Goal: Communication & Community: Answer question/provide support

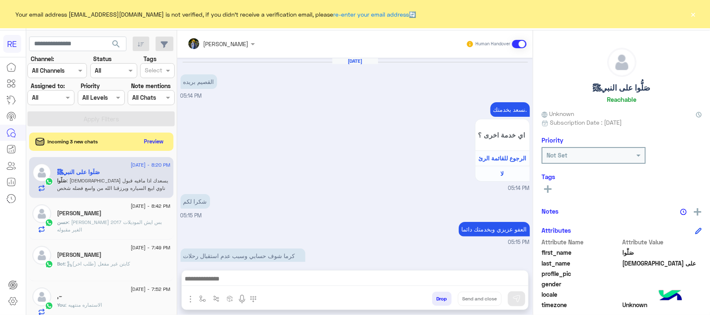
scroll to position [132, 0]
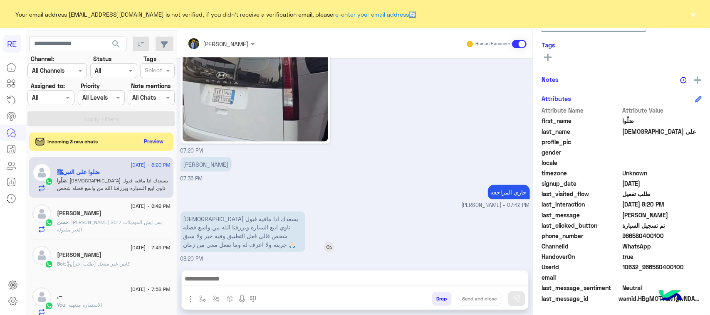
click at [257, 232] on p "الله يسعدك اذا مافيه قبول ناوي ابيع السياره ويرزقنا الله من واسع فضله شخص قالي …" at bounding box center [242, 232] width 125 height 41
click at [155, 146] on button "Preview" at bounding box center [154, 141] width 26 height 11
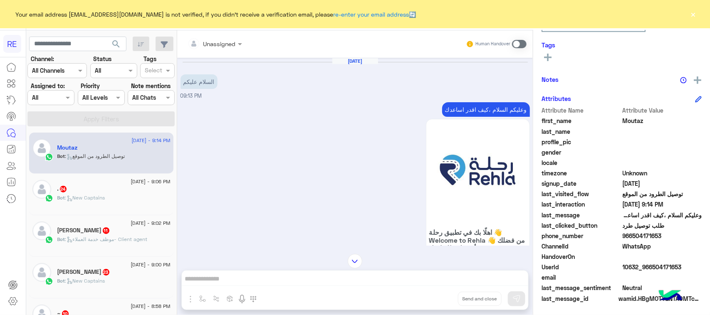
click at [446, 114] on p "وعليكم السلام ،كيف اقدر اساعدك" at bounding box center [486, 109] width 88 height 15
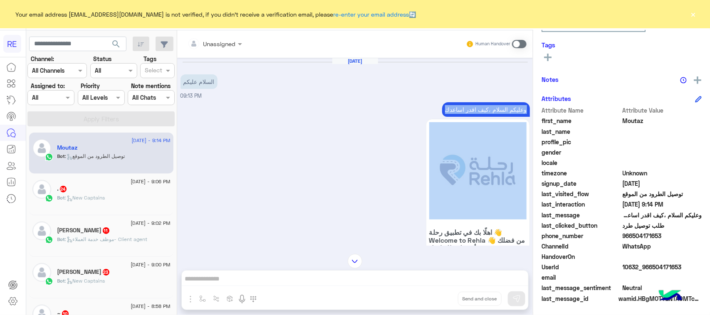
click at [446, 113] on p "وعليكم السلام ،كيف اقدر اساعدك" at bounding box center [486, 109] width 88 height 15
copy div "وعليكم السلام ،كيف اقدر اساعدك"
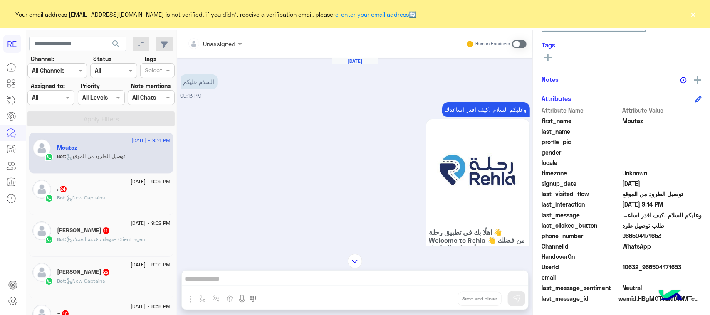
click at [520, 40] on span at bounding box center [519, 44] width 15 height 8
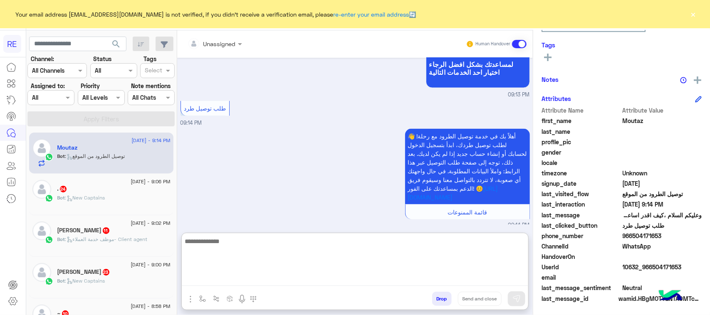
click at [420, 283] on textarea at bounding box center [355, 261] width 346 height 50
paste textarea "**********"
type textarea "**********"
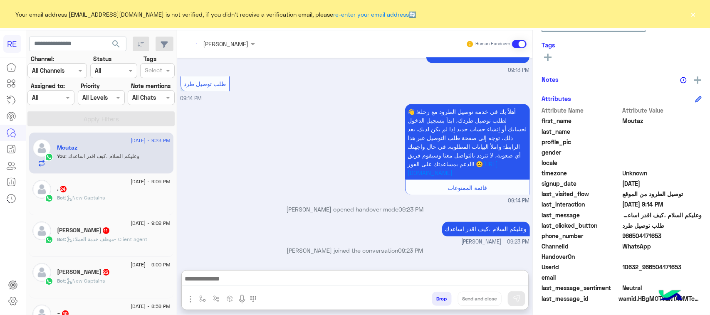
scroll to position [589, 0]
click at [123, 249] on div "Bot : موظف خدمة العملاء- Client agent" at bounding box center [113, 243] width 113 height 15
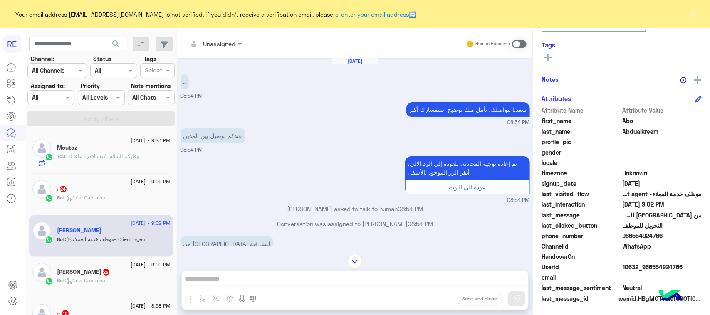
click at [523, 39] on div "Human Handover" at bounding box center [496, 44] width 61 height 15
click at [522, 39] on div "Human Handover" at bounding box center [496, 44] width 61 height 15
click at [520, 52] on div "Unassigned Human Handover" at bounding box center [354, 43] width 355 height 27
click at [524, 42] on span at bounding box center [519, 44] width 15 height 8
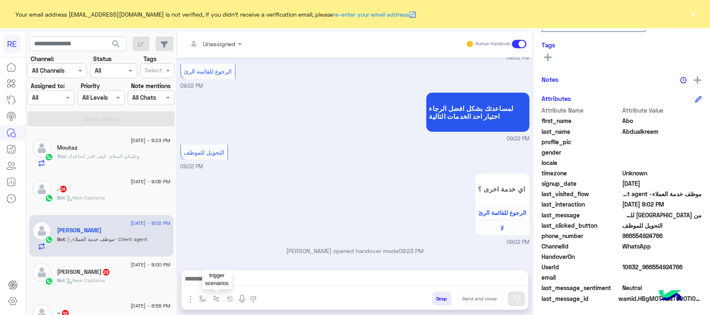
click at [215, 301] on img "button" at bounding box center [216, 299] width 7 height 7
drag, startPoint x: 200, startPoint y: 303, endPoint x: 207, endPoint y: 295, distance: 10.3
click at [200, 302] on button "button" at bounding box center [203, 299] width 14 height 14
click at [234, 279] on div at bounding box center [227, 280] width 63 height 10
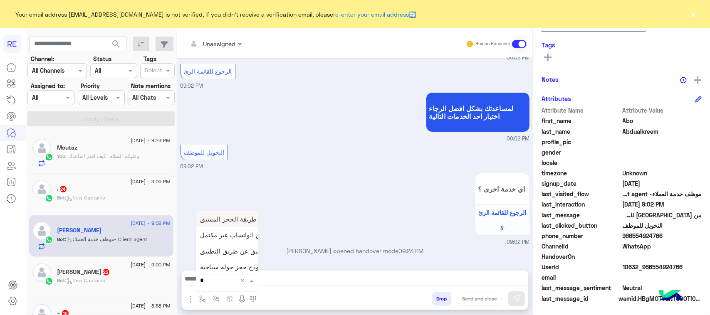
type input "**"
click at [242, 223] on div "طريقة الحجز المسبق" at bounding box center [227, 219] width 62 height 16
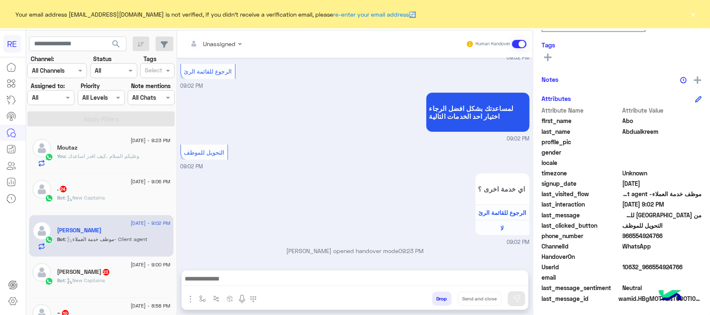
type textarea "**********"
click at [514, 299] on img at bounding box center [516, 299] width 8 height 8
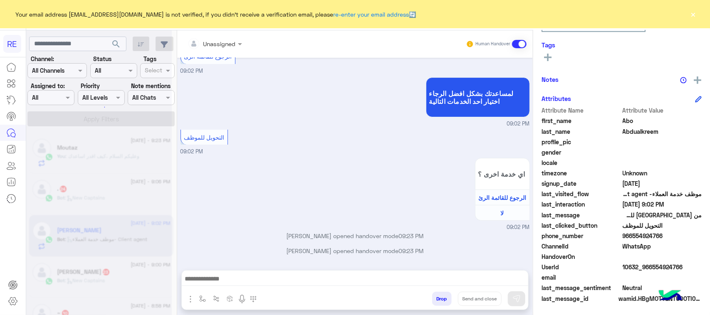
scroll to position [0, 0]
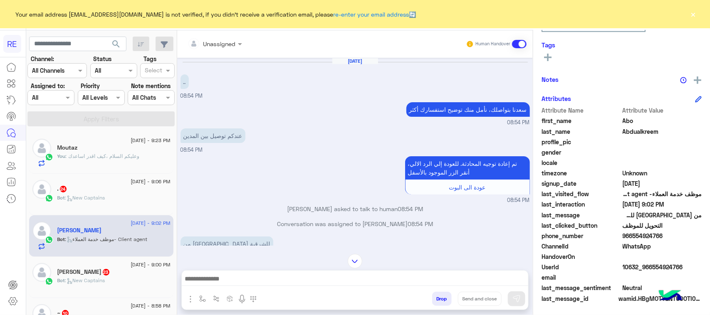
click at [80, 198] on span ": New Captains" at bounding box center [85, 198] width 40 height 6
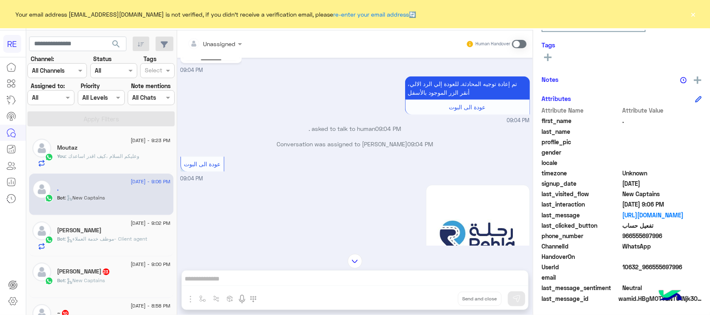
scroll to position [281, 0]
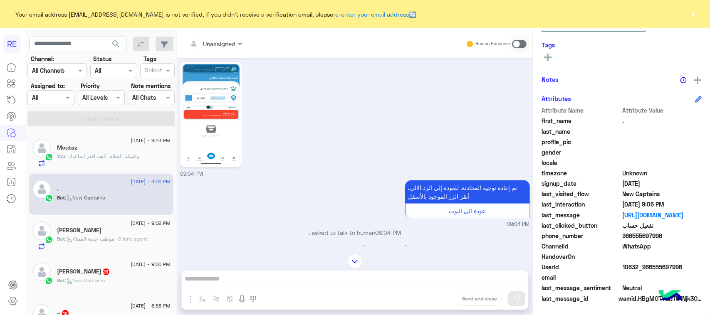
click at [212, 116] on img at bounding box center [210, 114] width 57 height 101
click at [514, 43] on span at bounding box center [519, 44] width 15 height 8
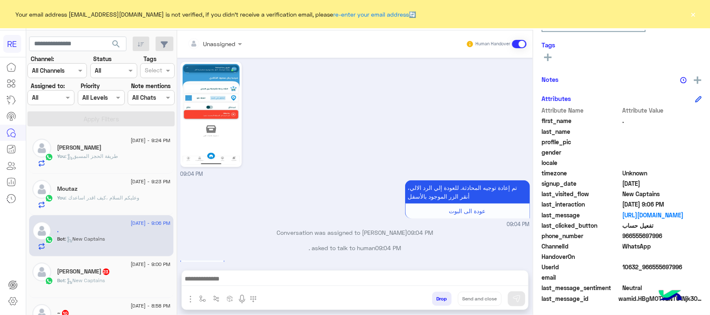
scroll to position [0, 0]
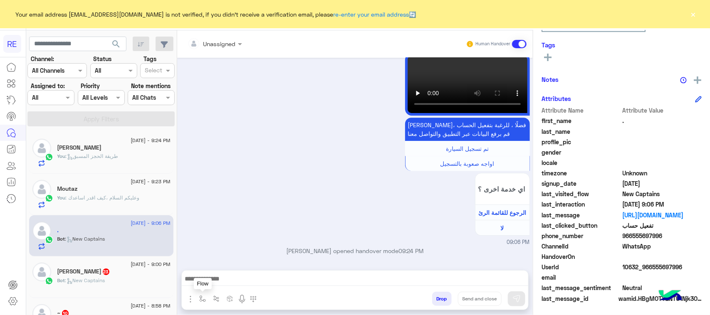
click at [197, 301] on button "button" at bounding box center [203, 299] width 14 height 14
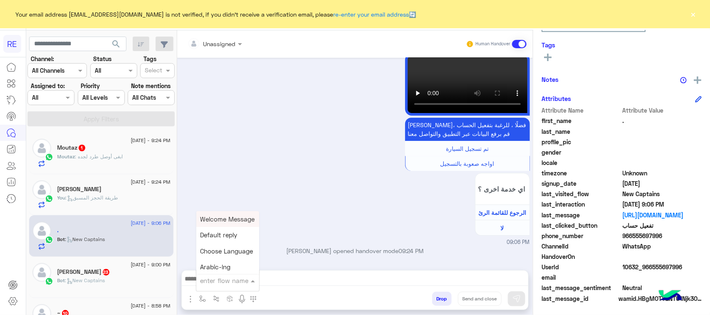
click at [215, 279] on input "text" at bounding box center [217, 281] width 34 height 10
click at [108, 146] on div "Moutaz 1" at bounding box center [113, 148] width 113 height 9
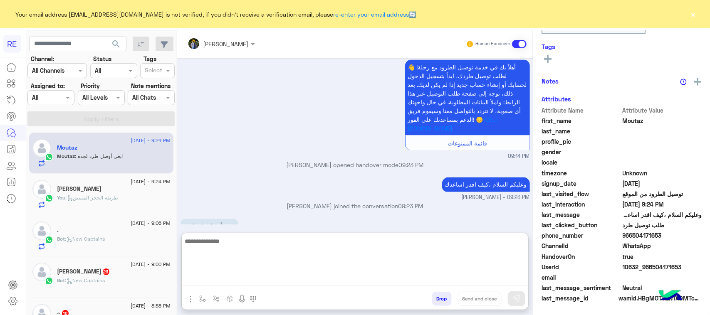
click at [287, 281] on textarea at bounding box center [355, 261] width 346 height 50
type textarea "**********"
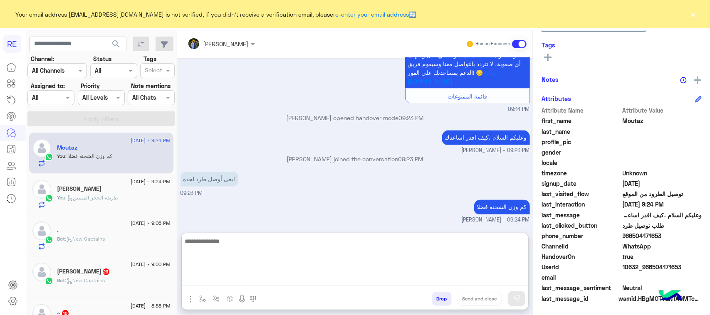
scroll to position [659, 0]
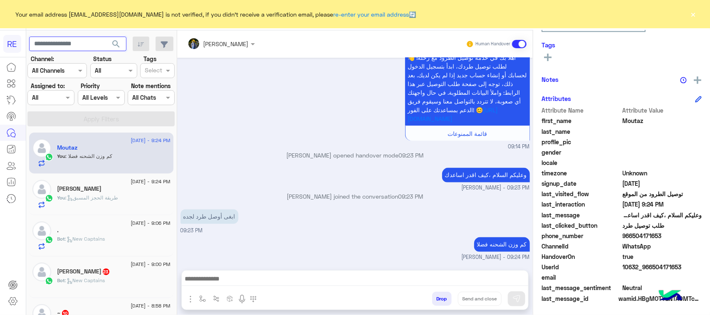
click at [78, 42] on input "text" at bounding box center [77, 44] width 97 height 15
paste input "*********"
type input "*********"
click at [123, 49] on button "search" at bounding box center [116, 46] width 20 height 18
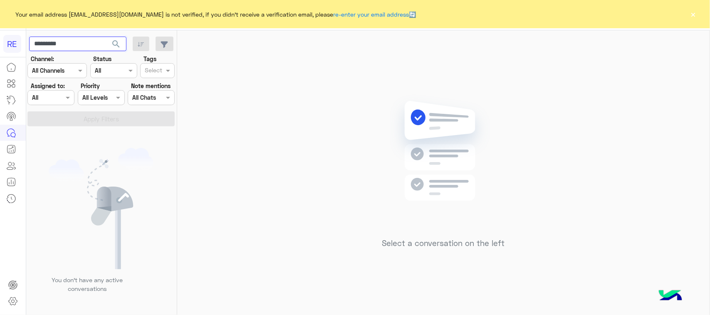
click at [84, 44] on input "*********" at bounding box center [77, 44] width 97 height 15
click at [115, 44] on span "search" at bounding box center [116, 44] width 10 height 10
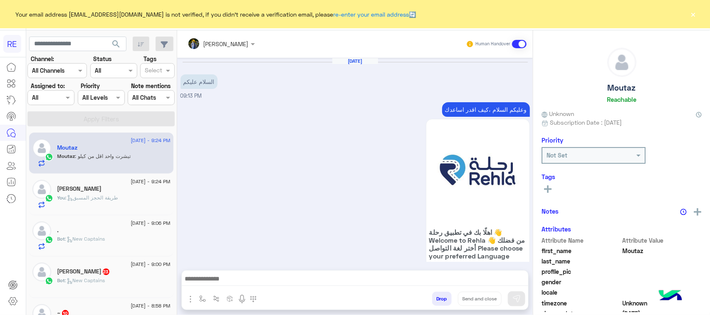
scroll to position [649, 0]
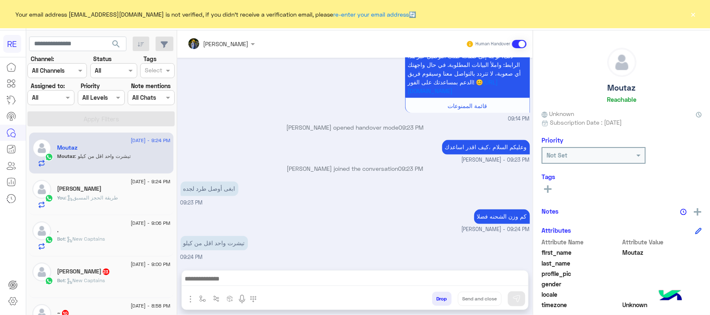
drag, startPoint x: 222, startPoint y: 271, endPoint x: 224, endPoint y: 277, distance: 6.6
click at [224, 277] on div at bounding box center [355, 281] width 346 height 21
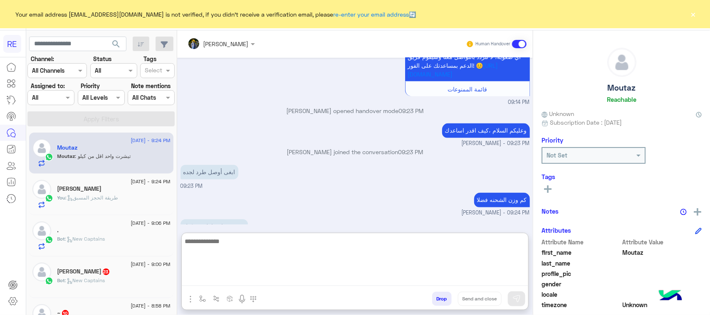
click at [224, 279] on textarea at bounding box center [355, 261] width 346 height 50
type textarea "**********"
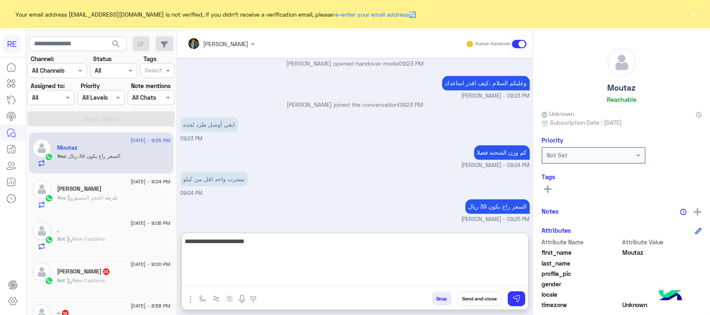
type textarea "**********"
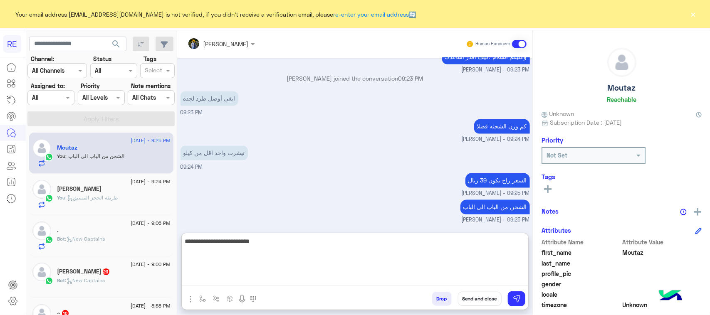
scroll to position [767, 0]
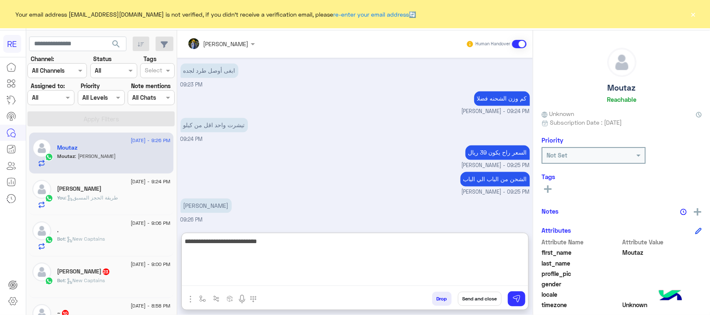
type textarea "**********"
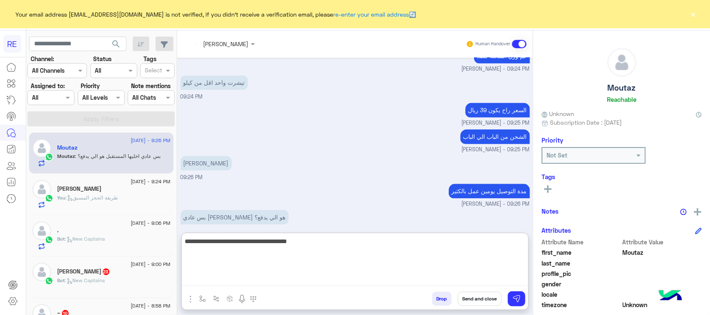
scroll to position [821, 0]
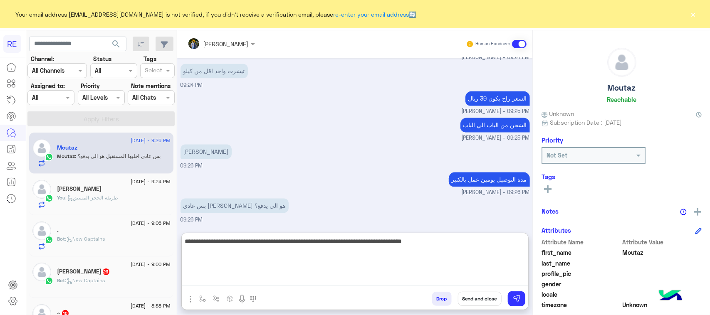
type textarea "**********"
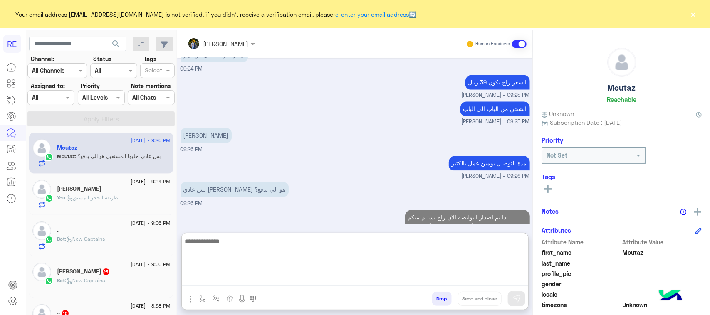
scroll to position [865, 0]
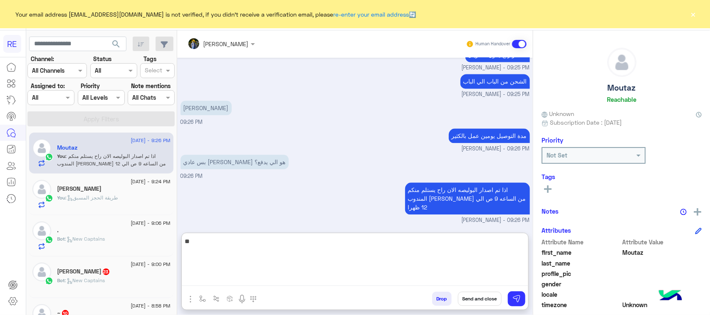
type textarea "*"
type textarea "**********"
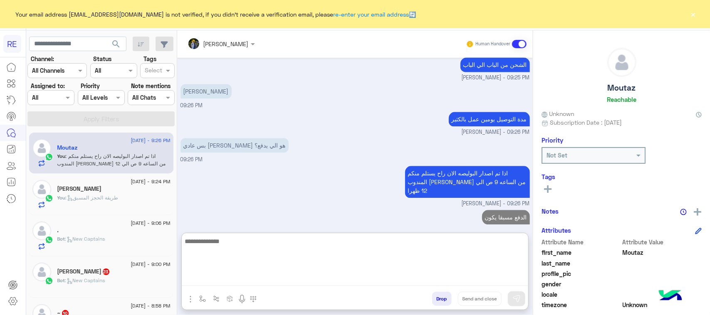
scroll to position [892, 0]
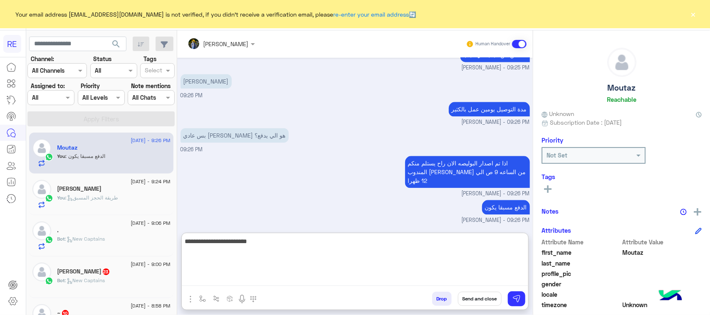
type textarea "**********"
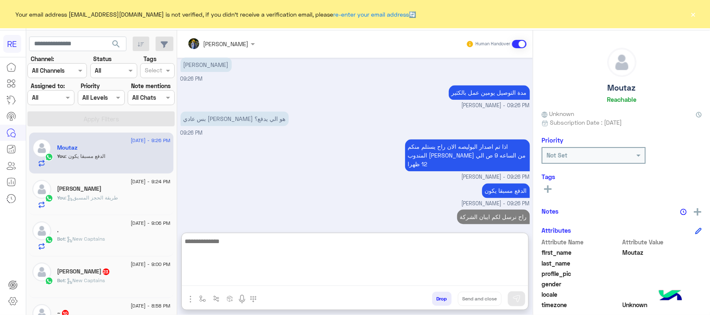
scroll to position [918, 0]
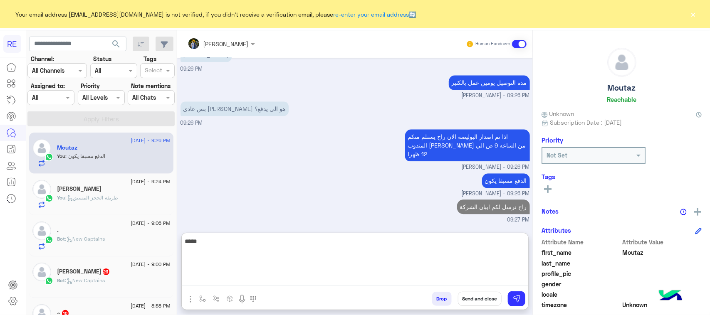
type textarea "*****"
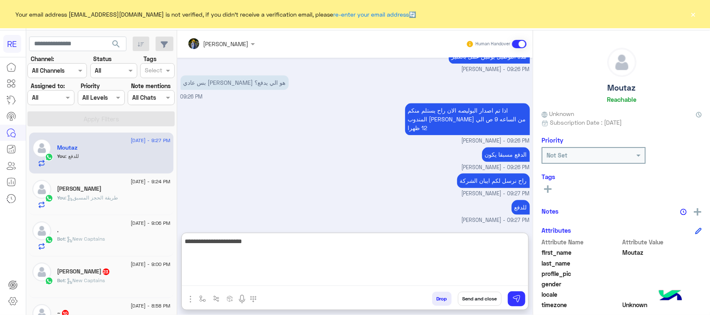
type textarea "**********"
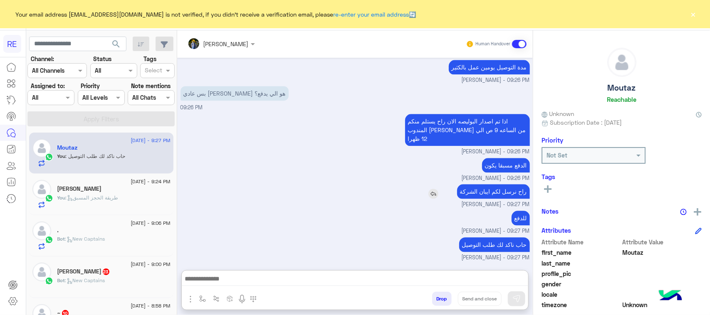
click at [506, 153] on div "Aug 22, 2025 السلام عليكم 09:13 PM وعليكم السلام ،كيف اقدر اساعدك اهلًا بك في ت…" at bounding box center [354, 160] width 355 height 204
click at [495, 196] on p "راح نرسل لكم ايبان الشركة" at bounding box center [493, 191] width 73 height 15
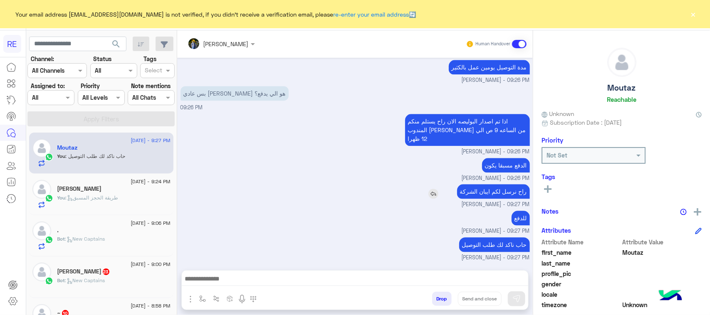
click at [495, 196] on p "راح نرسل لكم ايبان الشركة" at bounding box center [493, 191] width 73 height 15
click at [516, 222] on p "للدفع" at bounding box center [520, 218] width 18 height 15
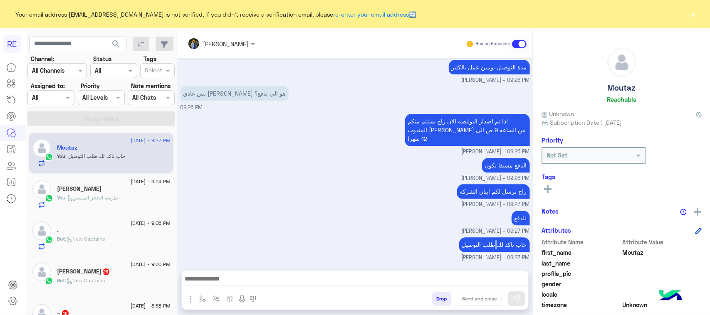
click at [498, 245] on p "حاب ناكد لك طلب التوصيل" at bounding box center [494, 244] width 71 height 15
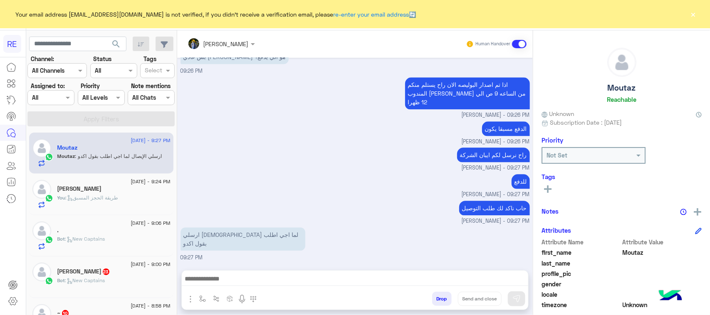
scroll to position [988, 0]
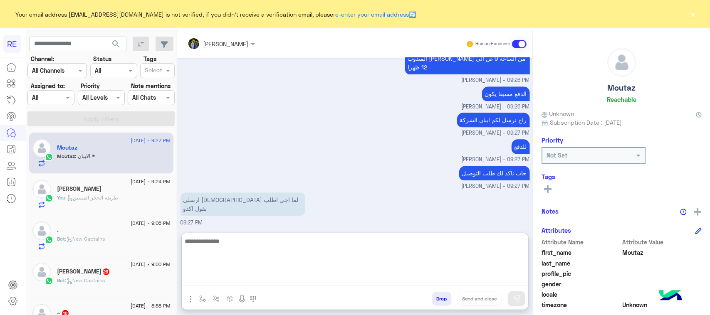
click at [256, 279] on textarea at bounding box center [355, 261] width 346 height 50
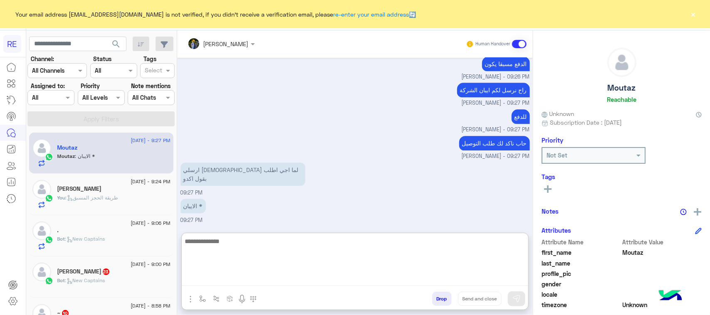
scroll to position [1026, 0]
paste textarea "**********"
type textarea "**********"
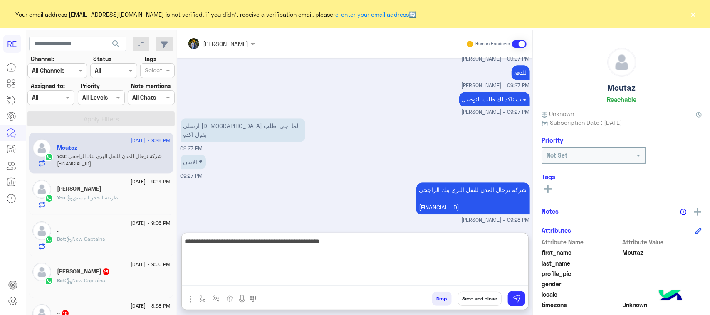
type textarea "**********"
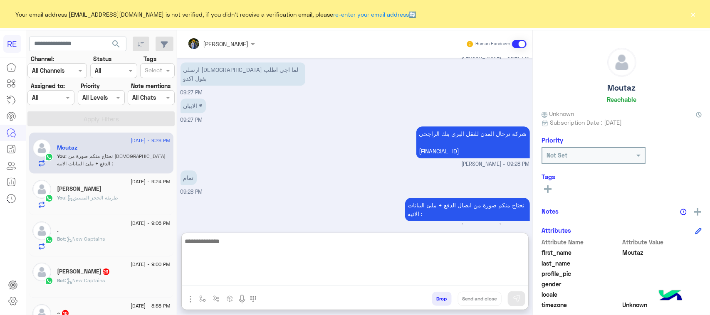
scroll to position [1133, 0]
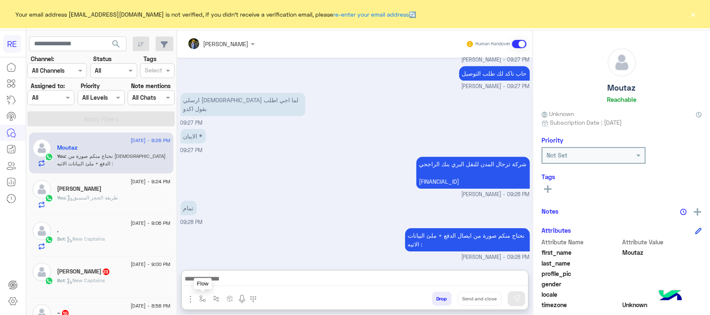
click at [204, 298] on img "button" at bounding box center [202, 299] width 7 height 7
click at [221, 282] on input "text" at bounding box center [217, 281] width 34 height 10
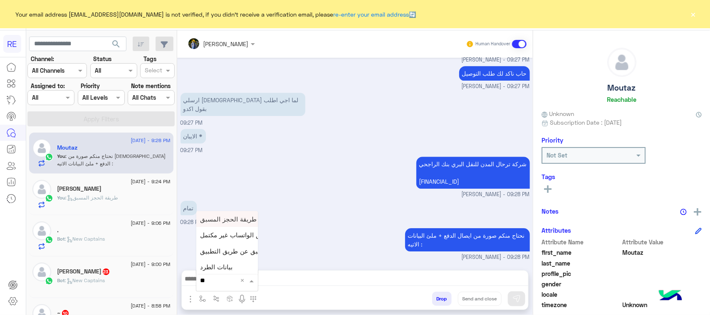
type input "***"
click at [224, 238] on div "بيانات الطرد" at bounding box center [227, 234] width 62 height 16
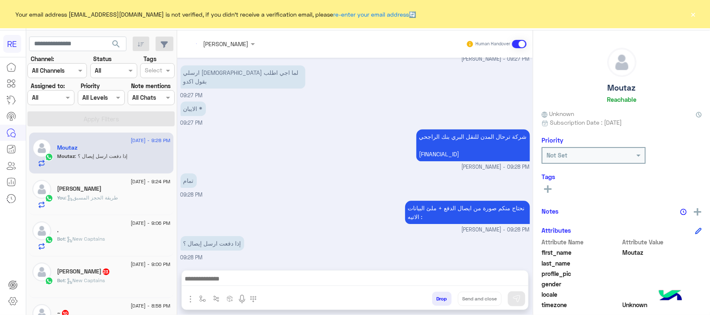
type textarea "**********"
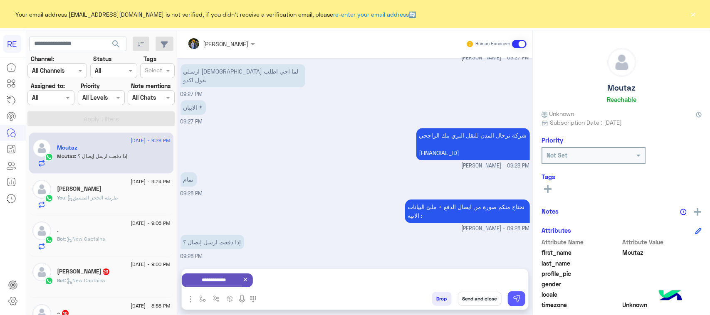
click at [517, 300] on img at bounding box center [516, 299] width 8 height 8
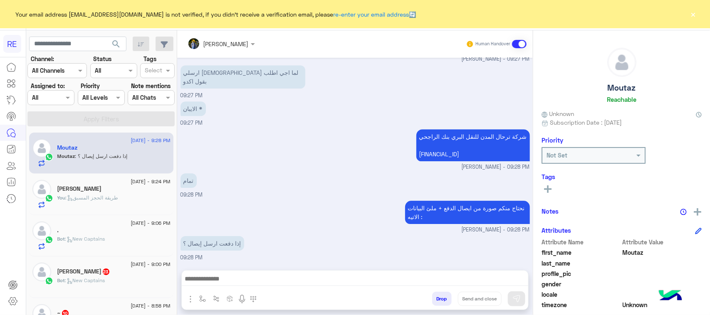
scroll to position [1123, 0]
click at [267, 244] on img at bounding box center [268, 246] width 10 height 10
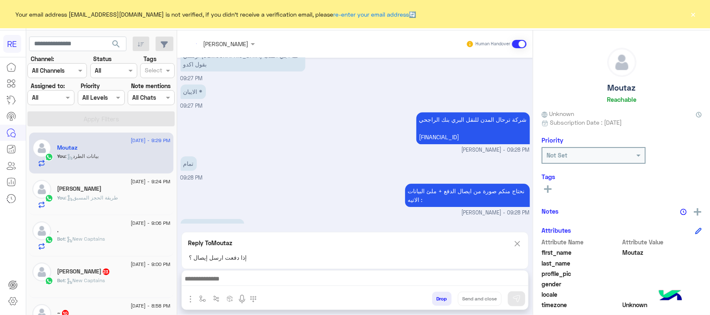
scroll to position [1336, 0]
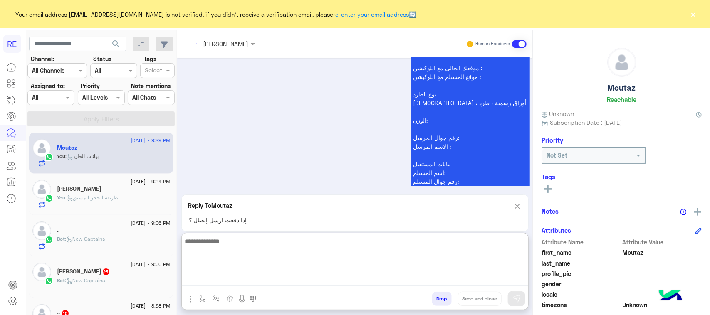
click at [254, 283] on textarea at bounding box center [355, 261] width 346 height 50
type textarea "**********"
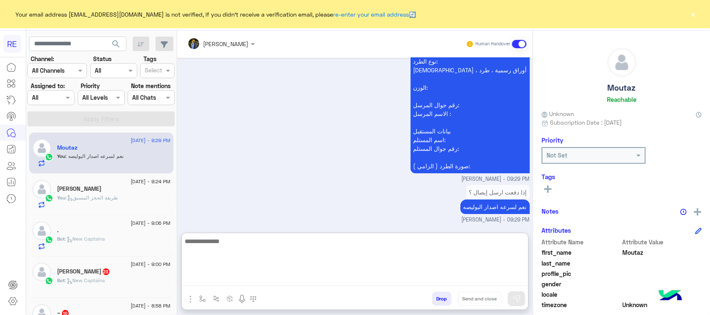
scroll to position [1376, 0]
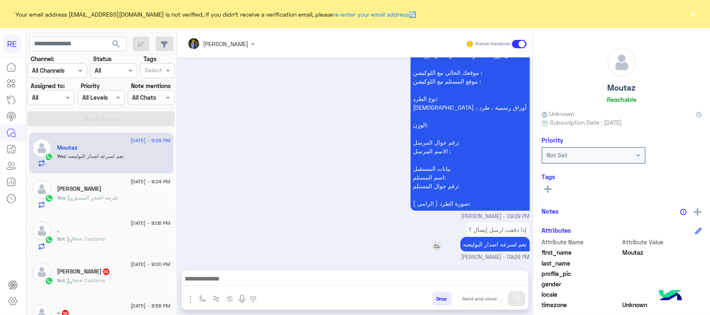
click at [501, 237] on p "نعم لسرعه اصدار البوليصه" at bounding box center [494, 244] width 69 height 15
click at [501, 213] on span "[PERSON_NAME] - 09:29 PM" at bounding box center [495, 217] width 68 height 8
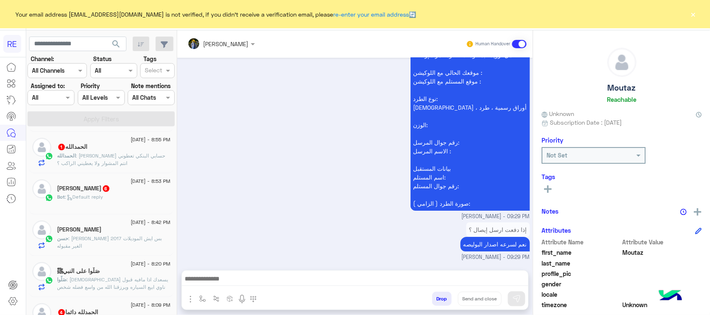
click at [132, 166] on p "الحمدالله : انا ماحطيت حسابي البنكي تعطوني انتم المشوار ولا يعطيني الراكب ؟" at bounding box center [113, 159] width 113 height 15
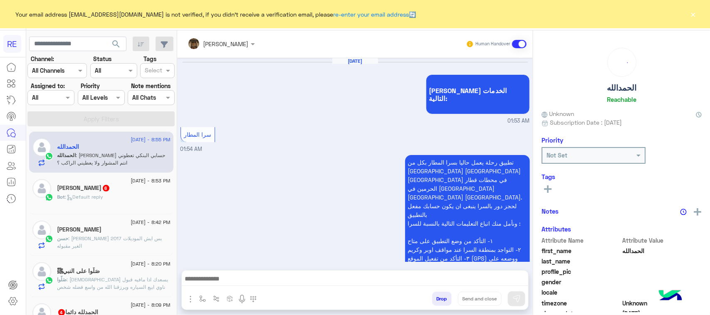
scroll to position [857, 0]
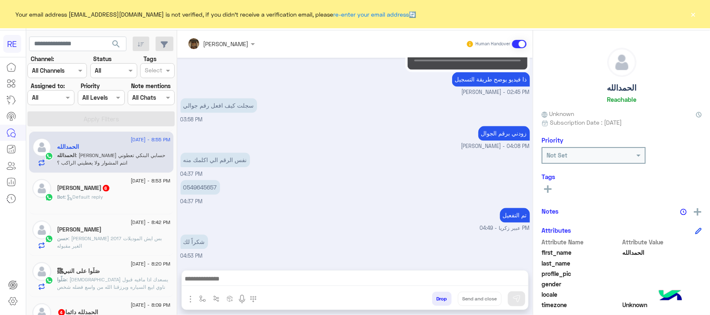
click at [273, 262] on p "انا ماحطيت حسابي البنكي تعطوني انتم المشوار ولا يعطيني الراكب ؟" at bounding box center [242, 273] width 125 height 23
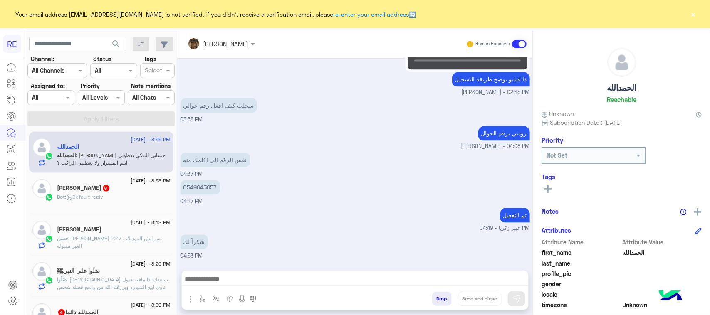
click at [121, 198] on div "Bot : Default reply" at bounding box center [113, 200] width 113 height 15
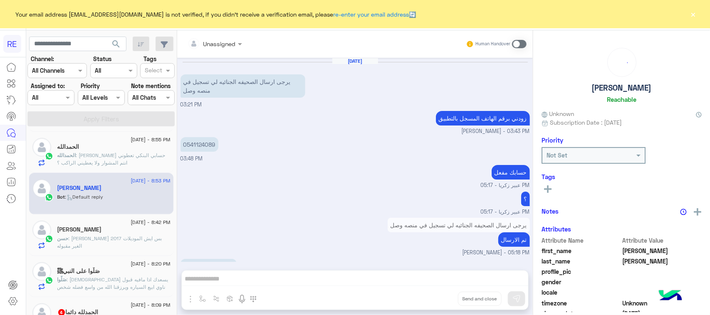
scroll to position [1055, 0]
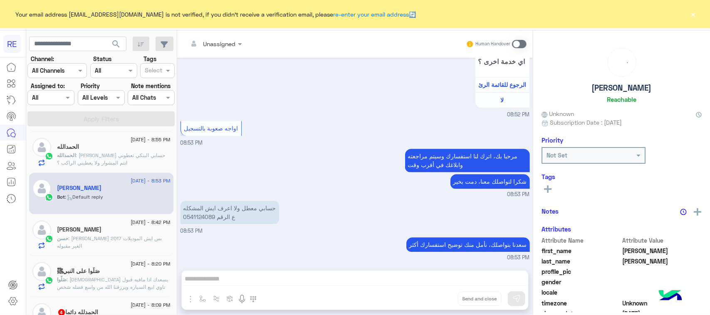
click at [214, 220] on p "حسابي معطل ولا اعرف ايش المشكله ع الرقم 0541124089" at bounding box center [229, 212] width 99 height 23
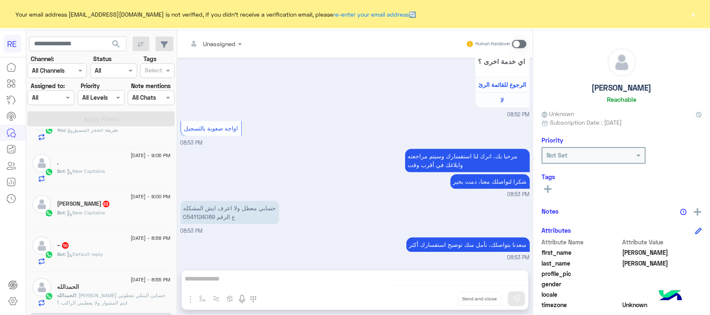
scroll to position [0, 0]
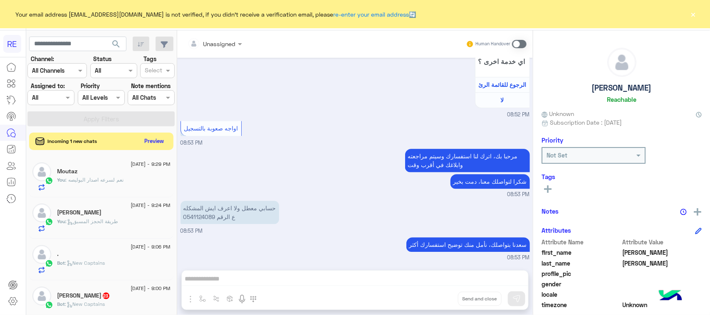
click at [154, 136] on button "Preview" at bounding box center [154, 141] width 26 height 11
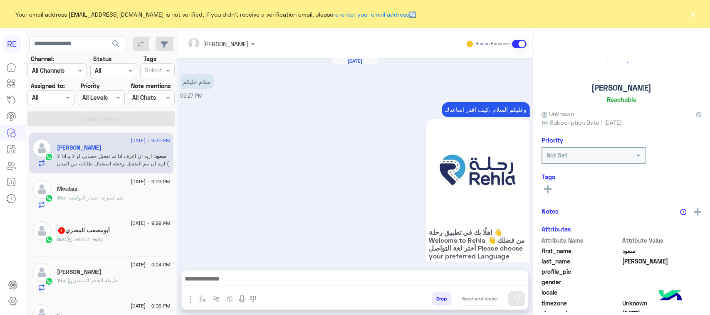
scroll to position [353, 0]
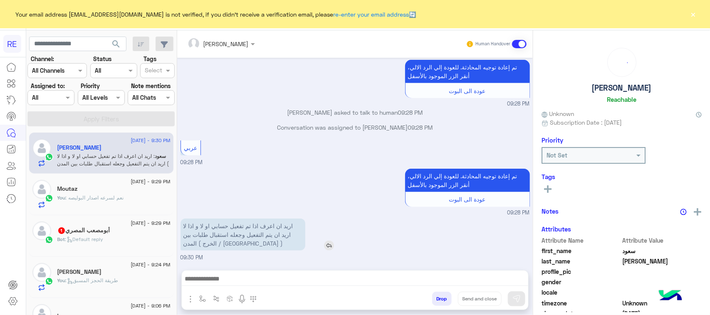
click at [254, 235] on p "اريد ان اعرف اذا تم تفعيل حسابي او لا و اذا لا اريد ان يتم التفعيل وجعله استقبا…" at bounding box center [242, 235] width 125 height 32
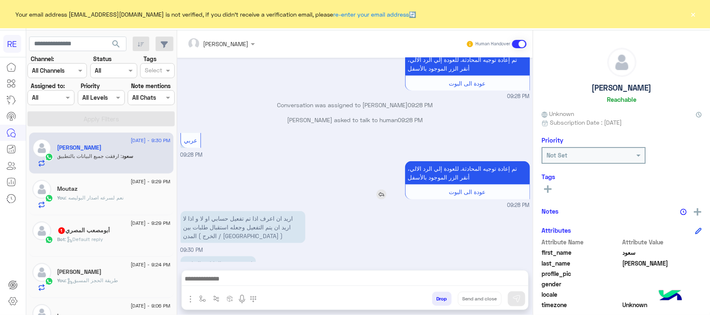
scroll to position [381, 0]
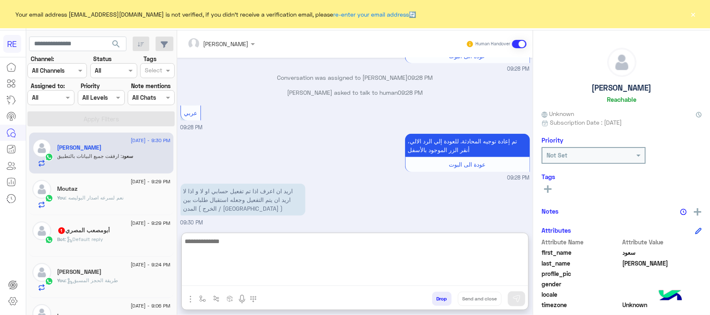
click at [342, 275] on textarea at bounding box center [355, 261] width 346 height 50
paste textarea "**********"
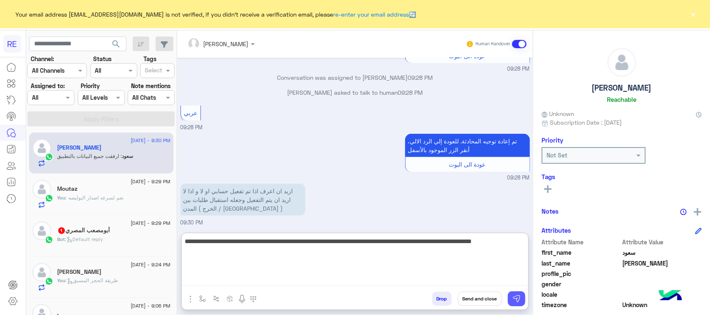
type textarea "**********"
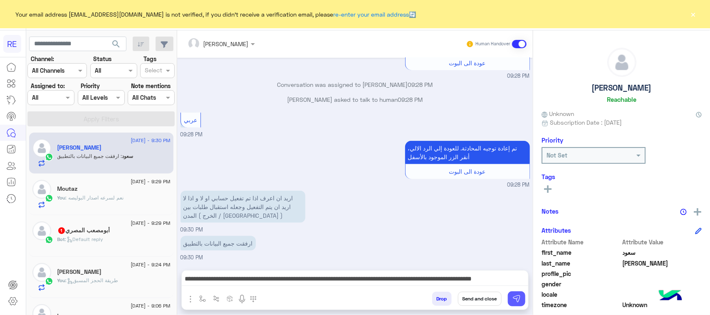
click at [516, 291] on button at bounding box center [516, 298] width 17 height 15
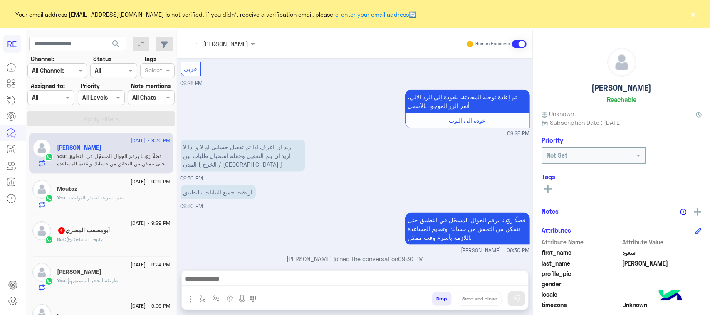
scroll to position [440, 0]
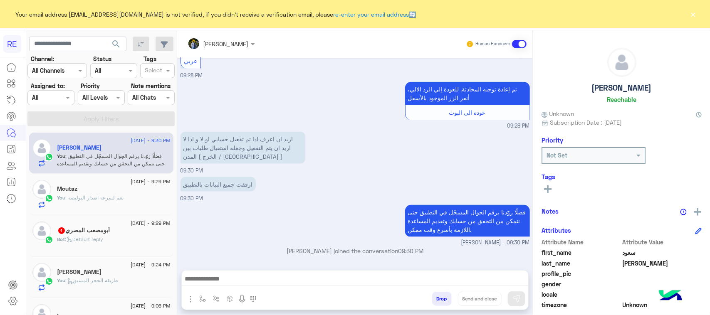
click at [136, 198] on div "You : نعم لسرعه اصدار البوليصه" at bounding box center [113, 201] width 113 height 15
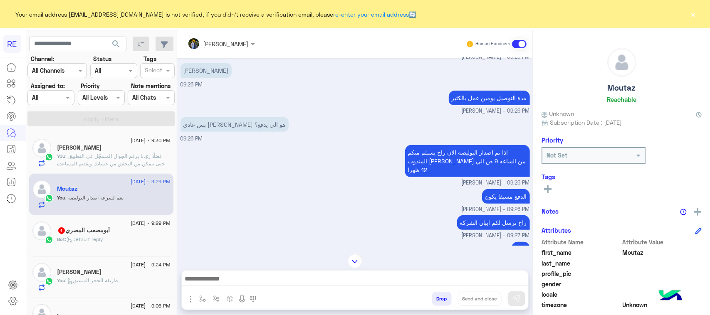
scroll to position [86, 0]
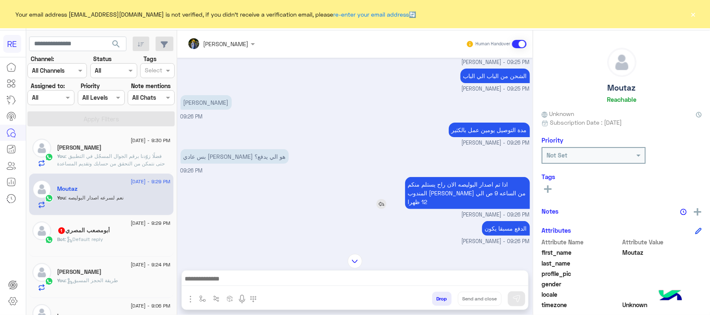
click at [444, 194] on p "اذا تم اصدار البوليصه الان راح يستلم منكم المندوب بكره الصباح من الساعه 9 ص الي…" at bounding box center [467, 193] width 125 height 32
click at [350, 156] on div "بس عادي اخليها المستقبل هو الي يدفع؟ 09:26 PM" at bounding box center [354, 161] width 349 height 28
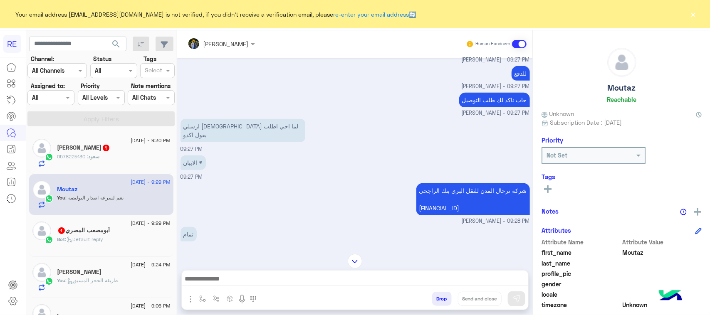
scroll to position [346, 0]
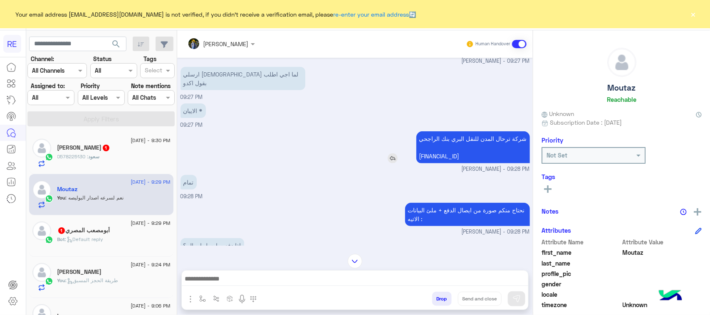
click at [454, 133] on p "شركة ترحال المدن للنقل البري بنك الراجحي SA5980000206608010534123" at bounding box center [472, 147] width 113 height 32
click at [450, 152] on p "شركة ترحال المدن للنقل البري بنك الراجحي SA5980000206608010534123" at bounding box center [472, 147] width 113 height 32
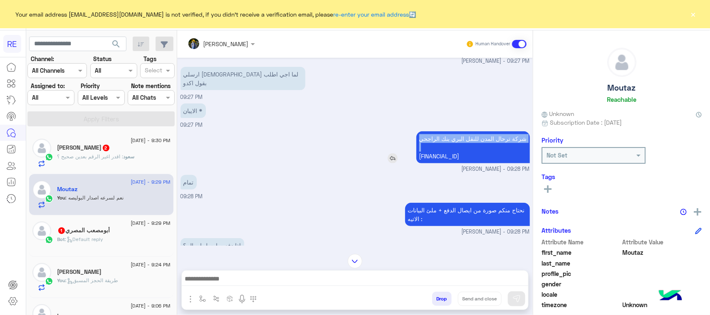
click at [450, 152] on p "شركة ترحال المدن للنقل البري بنك الراجحي SA5980000206608010534123" at bounding box center [472, 147] width 113 height 32
click at [78, 163] on div "سعود : اقدر اغير الرقم بعدين صحيح ؟" at bounding box center [113, 160] width 113 height 15
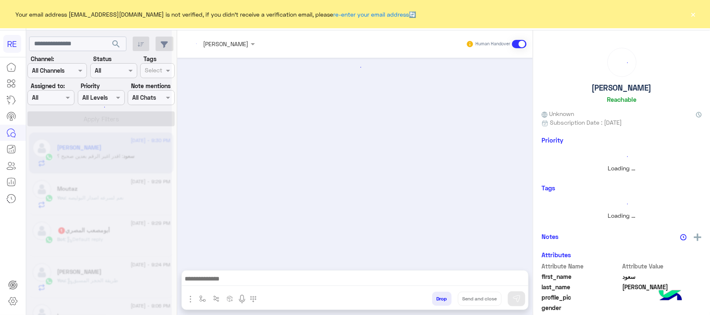
scroll to position [495, 0]
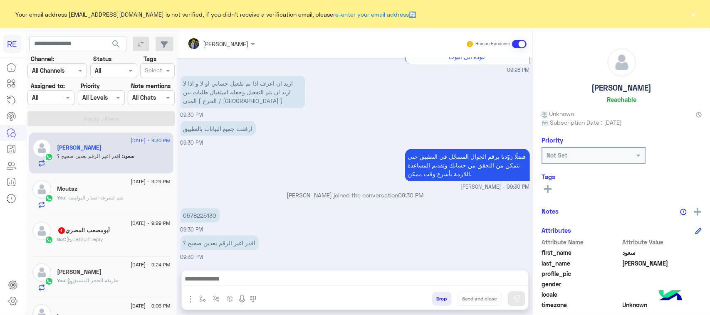
click at [100, 234] on h5 "أبومصعب المصري 1" at bounding box center [83, 230] width 53 height 7
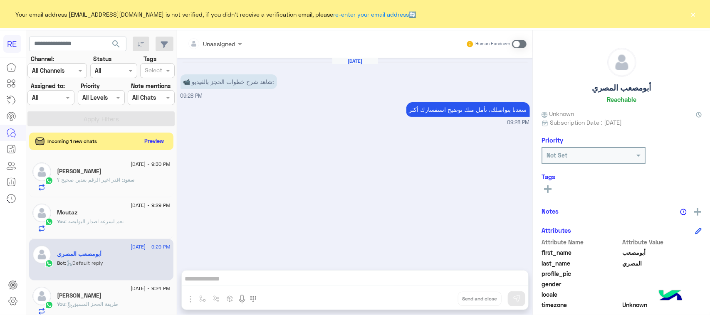
click at [158, 143] on button "Preview" at bounding box center [154, 141] width 26 height 11
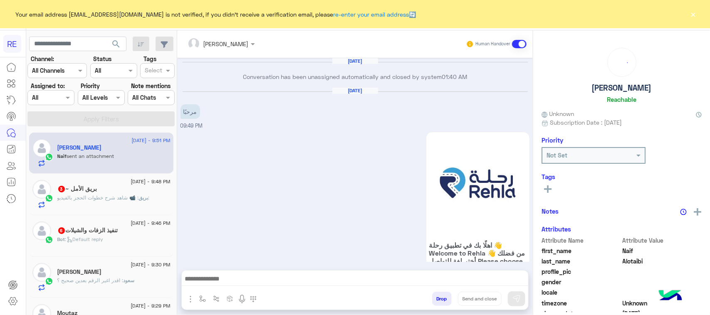
scroll to position [1115, 0]
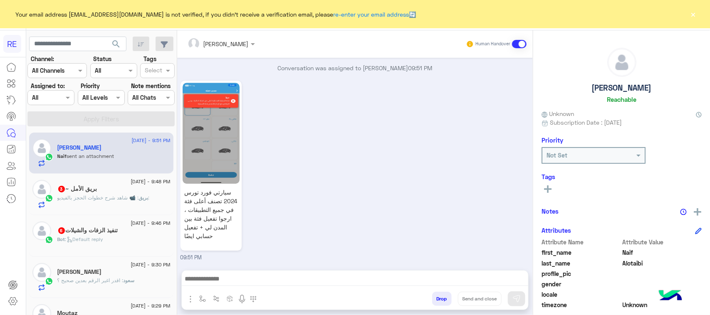
click at [106, 206] on div "بريق : 📹 شاهد شرح خطوات الحجز بالفيديو:" at bounding box center [113, 201] width 113 height 15
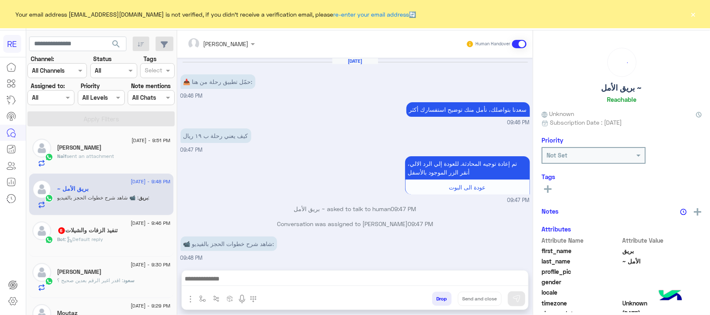
click at [109, 242] on div "Bot : Default reply" at bounding box center [113, 243] width 113 height 15
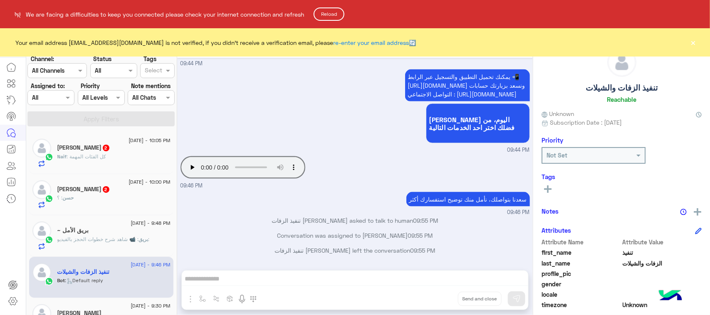
click at [320, 17] on button "Reload" at bounding box center [328, 13] width 31 height 13
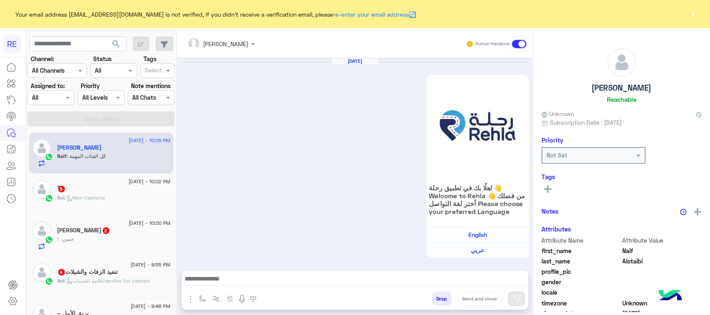
scroll to position [1113, 0]
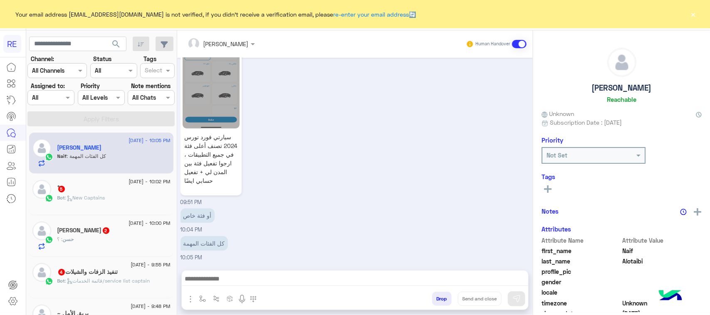
click at [0, 262] on div at bounding box center [13, 187] width 26 height 257
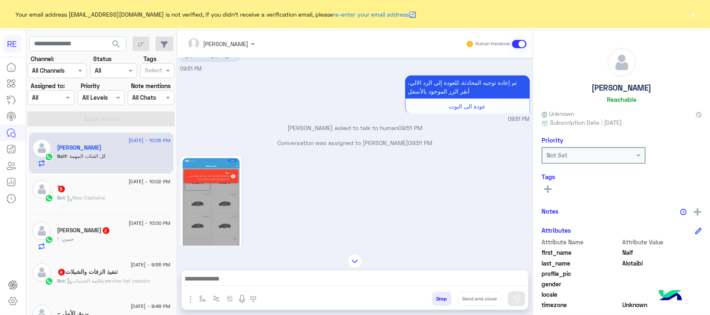
scroll to position [156, 0]
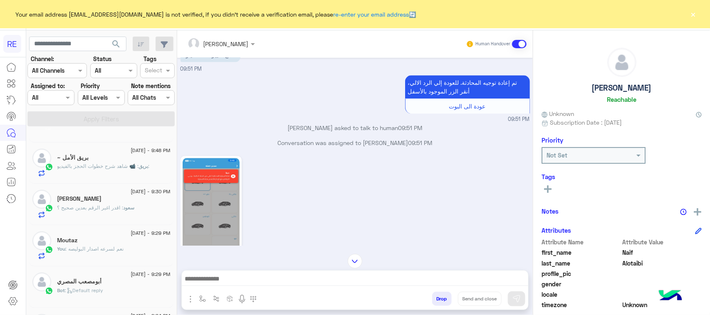
click at [119, 256] on div "You : نعم لسرعه اصدار البوليصه" at bounding box center [113, 252] width 113 height 15
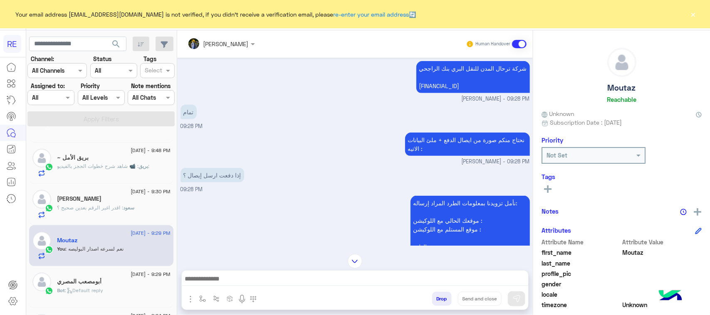
scroll to position [398, 0]
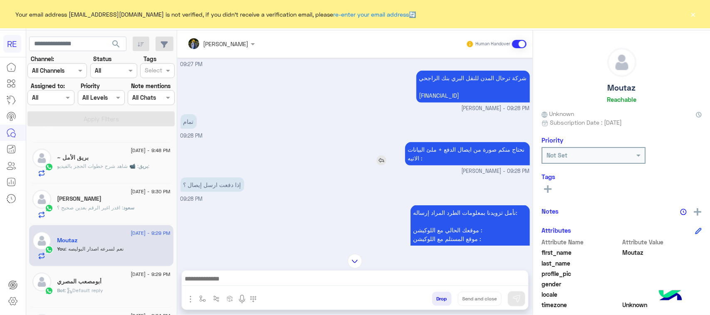
click at [454, 154] on p "نحتاج منكم صورة من ايصال الدفع + ملئ البيانات الاتيه :" at bounding box center [467, 153] width 125 height 23
click at [354, 105] on small "[PERSON_NAME] - 09:28 PM" at bounding box center [354, 109] width 349 height 8
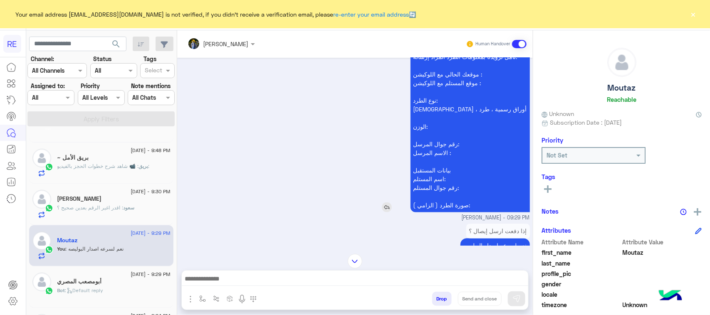
scroll to position [450, 0]
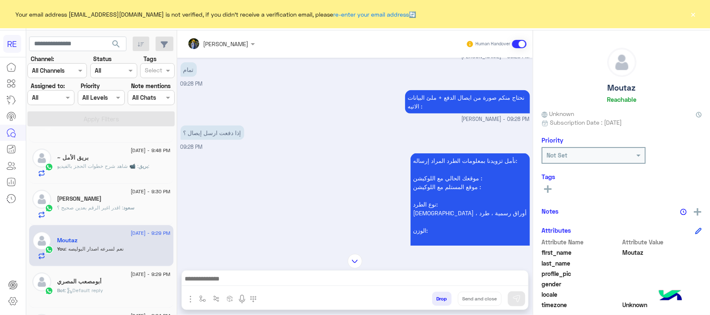
click at [387, 315] on div "[PERSON_NAME] Human Handover [DATE] كم وزن الشحنه فضلا [PERSON_NAME] - 09:24 PM…" at bounding box center [354, 174] width 355 height 288
click at [0, 234] on div at bounding box center [13, 187] width 26 height 257
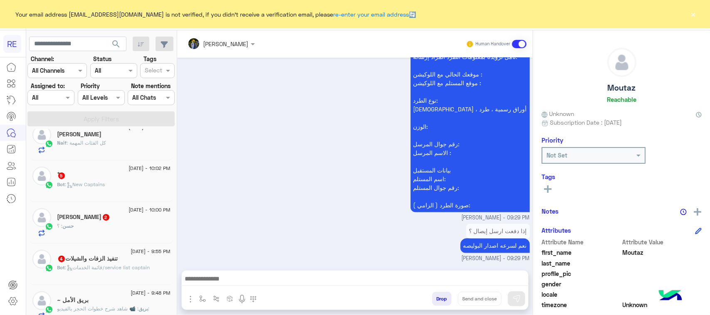
scroll to position [0, 0]
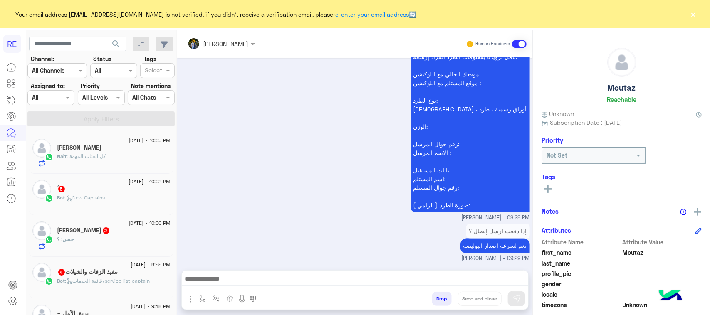
click at [123, 192] on div "ْ 5" at bounding box center [113, 189] width 113 height 9
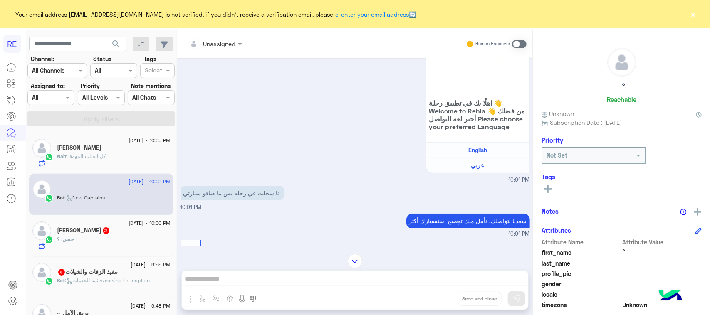
scroll to position [132, 0]
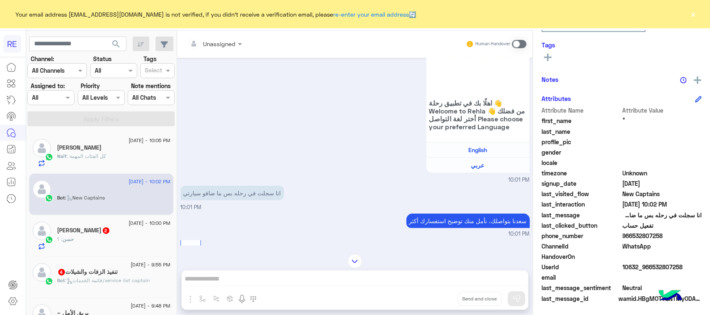
drag, startPoint x: 692, startPoint y: 269, endPoint x: 651, endPoint y: 268, distance: 40.7
click at [651, 268] on span "10632_966532807258" at bounding box center [661, 267] width 79 height 9
copy span "532807258"
click at [515, 40] on span at bounding box center [519, 44] width 15 height 8
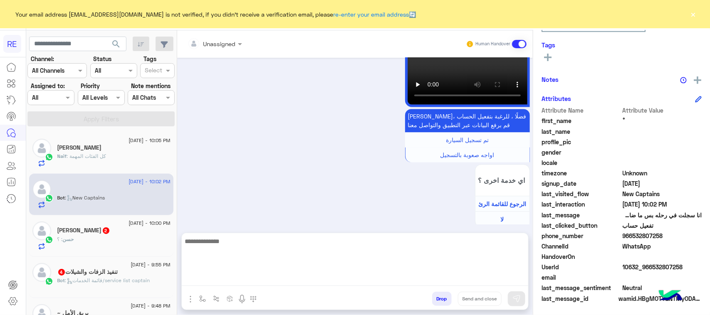
click at [294, 274] on textarea at bounding box center [355, 261] width 346 height 50
paste textarea "**********"
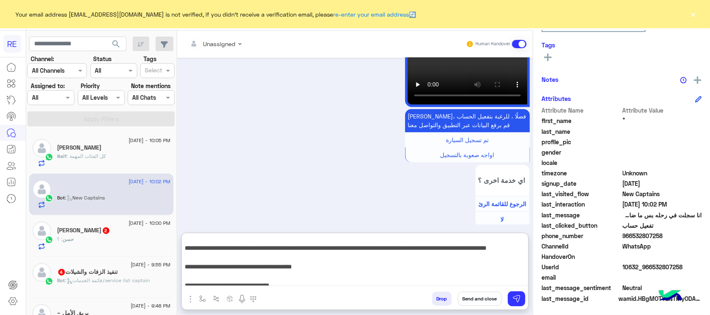
scroll to position [0, 0]
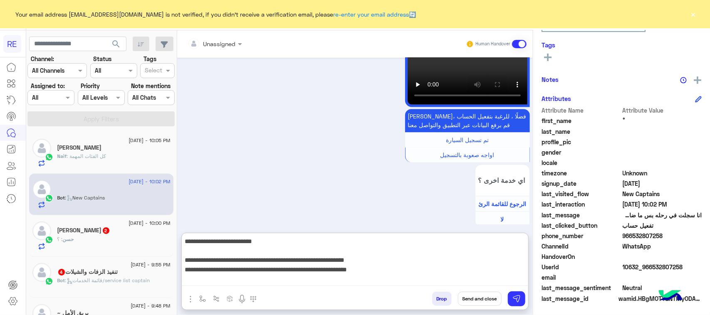
drag, startPoint x: 500, startPoint y: 259, endPoint x: 444, endPoint y: 266, distance: 56.6
click at [444, 266] on textarea "**********" at bounding box center [355, 261] width 346 height 50
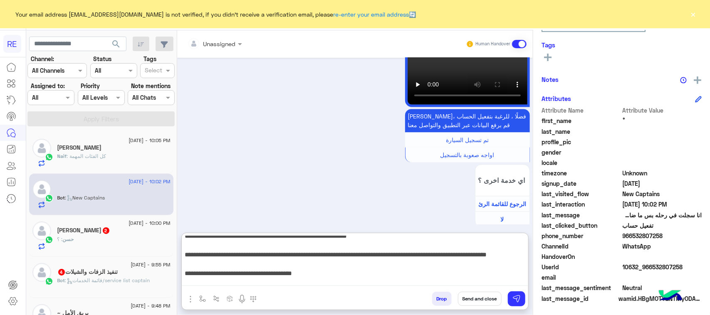
scroll to position [22, 0]
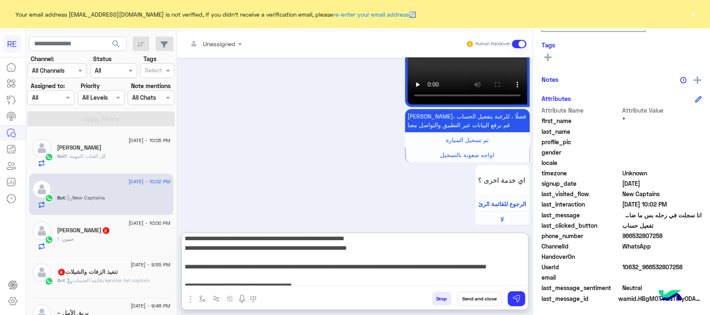
click at [453, 256] on textarea "**********" at bounding box center [355, 261] width 346 height 50
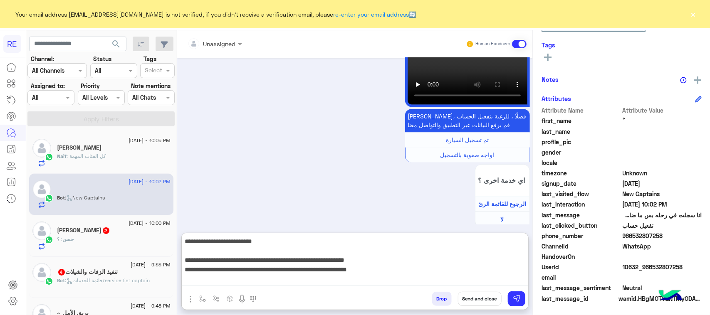
drag, startPoint x: 488, startPoint y: 237, endPoint x: 414, endPoint y: 246, distance: 74.2
click at [414, 246] on textarea "**********" at bounding box center [355, 261] width 346 height 50
click at [489, 263] on textarea "**********" at bounding box center [355, 261] width 346 height 50
drag, startPoint x: 495, startPoint y: 262, endPoint x: 312, endPoint y: 265, distance: 183.3
click at [312, 265] on textarea "**********" at bounding box center [355, 261] width 346 height 50
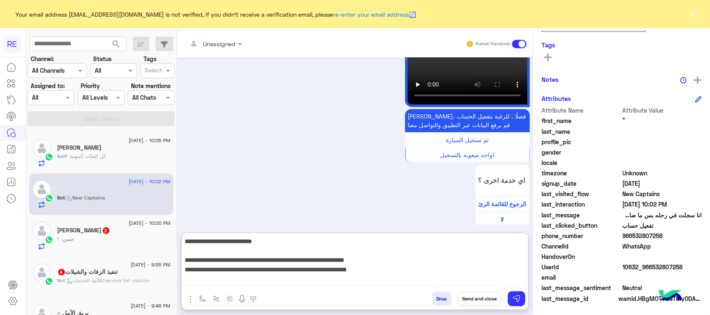
type textarea "**********"
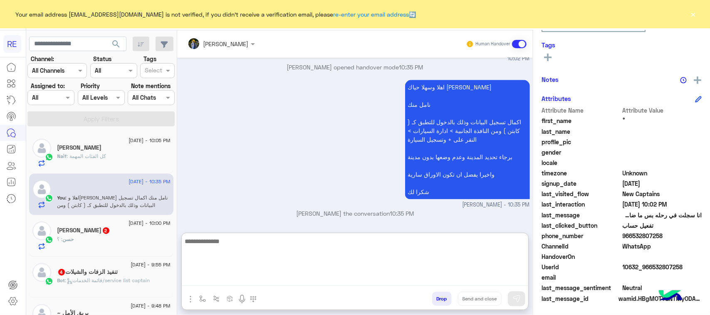
scroll to position [887, 0]
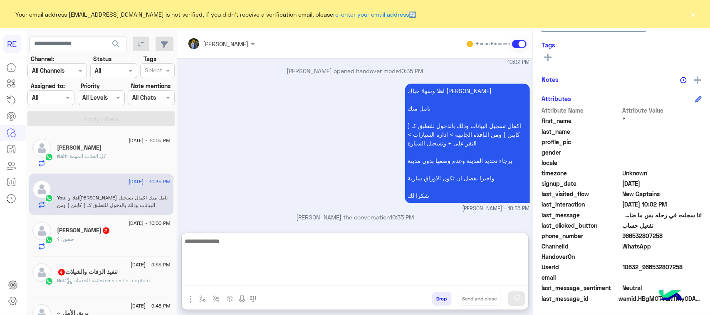
click at [99, 165] on div "Naif : كل الفئات المهمة" at bounding box center [113, 160] width 113 height 15
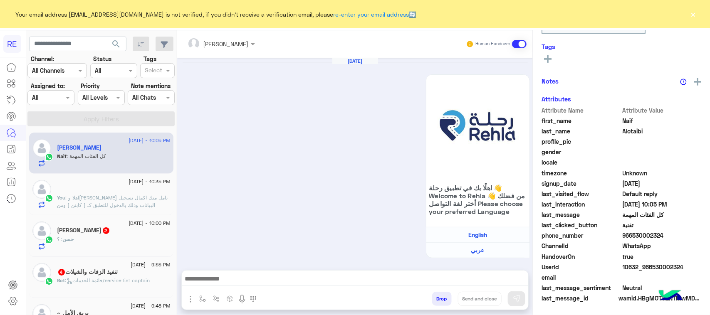
scroll to position [1113, 0]
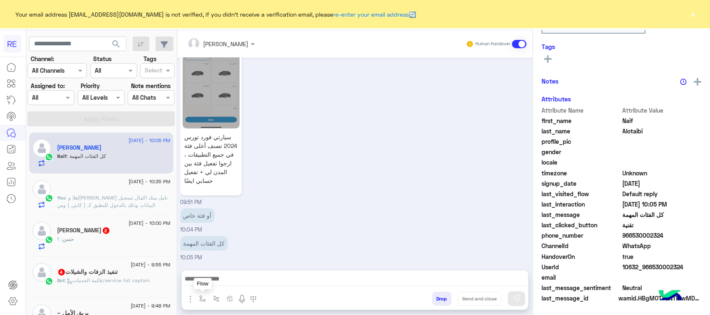
click at [202, 306] on button "button" at bounding box center [203, 299] width 14 height 14
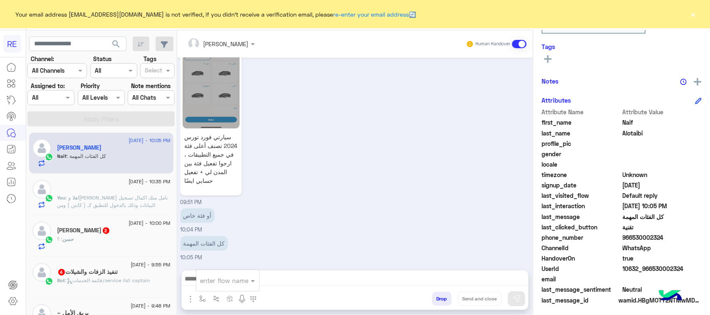
scroll to position [132, 0]
click at [212, 281] on input "text" at bounding box center [217, 281] width 34 height 10
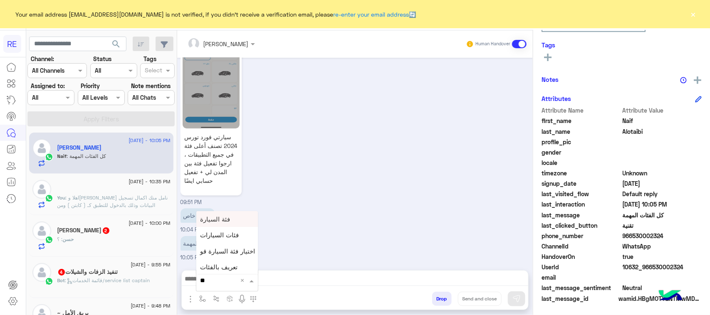
type input "***"
click at [236, 222] on div "فئات السيارات" at bounding box center [227, 219] width 62 height 16
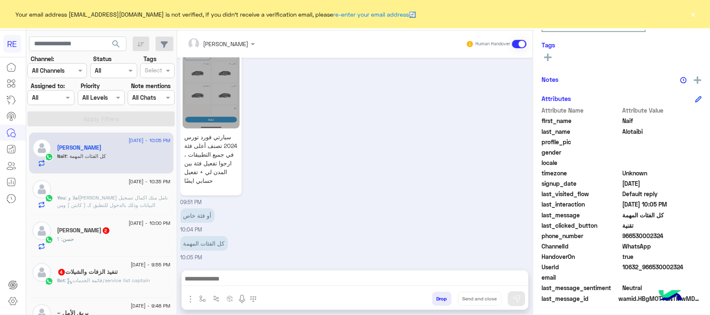
type textarea "**********"
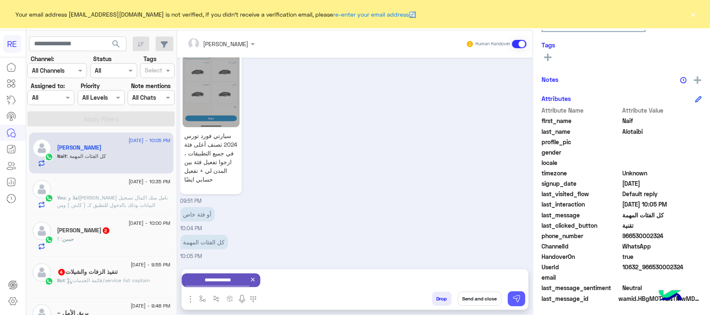
click at [516, 305] on button at bounding box center [516, 298] width 17 height 15
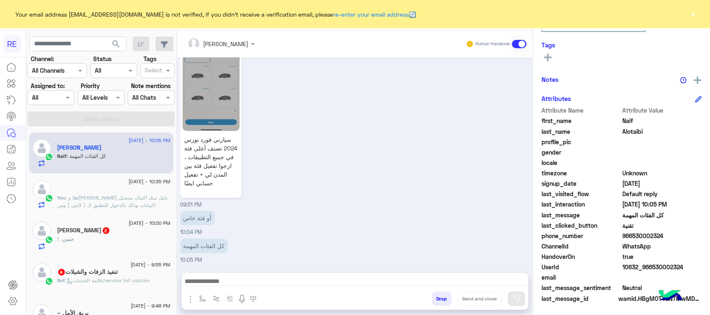
scroll to position [1113, 0]
click at [115, 282] on span ": قائمة الخدمات/service list captain" at bounding box center [107, 280] width 85 height 6
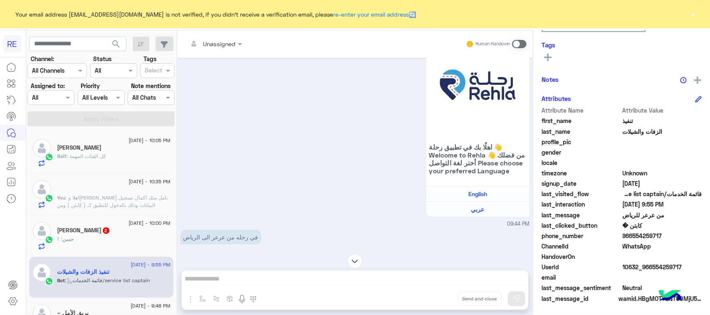
scroll to position [137, 0]
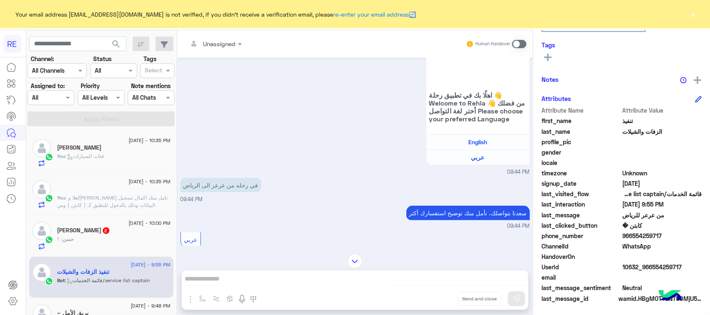
click at [520, 44] on span at bounding box center [519, 44] width 15 height 8
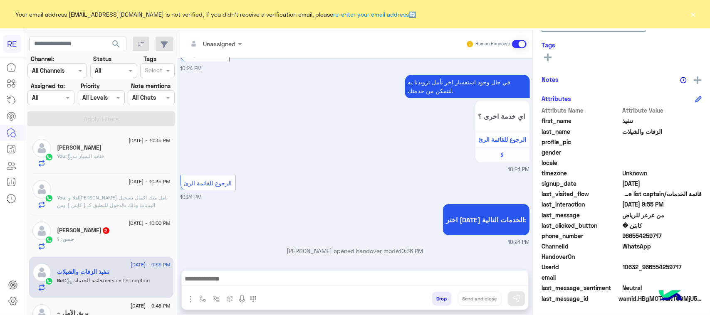
click at [308, 287] on div at bounding box center [355, 281] width 346 height 21
click at [304, 281] on textarea at bounding box center [355, 280] width 346 height 12
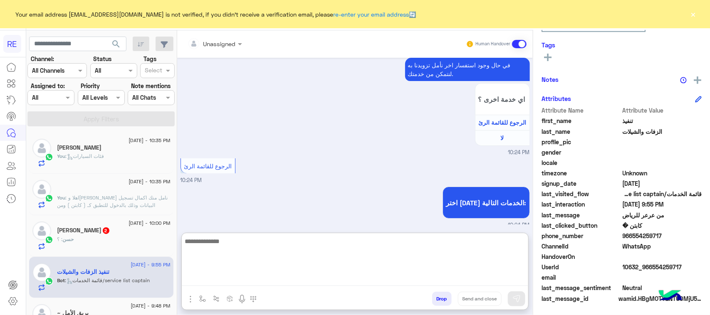
paste textarea "**********"
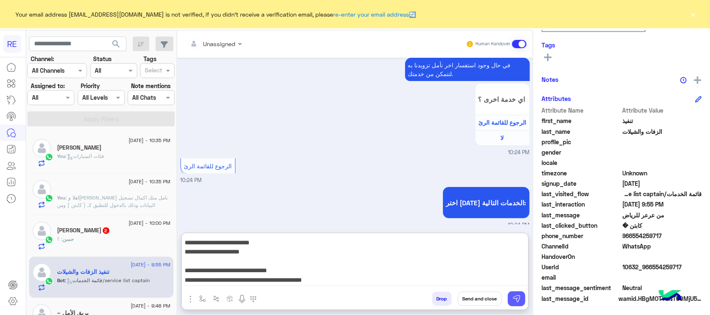
type textarea "**********"
click at [512, 294] on button at bounding box center [516, 298] width 17 height 15
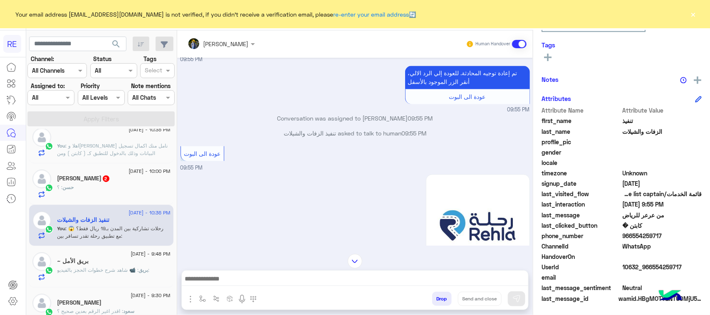
scroll to position [668, 0]
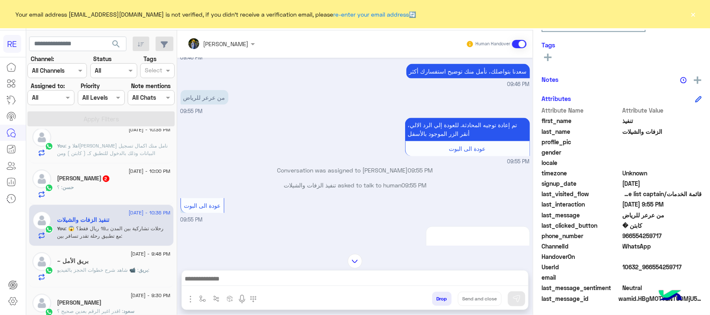
click at [155, 265] on div "بريق الأمل ~" at bounding box center [113, 262] width 113 height 9
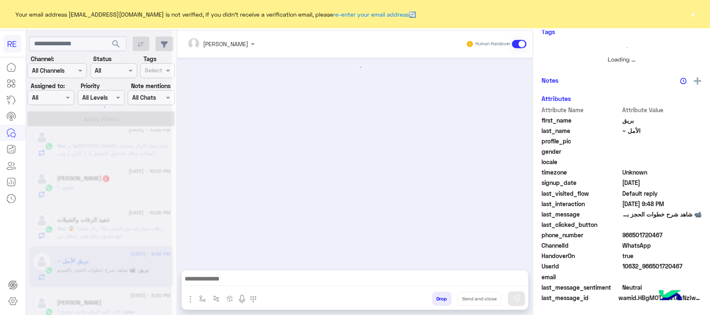
scroll to position [130, 0]
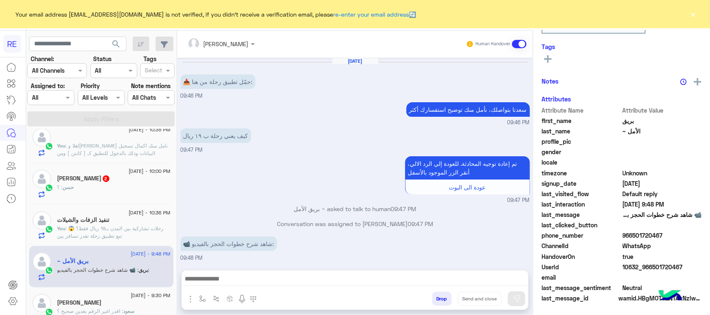
click at [333, 284] on textarea at bounding box center [355, 280] width 346 height 12
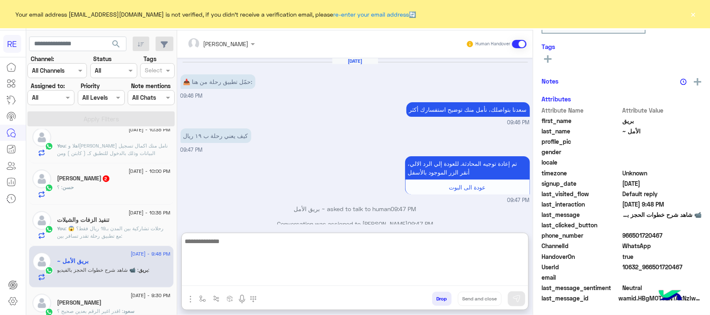
scroll to position [132, 0]
paste textarea "**********"
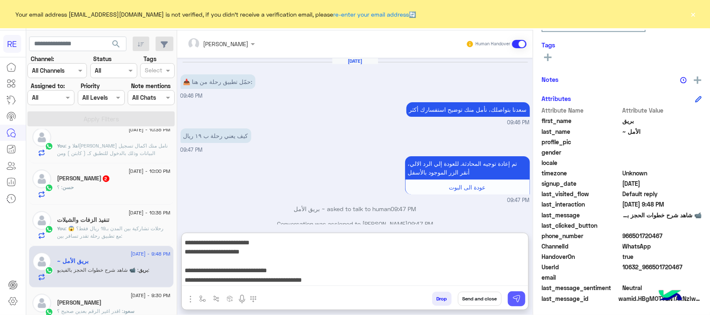
type textarea "**********"
click at [521, 303] on button at bounding box center [516, 298] width 17 height 15
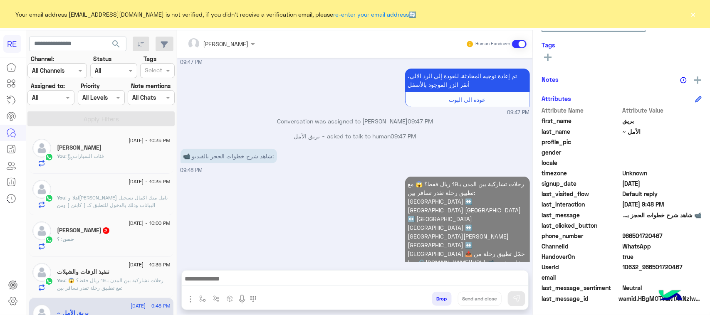
click at [113, 233] on div "[PERSON_NAME] 2" at bounding box center [113, 231] width 113 height 9
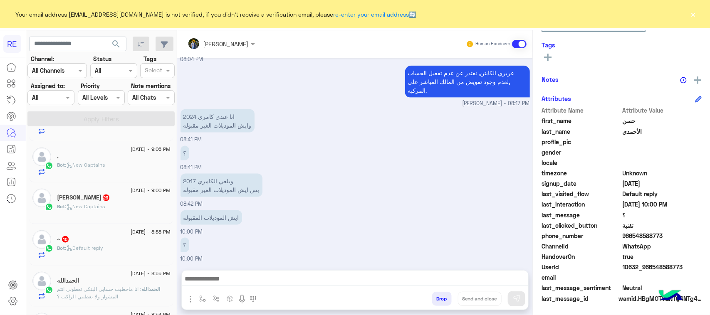
click at [110, 209] on div "Bot : New Captains" at bounding box center [113, 210] width 113 height 15
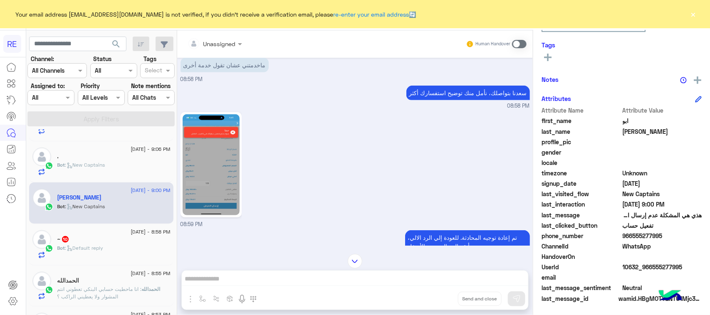
click at [207, 141] on img at bounding box center [210, 164] width 57 height 101
click at [82, 248] on span ": Default reply" at bounding box center [84, 248] width 38 height 6
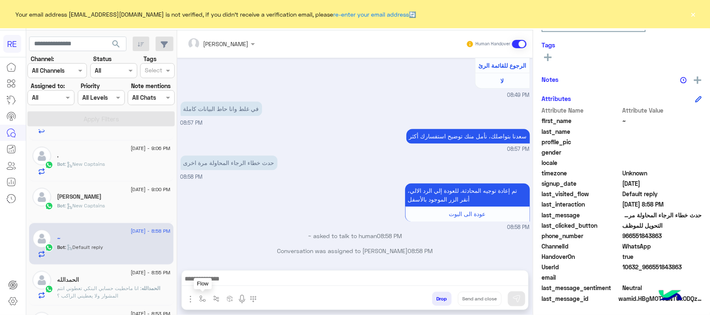
click at [201, 300] on img "button" at bounding box center [202, 299] width 7 height 7
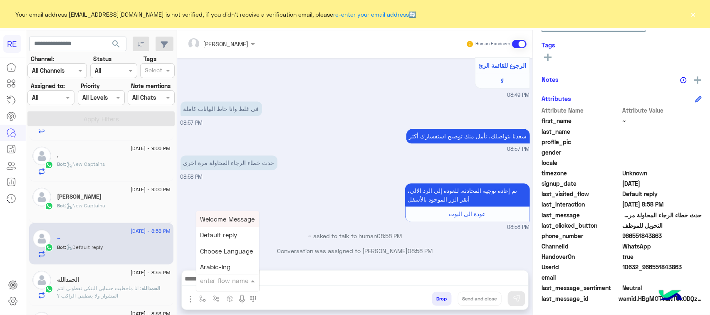
click at [208, 283] on input "text" at bounding box center [217, 281] width 34 height 10
type input "*"
type input "***"
click at [219, 266] on span "فيديو تسجيل سيارة" at bounding box center [225, 265] width 51 height 7
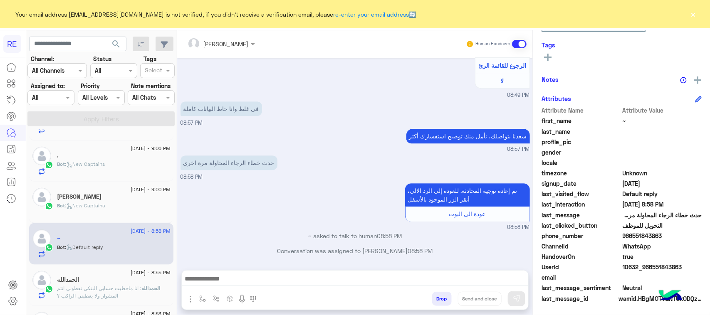
type textarea "**********"
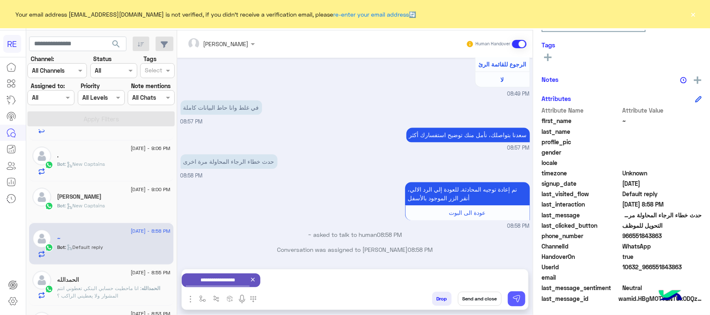
click at [515, 296] on img at bounding box center [516, 299] width 8 height 8
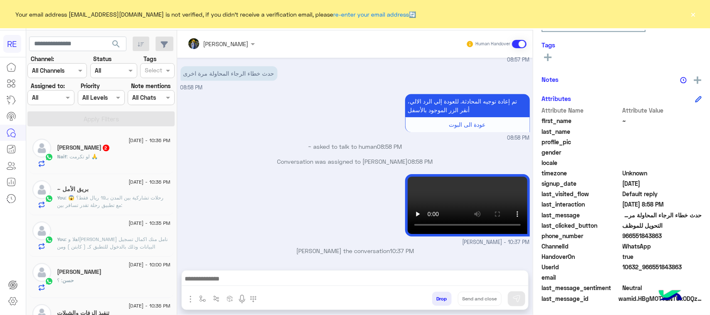
click at [130, 161] on div "Naif : لو تكرمت 🙏" at bounding box center [113, 160] width 113 height 15
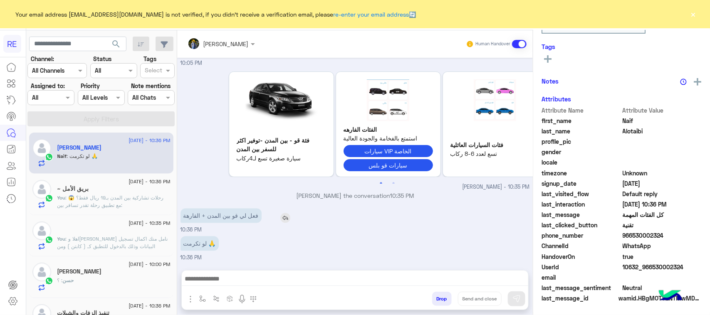
scroll to position [132, 0]
drag, startPoint x: 246, startPoint y: 221, endPoint x: 187, endPoint y: 245, distance: 63.4
click at [185, 244] on div "[DATE] اختر [DATE] الخدمات التالية: 09:49 PM الملاحظات والشكاوى 09:49 PM اختيار…" at bounding box center [354, 160] width 355 height 204
click at [235, 271] on div at bounding box center [355, 281] width 346 height 21
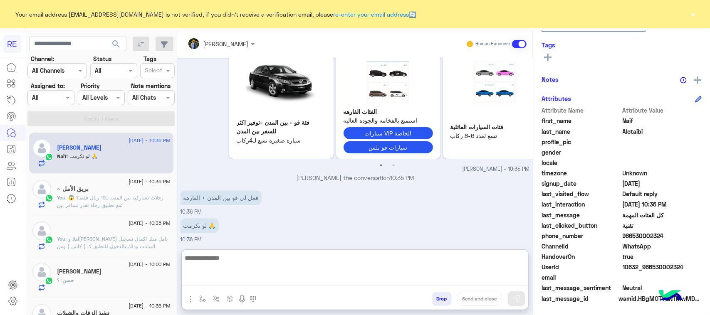
click at [236, 274] on textarea at bounding box center [355, 269] width 346 height 33
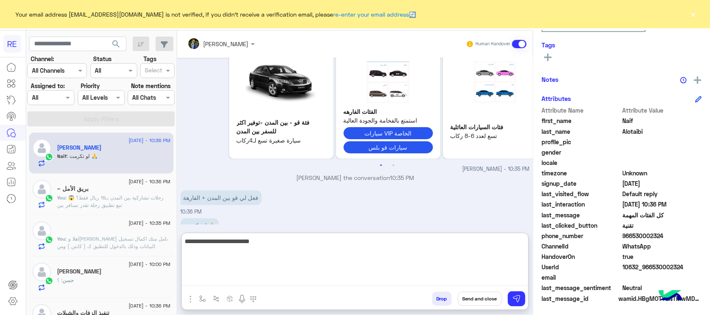
type textarea "**********"
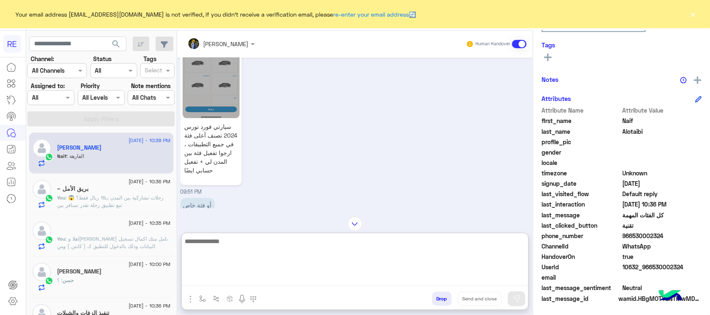
scroll to position [736, 0]
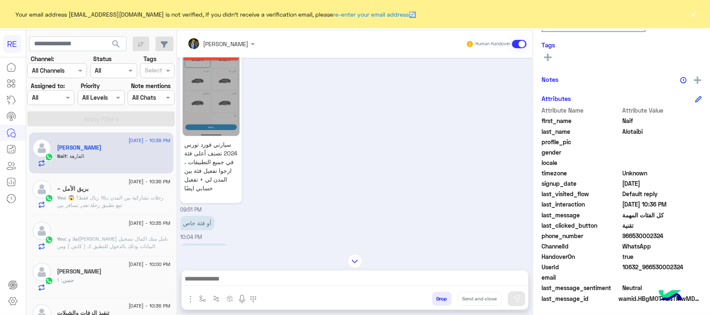
drag, startPoint x: 689, startPoint y: 271, endPoint x: 651, endPoint y: 269, distance: 37.9
click at [651, 269] on span "10632_966530002324" at bounding box center [661, 267] width 79 height 9
copy span "530002324"
click at [277, 280] on textarea at bounding box center [355, 280] width 346 height 12
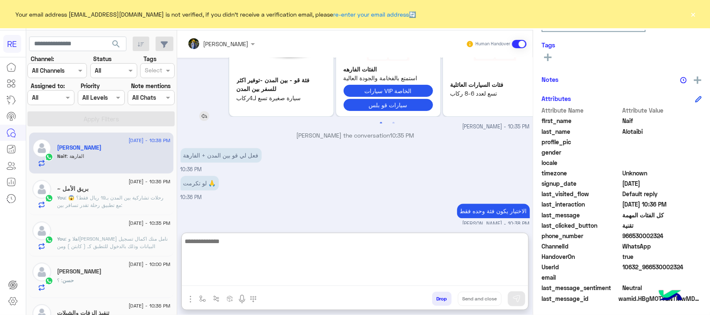
scroll to position [1047, 0]
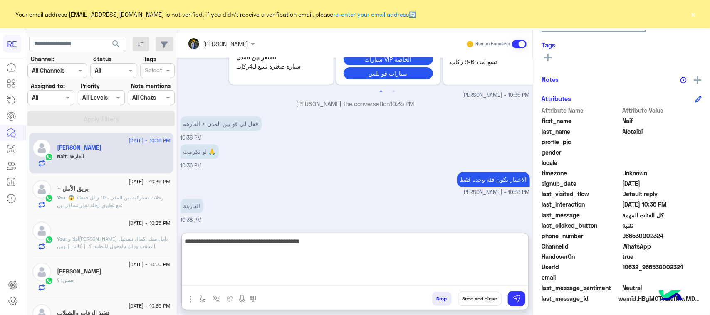
type textarea "**********"
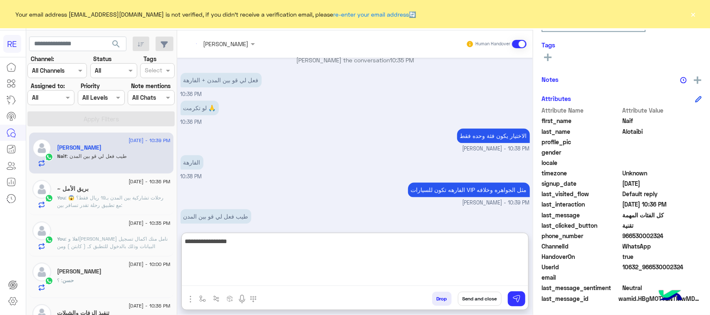
scroll to position [1101, 0]
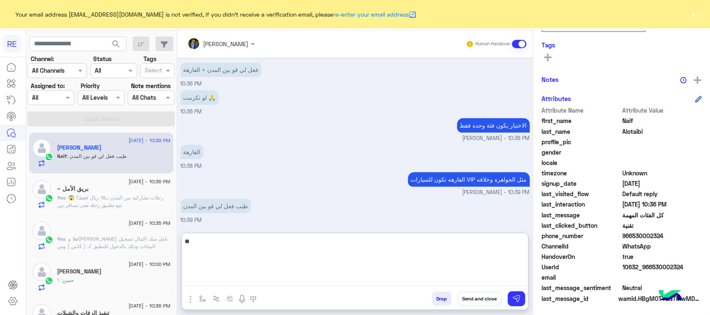
type textarea "*"
type textarea "**********"
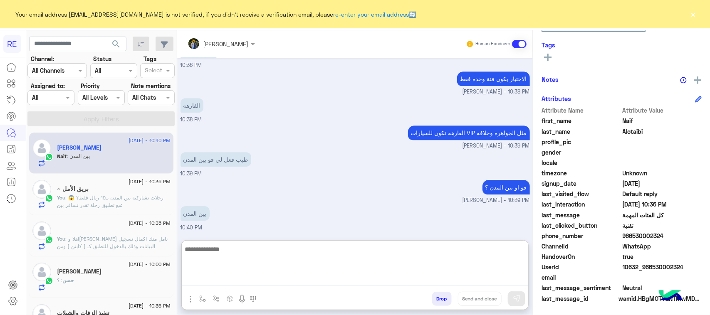
scroll to position [1156, 0]
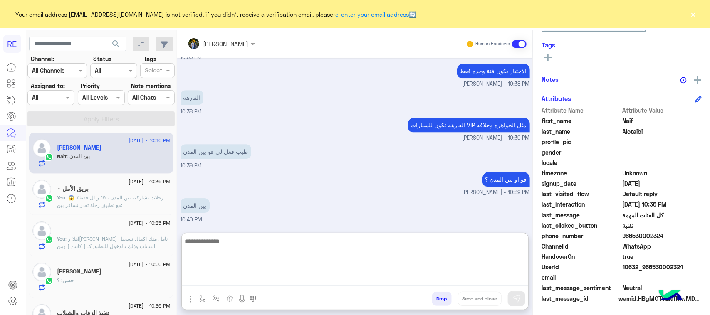
click at [221, 246] on textarea at bounding box center [355, 261] width 346 height 50
type textarea "**********"
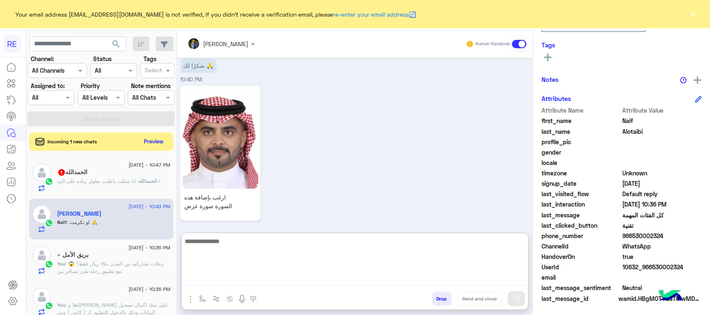
scroll to position [1412, 0]
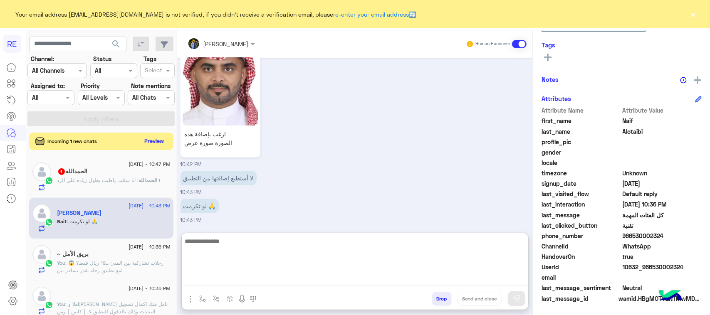
click at [150, 142] on button "Preview" at bounding box center [154, 141] width 26 height 11
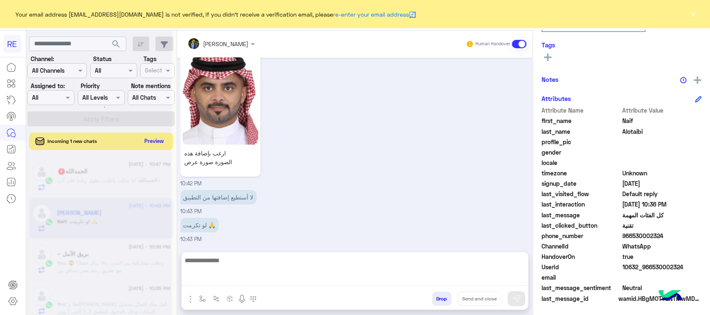
scroll to position [1375, 0]
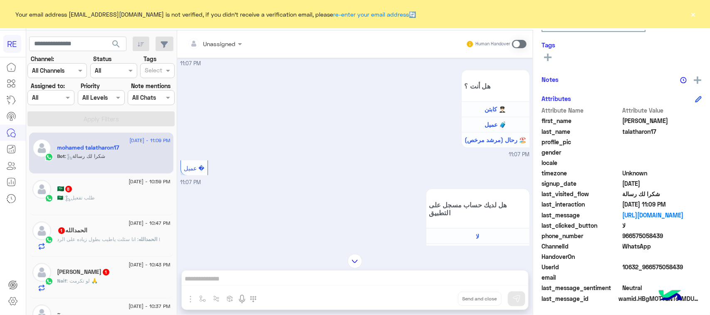
scroll to position [196, 0]
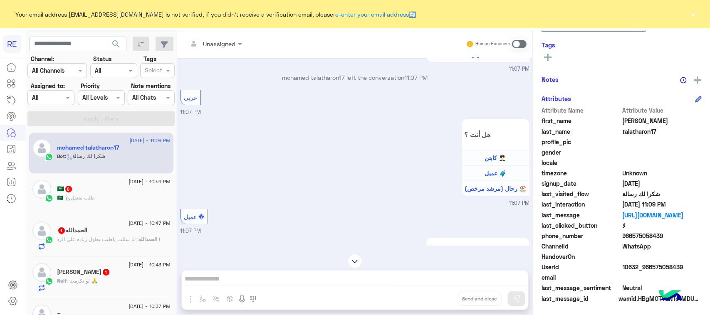
click at [107, 267] on div "[DATE] - 10:43 PM" at bounding box center [113, 265] width 113 height 5
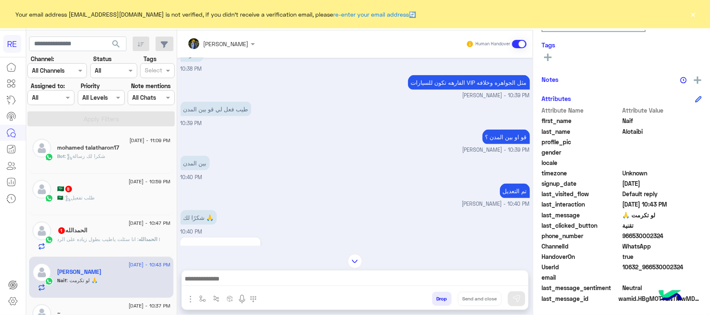
scroll to position [546, 0]
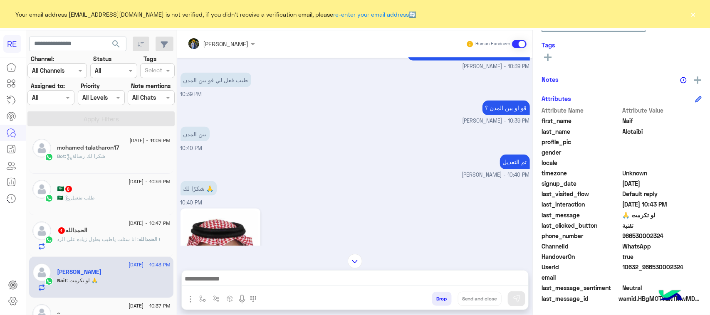
drag, startPoint x: 701, startPoint y: 262, endPoint x: 651, endPoint y: 269, distance: 49.9
click at [651, 269] on div "[PERSON_NAME] Reachable Unknown Subscription Date : [DATE] Priority Not Set Tag…" at bounding box center [621, 171] width 177 height 282
copy span "530002324"
click at [306, 277] on textarea at bounding box center [355, 280] width 346 height 12
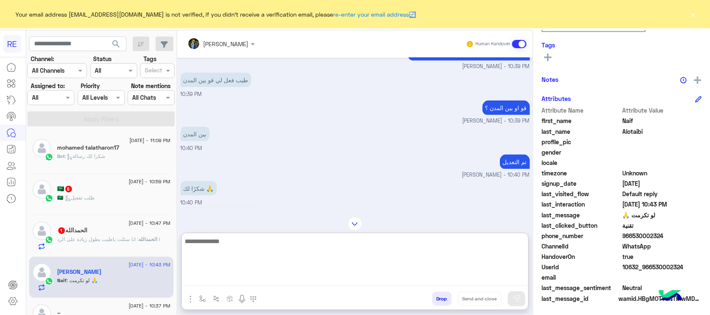
paste textarea "**********"
type textarea "**********"
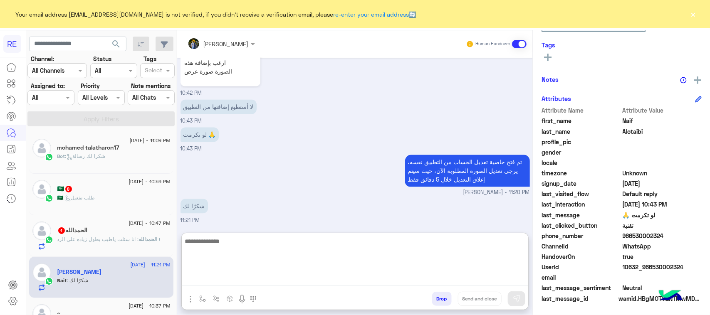
scroll to position [811, 0]
click at [484, 163] on div "[DATE] Conversation was assigned to Zahraa Alfadhl 09:51 PM Naif Alotaibi asked…" at bounding box center [354, 141] width 355 height 167
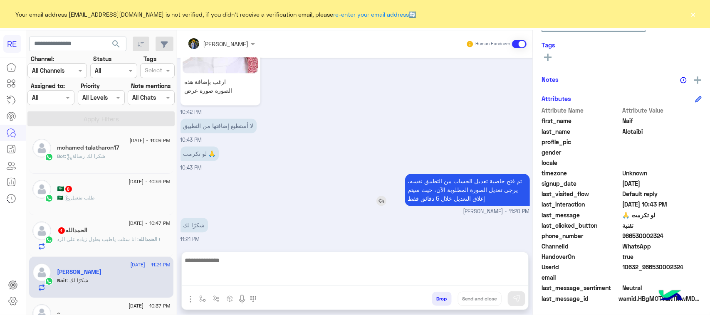
scroll to position [774, 0]
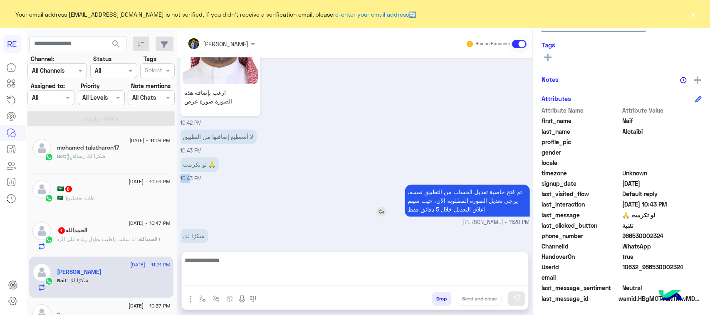
click at [484, 163] on div "لو تكرمت 🙏 10:43 PM" at bounding box center [354, 169] width 349 height 28
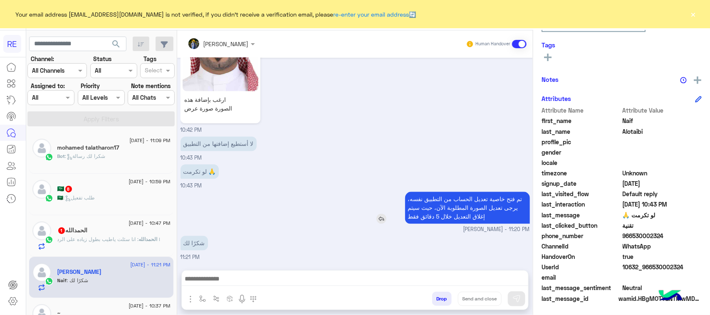
click at [466, 224] on p "تم فتح خاصية تعديل الحساب من التطبيق نفسه، يرجى تعديل الصورة المطلوبة الآن، حيث…" at bounding box center [467, 208] width 125 height 32
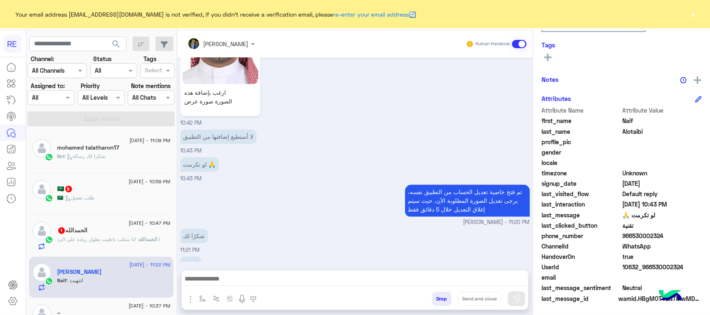
scroll to position [801, 0]
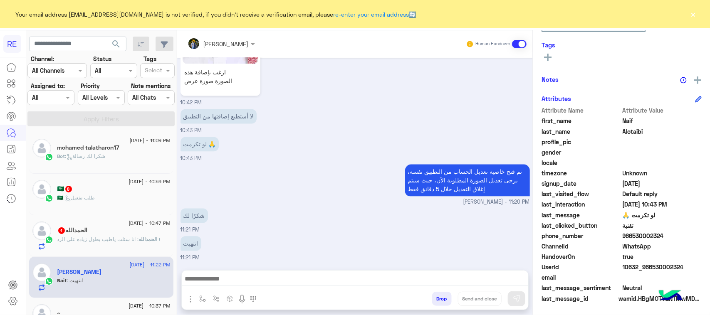
drag, startPoint x: 686, startPoint y: 271, endPoint x: 651, endPoint y: 269, distance: 35.4
click at [651, 269] on span "10632_966530002324" at bounding box center [661, 267] width 79 height 9
copy span "530002324"
drag, startPoint x: 217, startPoint y: 270, endPoint x: 217, endPoint y: 274, distance: 4.2
click at [217, 271] on div at bounding box center [355, 281] width 346 height 21
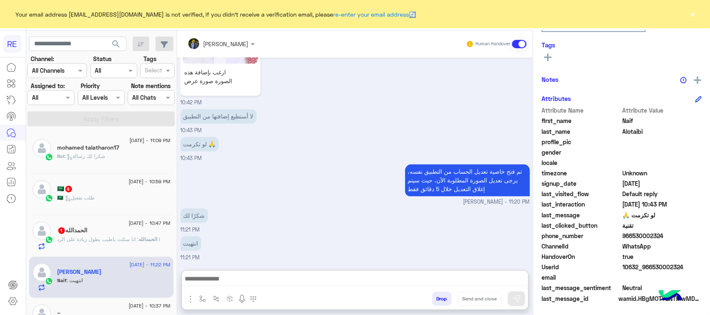
click at [217, 274] on textarea at bounding box center [355, 280] width 346 height 12
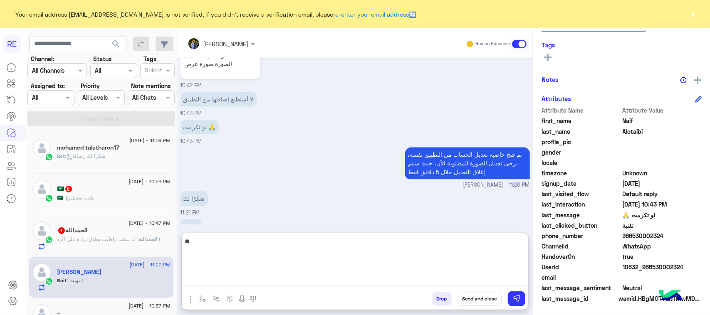
type textarea "*"
type textarea "**********"
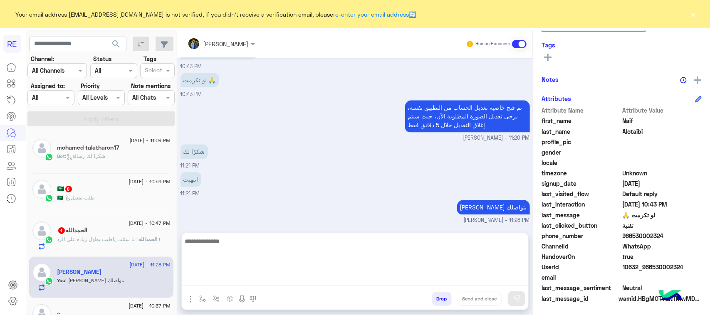
click at [116, 239] on span ": انا سئلت ياطيب بطول زياده على الرد !" at bounding box center [108, 239] width 103 height 6
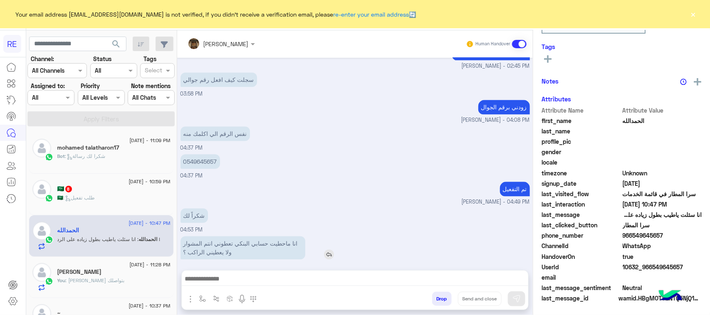
scroll to position [132, 0]
click at [283, 236] on p "انا ماحطيت حسابي البنكي تعطوني انتم المشوار ولا يعطيني الراكب ؟" at bounding box center [242, 247] width 125 height 23
click at [264, 271] on div "انا سئلت ياطيب بطول زياده على الرد ! 10:47 PM" at bounding box center [354, 285] width 349 height 28
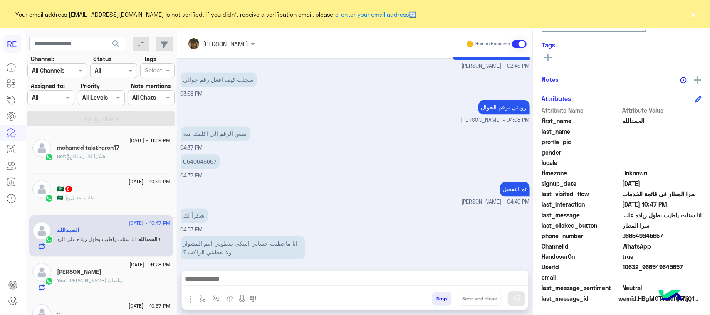
click at [264, 271] on div "انا سئلت ياطيب بطول زياده على الرد ! 10:47 PM" at bounding box center [354, 285] width 349 height 28
click at [262, 273] on p "انا سئلت ياطيب بطول زياده على الرد !" at bounding box center [229, 280] width 98 height 15
drag, startPoint x: 262, startPoint y: 213, endPoint x: 206, endPoint y: 213, distance: 56.1
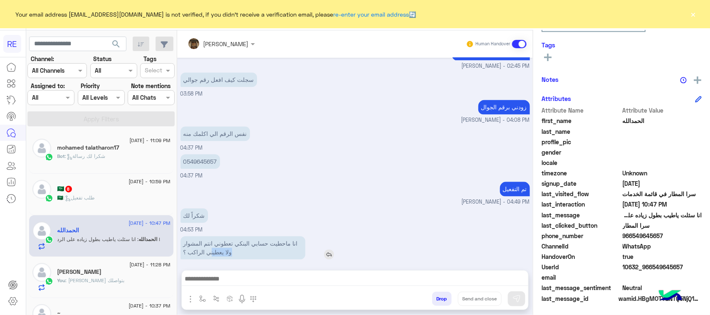
click at [206, 236] on p "انا ماحطيت حسابي البنكي تعطوني انتم المشوار ولا يعطيني الراكب ؟" at bounding box center [242, 247] width 125 height 23
click at [328, 249] on img at bounding box center [329, 254] width 10 height 10
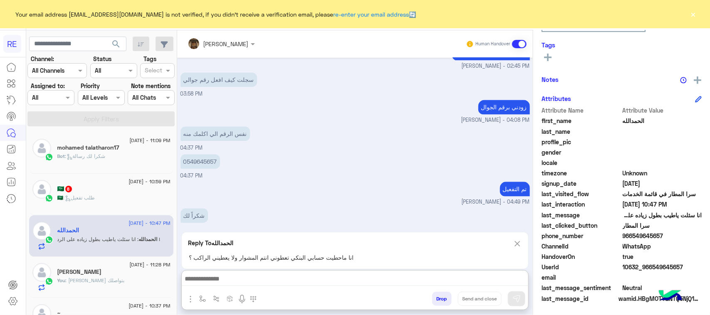
drag, startPoint x: 285, startPoint y: 286, endPoint x: 284, endPoint y: 281, distance: 5.1
click at [285, 284] on textarea at bounding box center [355, 280] width 346 height 12
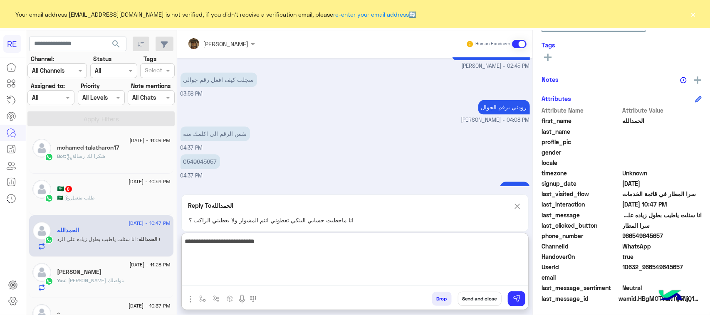
type textarea "**********"
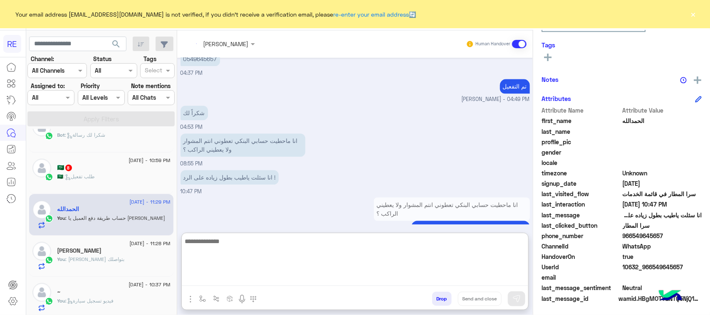
scroll to position [0, 0]
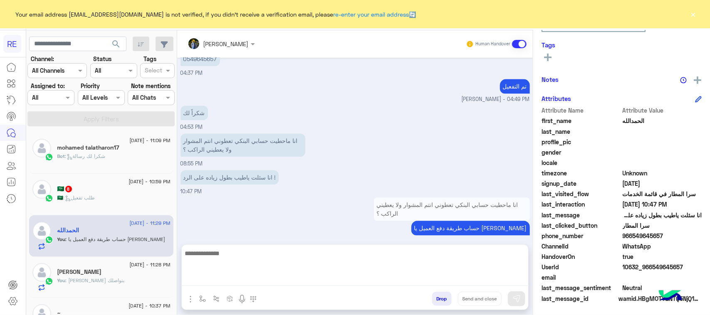
click at [106, 201] on div "🇸🇦 : طلب تفعيل" at bounding box center [113, 201] width 113 height 15
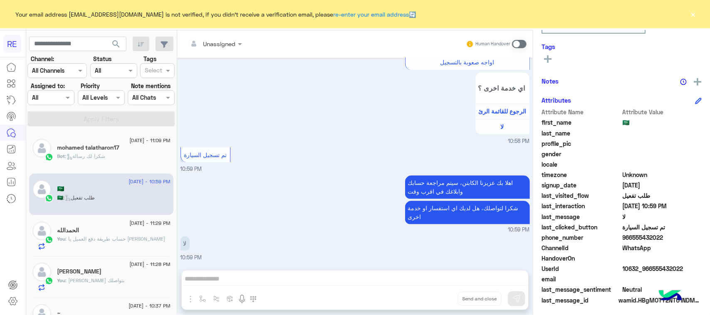
scroll to position [132, 0]
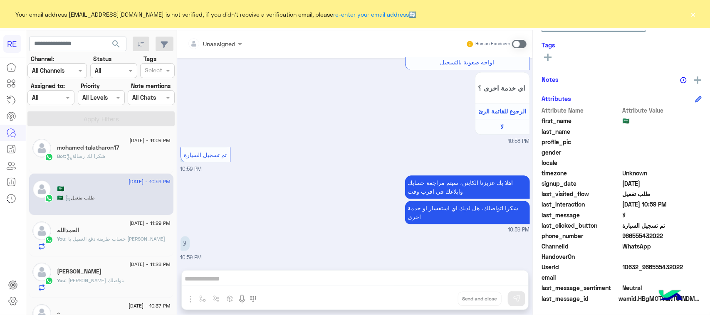
drag, startPoint x: 686, startPoint y: 263, endPoint x: 651, endPoint y: 269, distance: 35.0
click at [651, 269] on span "10632_966555432022" at bounding box center [661, 267] width 79 height 9
copy span "555432022"
click at [526, 48] on div "Human Handover" at bounding box center [496, 44] width 61 height 15
click at [523, 46] on span at bounding box center [519, 44] width 15 height 8
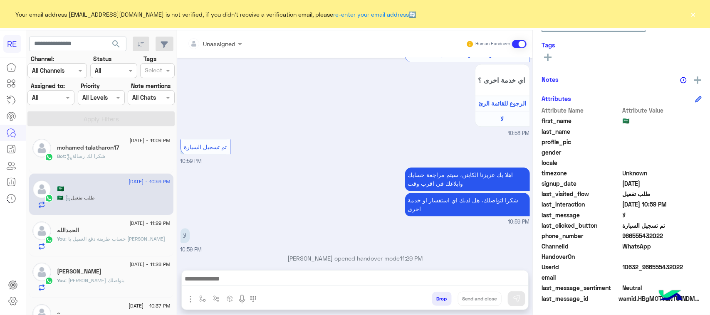
click at [352, 278] on textarea at bounding box center [355, 280] width 346 height 12
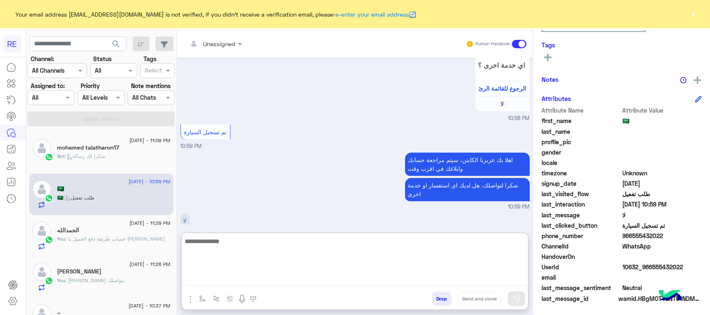
paste textarea "**********"
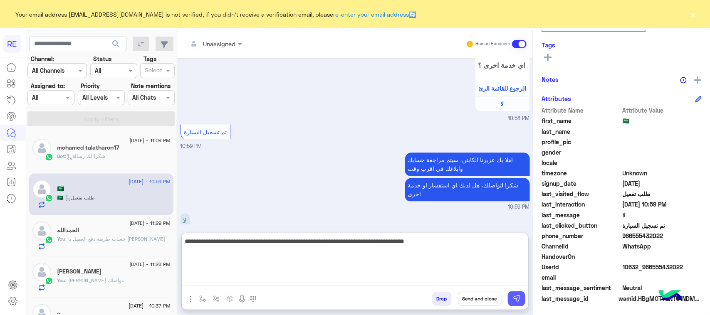
type textarea "**********"
click at [520, 302] on img at bounding box center [516, 299] width 8 height 8
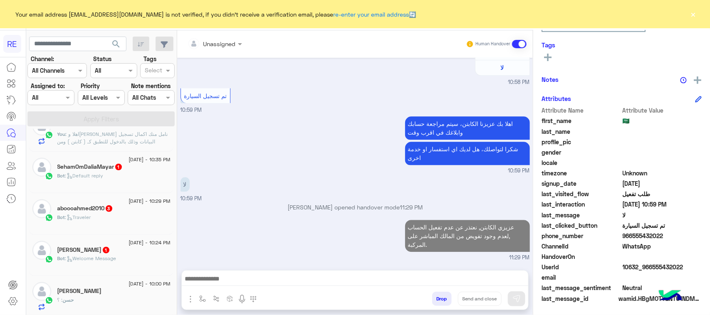
scroll to position [998, 0]
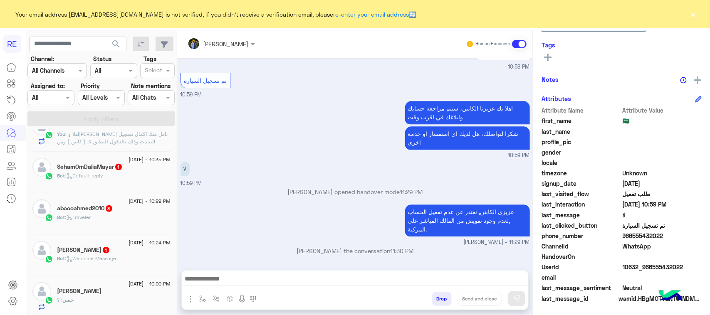
click at [126, 179] on div "Bot : Default reply" at bounding box center [113, 179] width 113 height 15
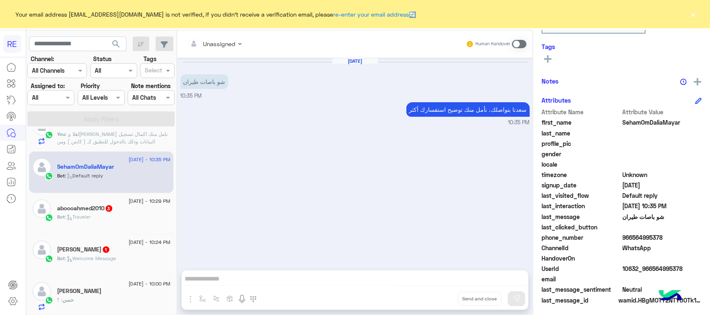
scroll to position [132, 0]
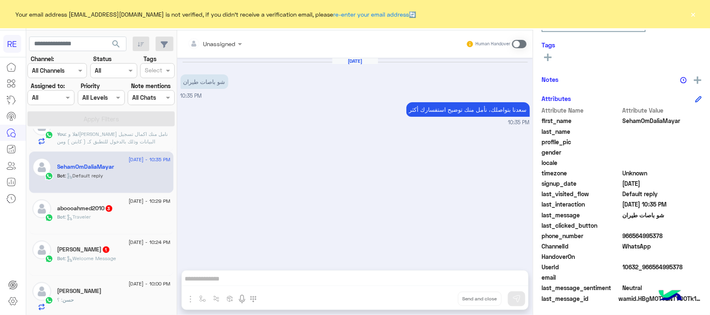
click at [333, 266] on div "Unassigned Human Handover [DATE] شو باصات طيران 10:35 PM سعدنا بتواصلك، نأمل من…" at bounding box center [354, 174] width 355 height 288
click at [513, 44] on span at bounding box center [519, 44] width 15 height 8
click at [405, 286] on textarea at bounding box center [355, 280] width 346 height 12
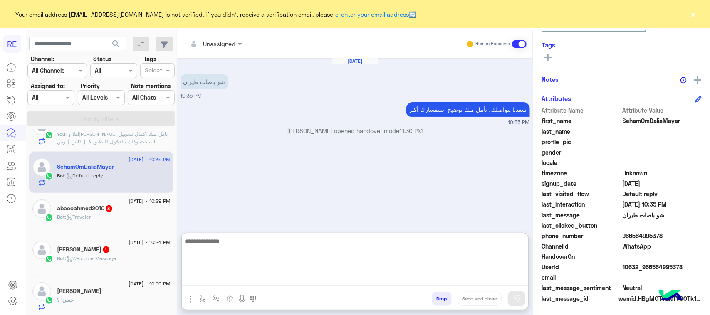
paste textarea "**********"
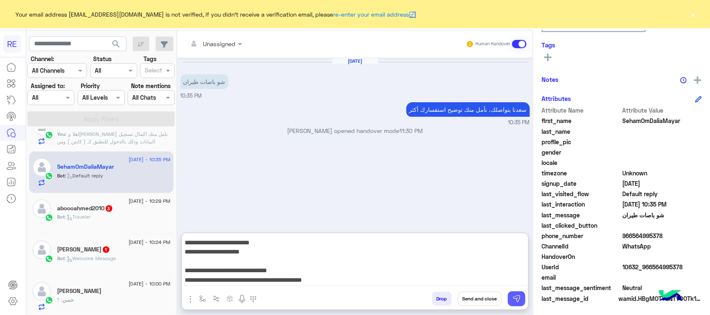
type textarea "**********"
click at [513, 301] on img at bounding box center [516, 299] width 8 height 8
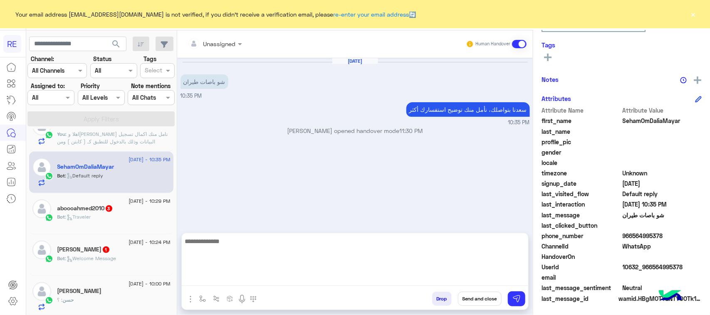
scroll to position [0, 0]
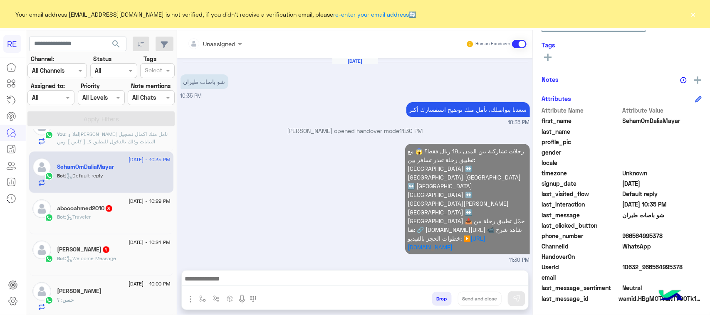
click at [127, 219] on div "Bot : Traveler" at bounding box center [113, 220] width 113 height 15
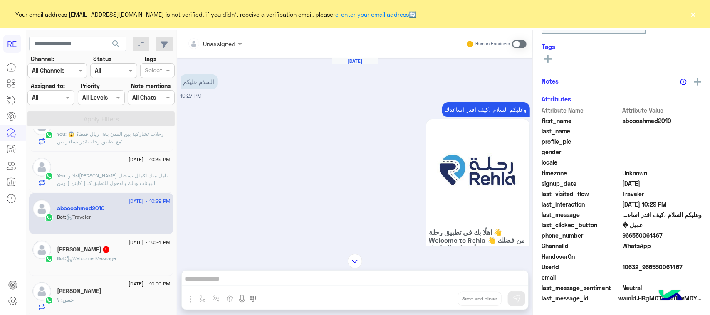
scroll to position [132, 0]
click at [461, 111] on p "وعليكم السلام ،كيف اقدر اساعدك" at bounding box center [486, 109] width 88 height 15
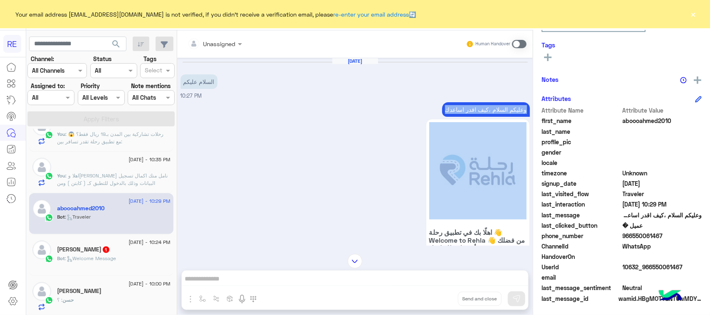
click at [461, 111] on p "وعليكم السلام ،كيف اقدر اساعدك" at bounding box center [486, 109] width 88 height 15
copy div "وعليكم السلام ،كيف اقدر اساعدك"
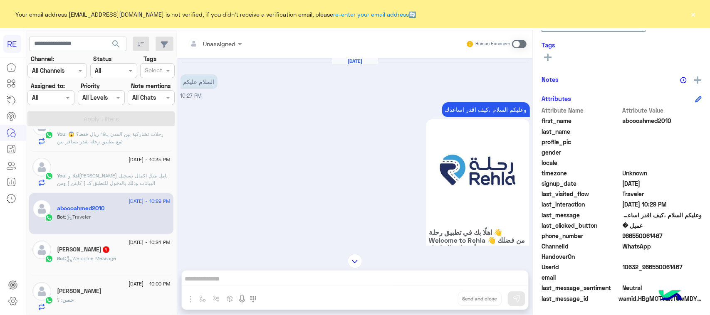
click at [522, 42] on span at bounding box center [519, 44] width 15 height 8
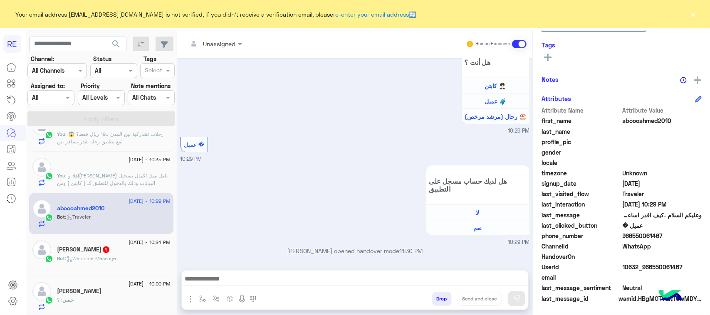
click at [410, 263] on div "Unassigned Human Handover [DATE] السلام عليكم 10:27 PM وعليكم السلام ،كيف اقدر …" at bounding box center [354, 174] width 355 height 288
click at [387, 283] on textarea at bounding box center [355, 280] width 346 height 12
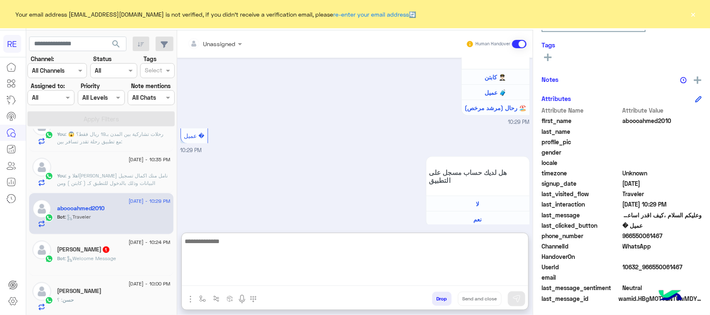
paste textarea "**********"
type textarea "**********"
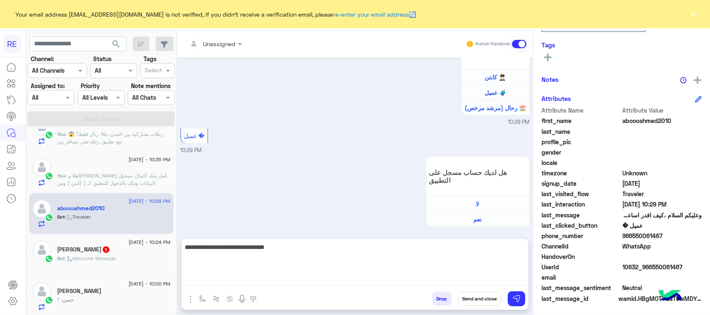
click at [525, 296] on div "Drop Send and close" at bounding box center [395, 300] width 265 height 18
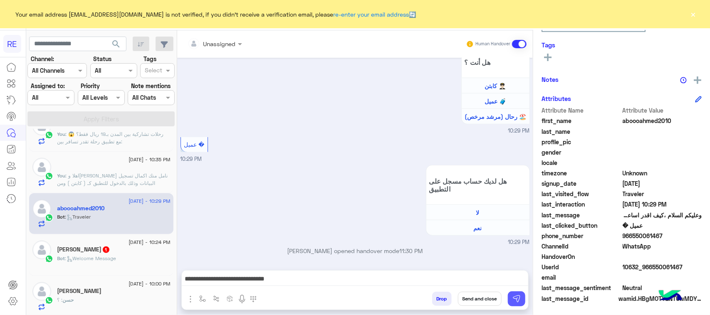
click at [520, 299] on button at bounding box center [516, 298] width 17 height 15
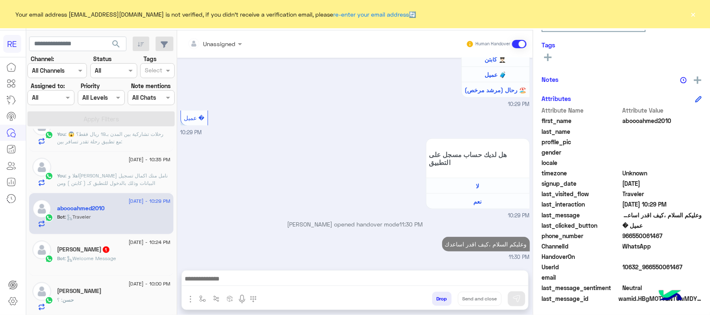
click at [119, 251] on div "[PERSON_NAME] 1" at bounding box center [113, 250] width 113 height 9
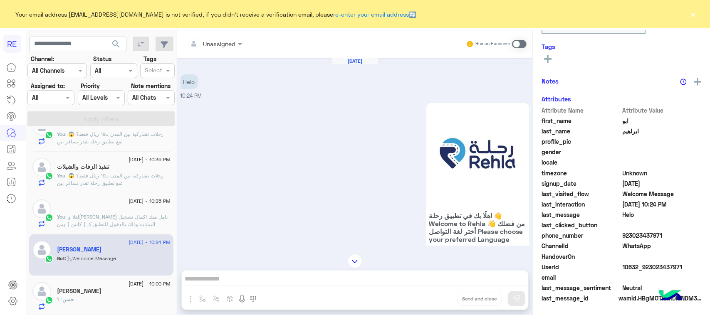
scroll to position [132, 0]
click at [467, 279] on div "Unassigned Human Handover [DATE] Helo 10:24 PM اهلًا بك في تطبيق رحلة 👋 Welcome…" at bounding box center [354, 174] width 355 height 288
click at [514, 45] on span at bounding box center [519, 44] width 15 height 8
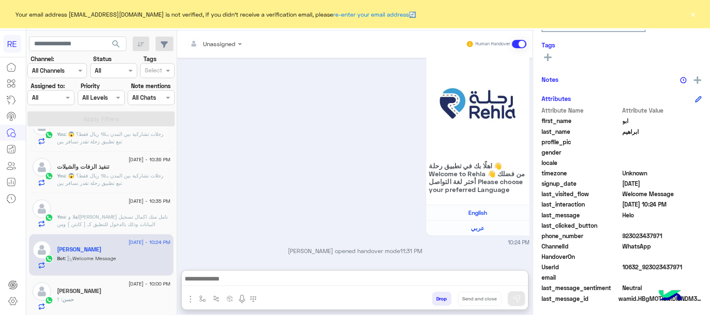
click at [290, 275] on textarea at bounding box center [355, 280] width 346 height 12
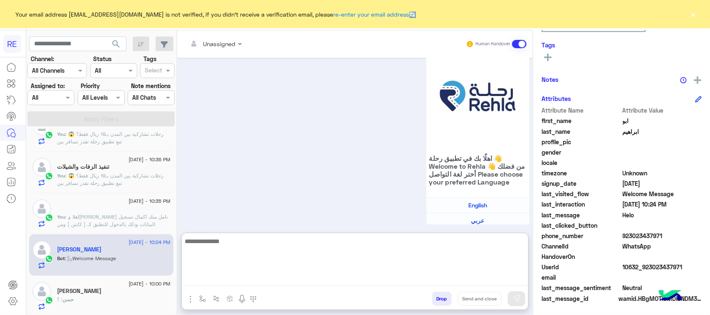
paste textarea "**********"
type textarea "**********"
click at [520, 298] on img at bounding box center [516, 299] width 8 height 8
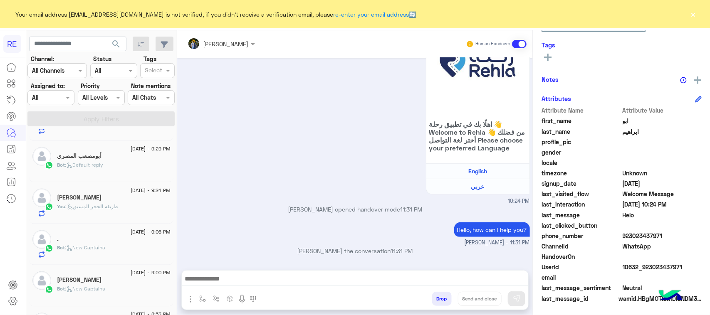
scroll to position [572, 0]
click at [105, 160] on div "أبومصعب المصري" at bounding box center [113, 156] width 113 height 9
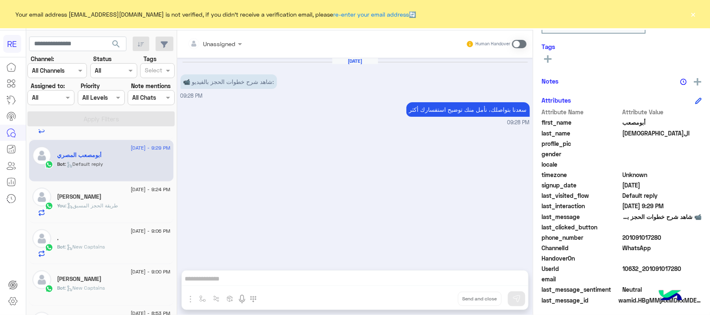
scroll to position [132, 0]
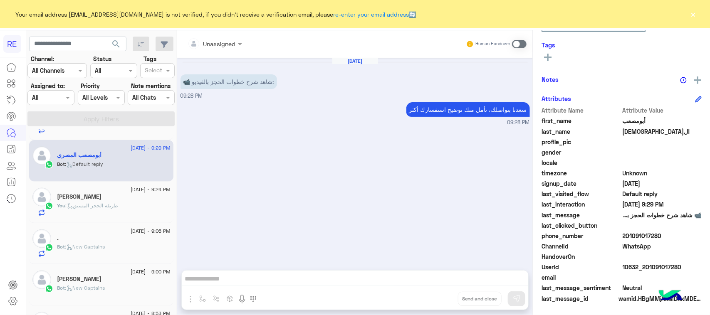
click at [517, 47] on span at bounding box center [519, 44] width 15 height 8
click at [401, 283] on textarea at bounding box center [355, 280] width 346 height 12
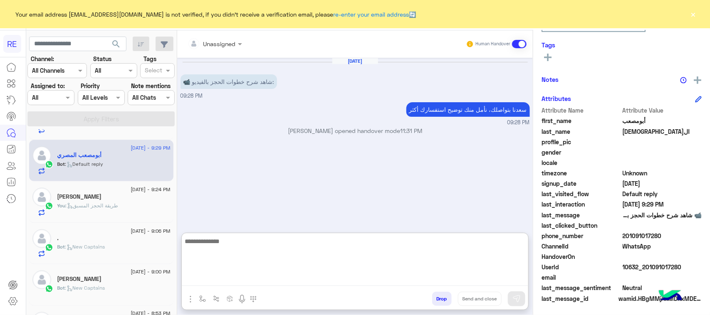
paste textarea "**********"
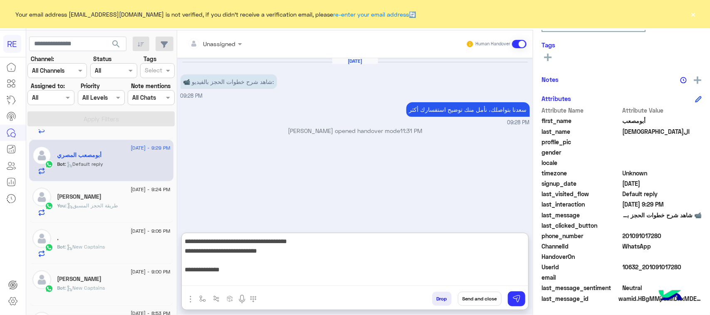
scroll to position [128, 0]
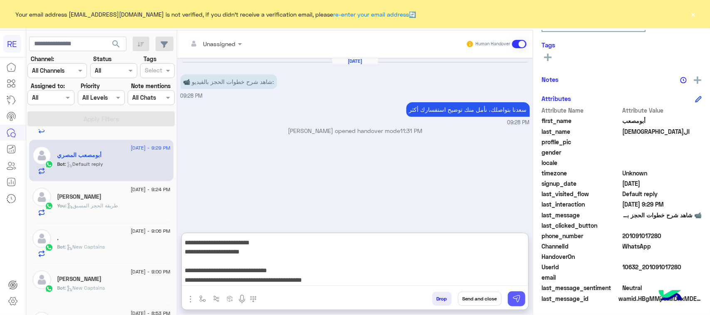
type textarea "**********"
click at [512, 295] on img at bounding box center [516, 299] width 8 height 8
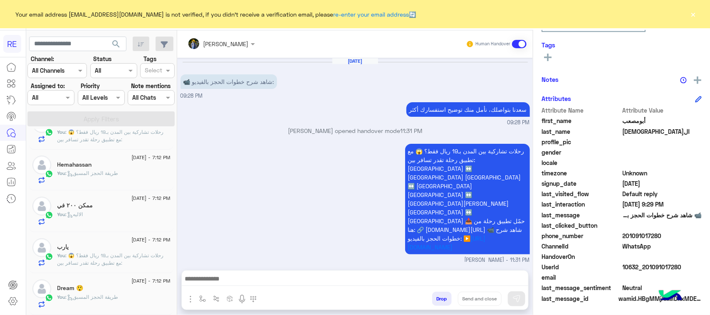
scroll to position [4, 0]
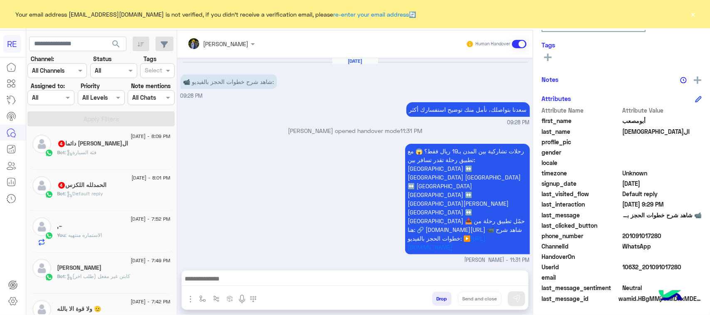
click at [119, 143] on div "ال[PERSON_NAME] دائما 4" at bounding box center [113, 144] width 113 height 9
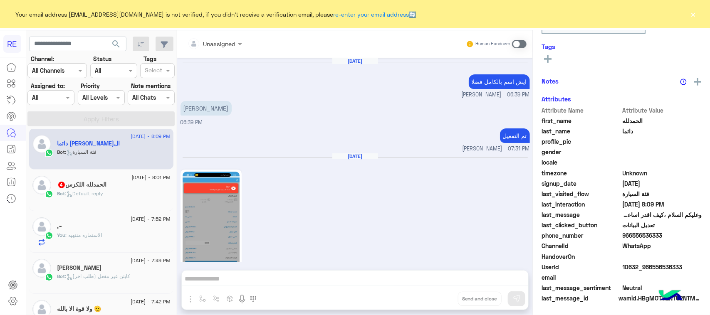
scroll to position [737, 0]
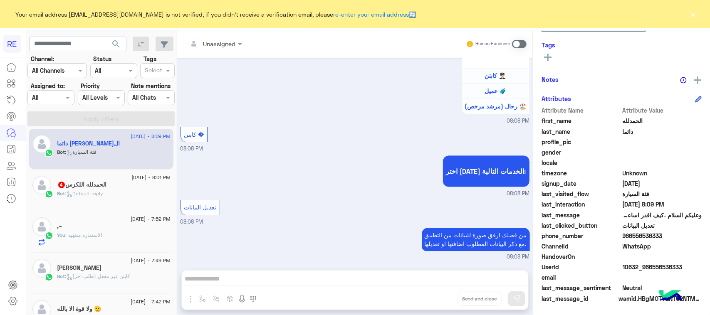
click at [520, 46] on span at bounding box center [519, 44] width 15 height 8
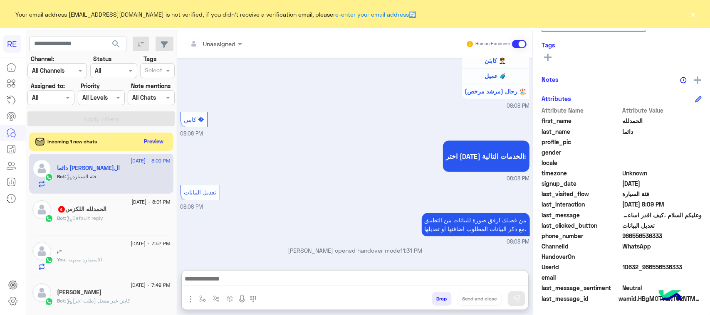
click at [231, 274] on textarea at bounding box center [355, 280] width 346 height 12
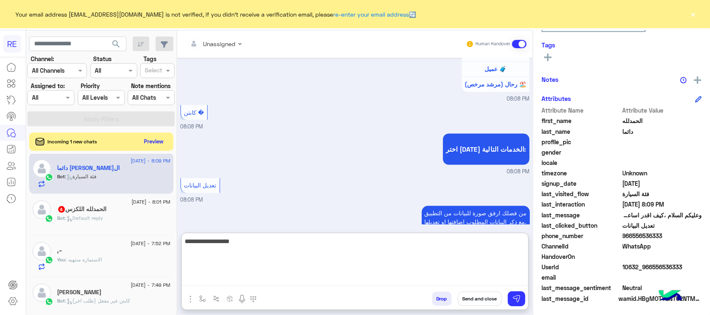
type textarea "**********"
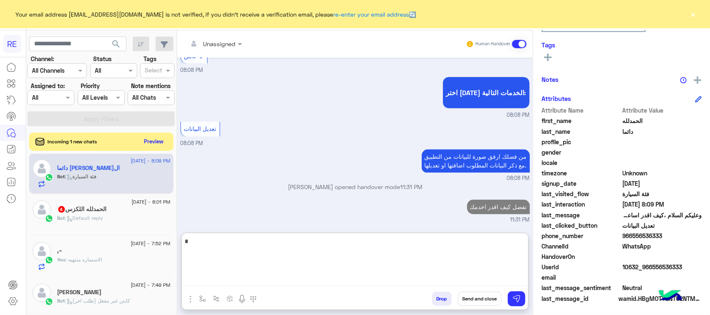
click at [59, 210] on span "4" at bounding box center [61, 209] width 7 height 7
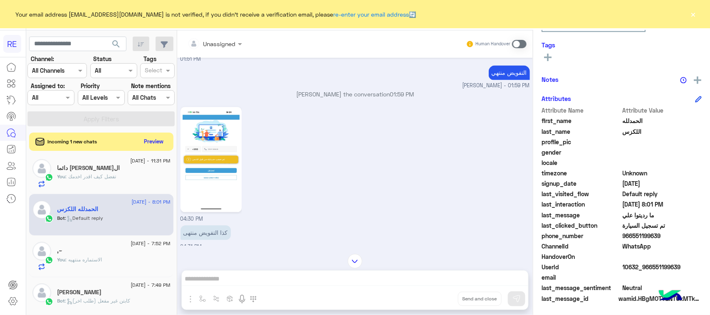
scroll to position [797, 0]
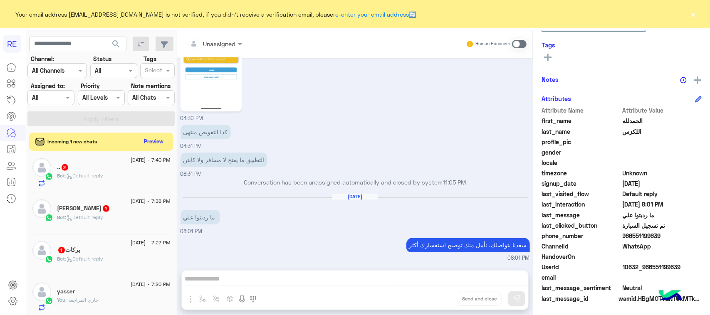
click at [111, 172] on div ".. 2" at bounding box center [113, 168] width 113 height 9
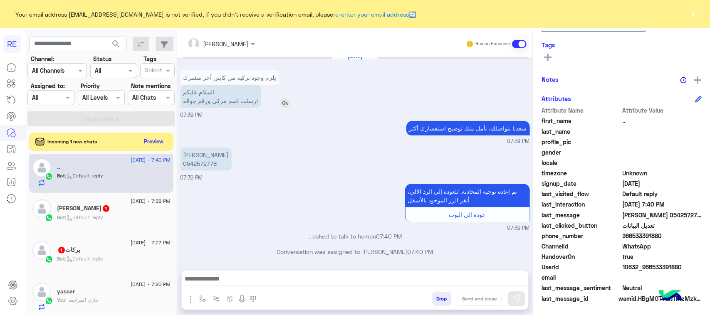
click at [227, 100] on p "السلام عليكم ارسلت اسم مزكي ورقم جواله" at bounding box center [220, 96] width 81 height 23
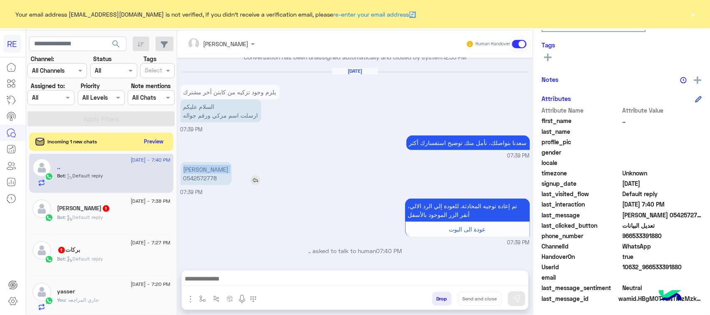
drag, startPoint x: 207, startPoint y: 168, endPoint x: 185, endPoint y: 175, distance: 23.0
click at [185, 175] on p "[PERSON_NAME] 0542572778" at bounding box center [205, 173] width 51 height 23
click at [191, 175] on p "[PERSON_NAME] 0542572778" at bounding box center [205, 173] width 51 height 23
click at [191, 165] on p "[PERSON_NAME] 0542572778" at bounding box center [205, 173] width 51 height 23
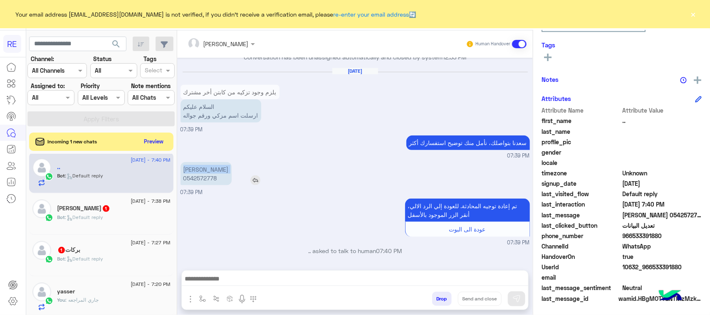
click at [191, 165] on p "[PERSON_NAME] 0542572778" at bounding box center [205, 173] width 51 height 23
copy p "[PERSON_NAME]"
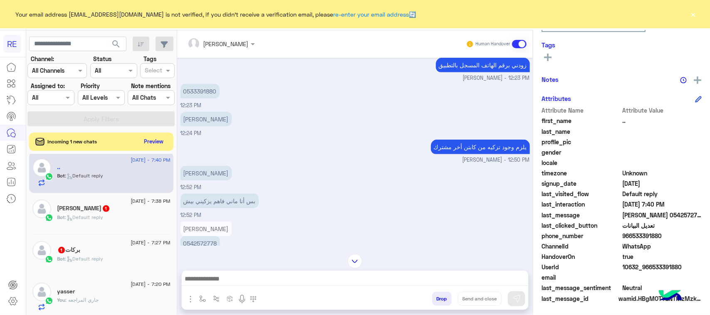
scroll to position [154, 0]
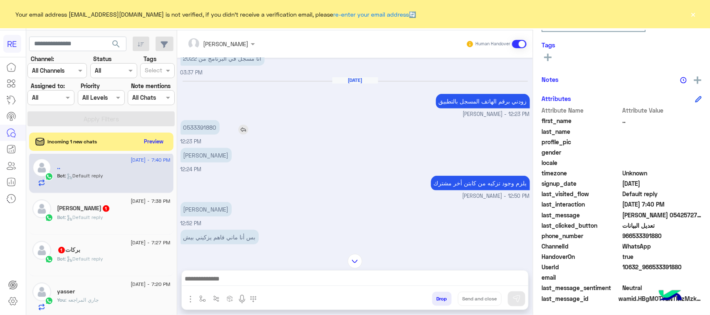
click at [195, 131] on p "0533391880" at bounding box center [199, 127] width 39 height 15
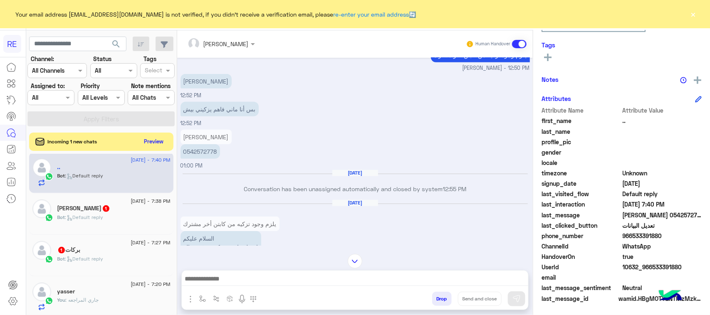
scroll to position [310, 0]
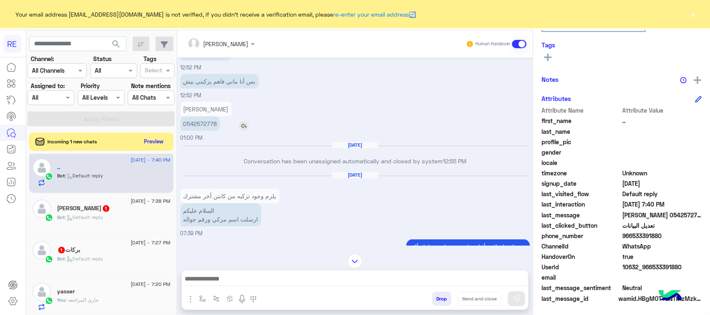
click at [188, 120] on p "0542572778" at bounding box center [199, 123] width 39 height 15
copy app-msgs-text
click at [118, 237] on div "[DATE] - 7:27 PM بركات 1 Bot : Default reply" at bounding box center [101, 256] width 144 height 42
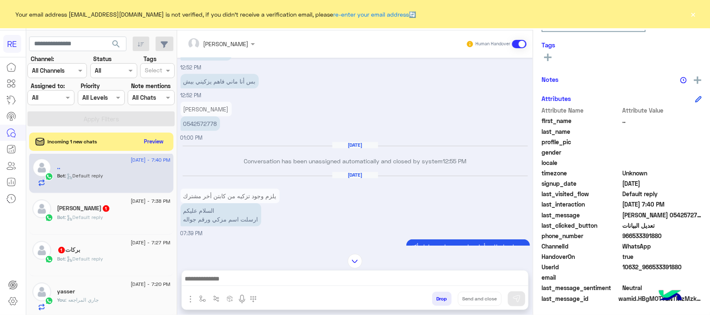
click at [116, 228] on div "Bot : Default reply" at bounding box center [113, 221] width 113 height 15
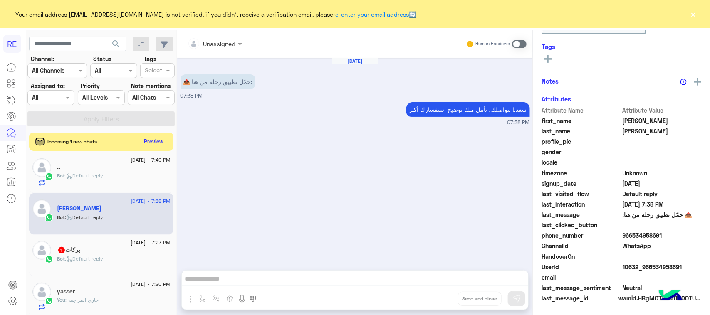
scroll to position [132, 0]
click at [113, 272] on div "[DATE] - 7:27 PM بركات 1 Bot : Default reply" at bounding box center [101, 256] width 144 height 42
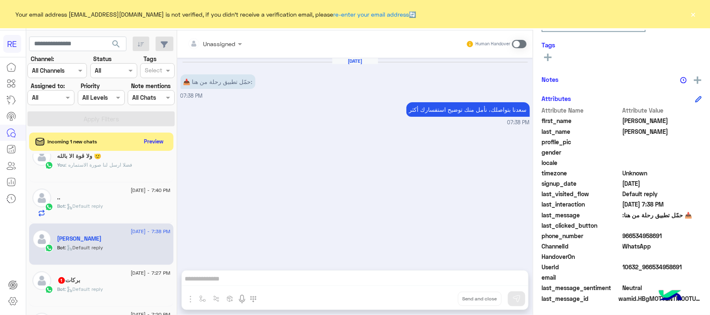
scroll to position [160, 0]
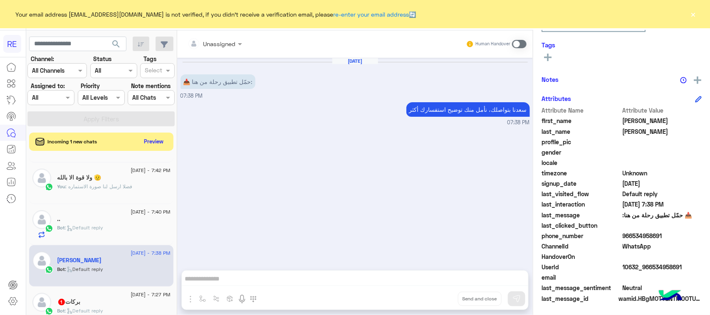
click at [119, 306] on div "بركات 1" at bounding box center [113, 302] width 113 height 9
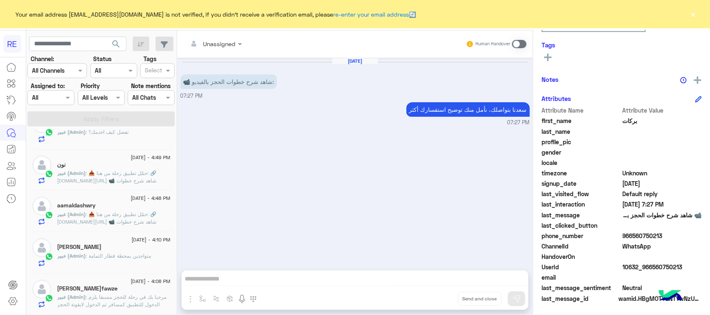
scroll to position [4, 0]
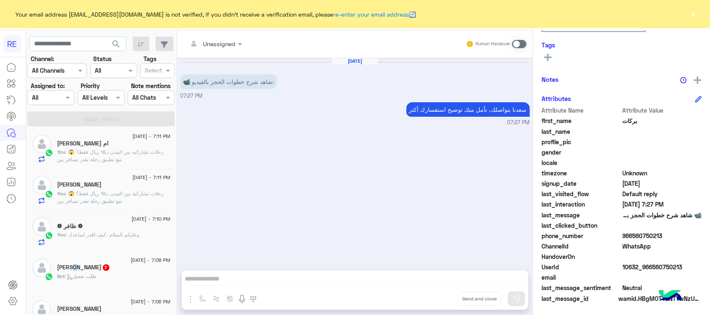
click at [80, 267] on h5 "[PERSON_NAME] 7" at bounding box center [83, 267] width 53 height 7
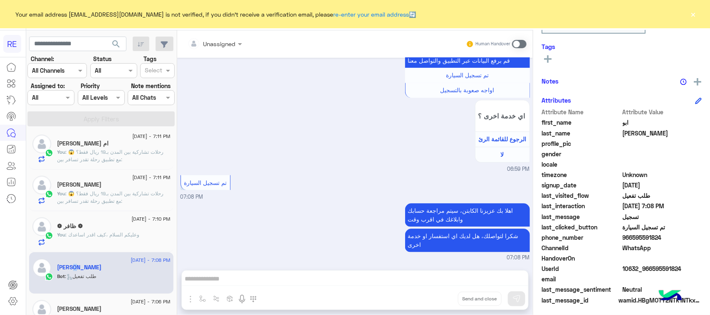
scroll to position [132, 0]
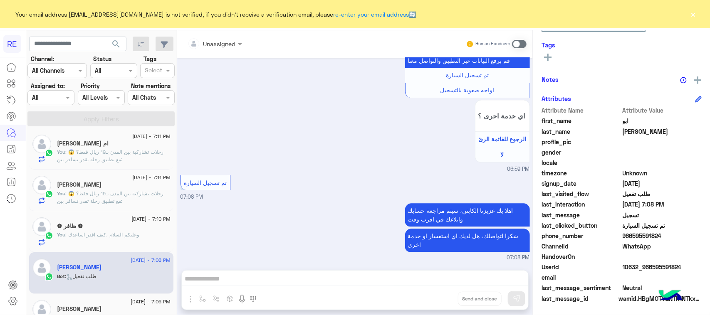
click at [523, 43] on span at bounding box center [519, 44] width 15 height 8
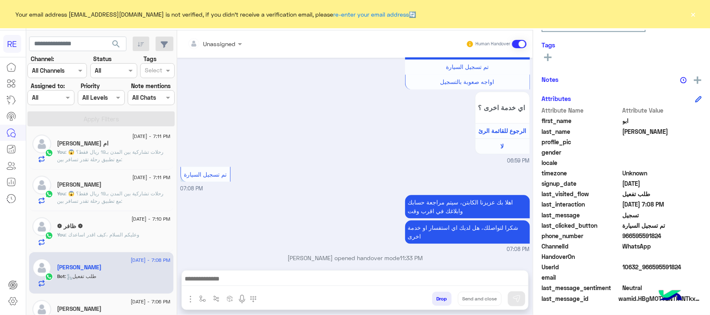
scroll to position [920, 0]
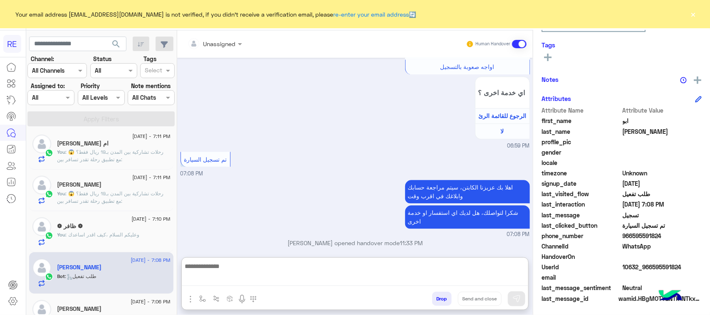
click at [222, 275] on textarea at bounding box center [355, 273] width 346 height 25
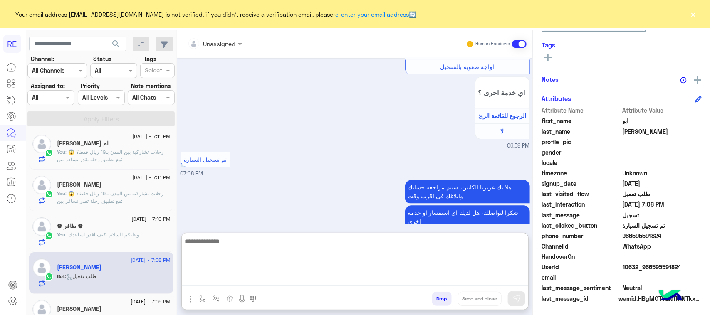
paste textarea "**********"
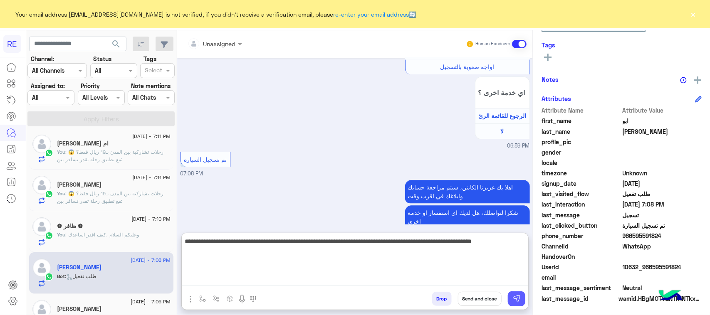
type textarea "**********"
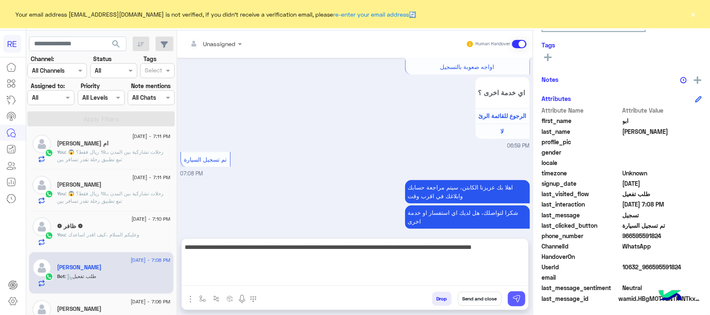
click at [520, 300] on button at bounding box center [516, 298] width 17 height 15
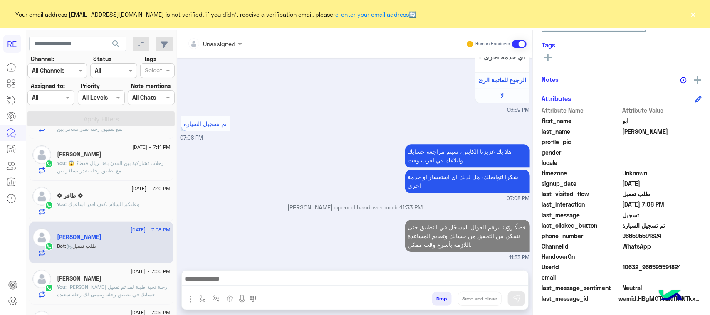
scroll to position [160, 0]
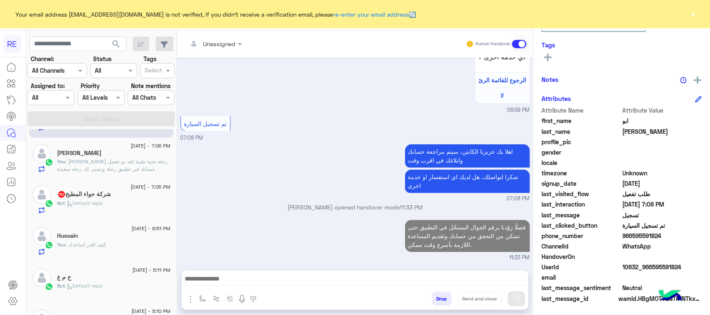
click at [87, 198] on h5 "شركة حواء المطبخ 10" at bounding box center [84, 194] width 54 height 7
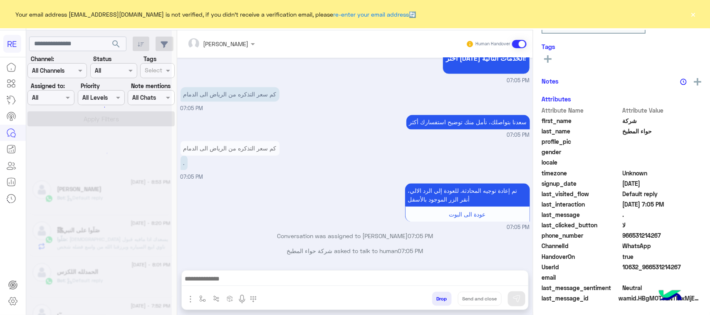
scroll to position [132, 0]
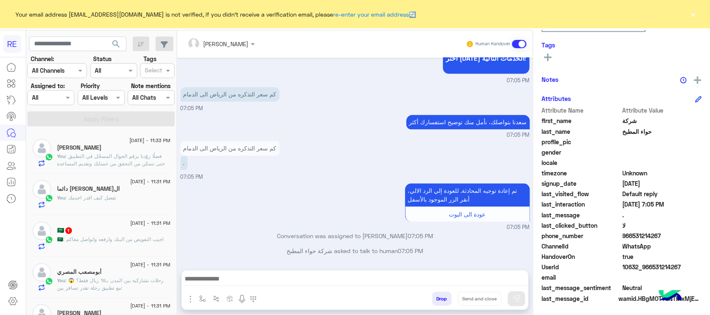
click at [107, 237] on span ": اجيب التفويض من البنك وارفعه واتواصل معاكم" at bounding box center [114, 239] width 100 height 6
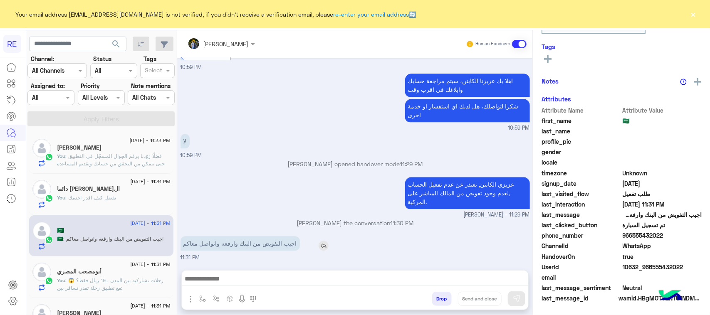
click at [200, 246] on p "اجيب التفويض من البنك وارفعه واتواصل معاكم" at bounding box center [239, 243] width 119 height 15
click at [201, 246] on p "اجيب التفويض من البنك وارفعه واتواصل معاكم" at bounding box center [239, 243] width 119 height 15
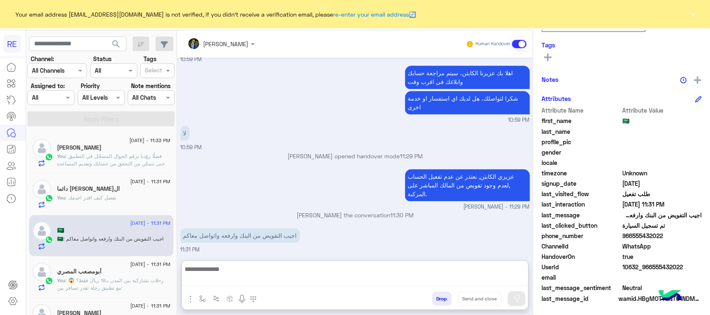
click at [221, 277] on textarea at bounding box center [355, 275] width 346 height 22
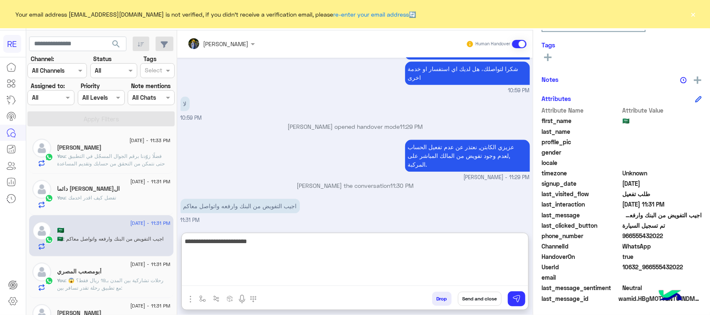
type textarea "**********"
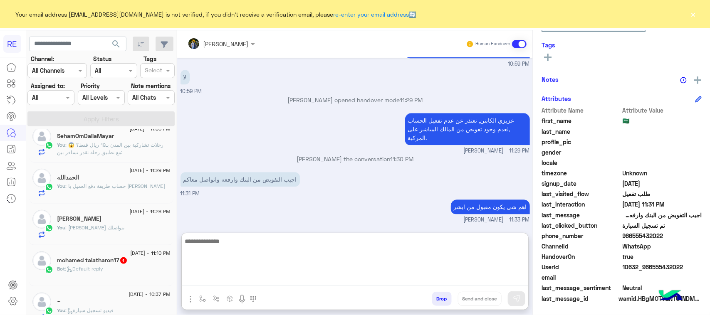
click at [132, 259] on div "mohamed talatharon17 1" at bounding box center [113, 261] width 113 height 9
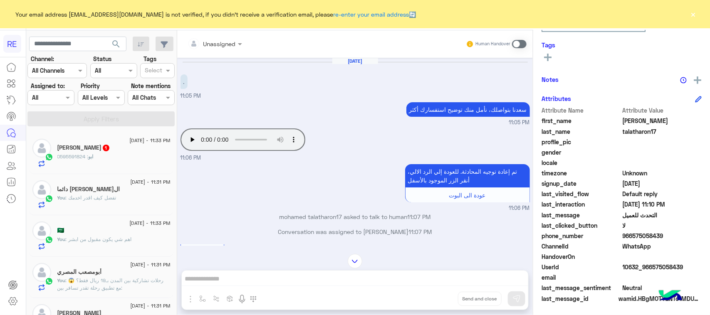
click at [456, 288] on div "Unassigned Human Handover [DATE] . 11:05 PM [PERSON_NAME] بتواصلك، نأمل منك توض…" at bounding box center [354, 174] width 355 height 288
click at [517, 40] on span at bounding box center [519, 44] width 15 height 8
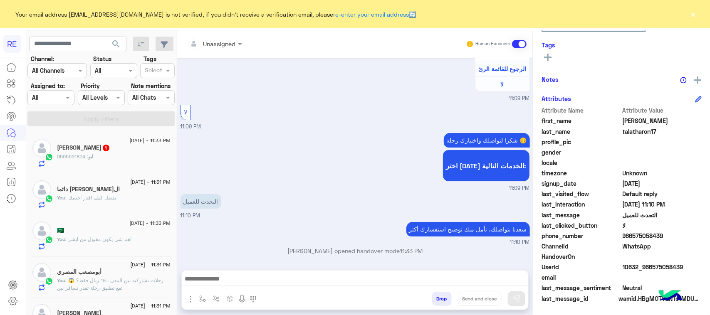
click at [381, 267] on div "Unassigned Human Handover [DATE] . 11:05 PM [PERSON_NAME] بتواصلك، نأمل منك توض…" at bounding box center [354, 174] width 355 height 288
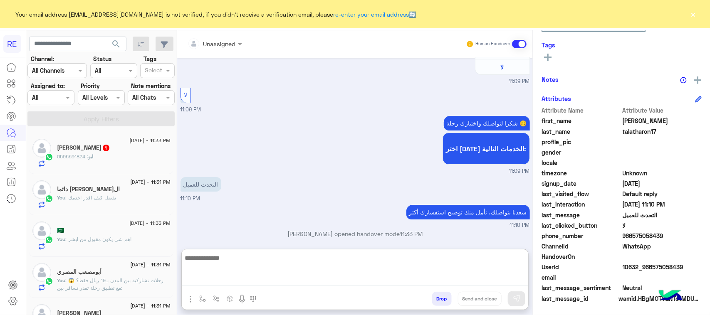
click at [382, 274] on textarea at bounding box center [355, 269] width 346 height 33
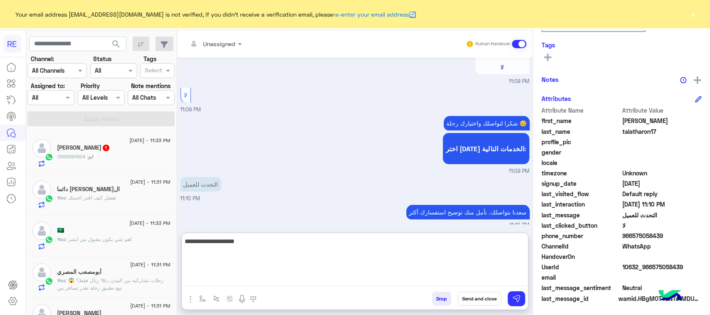
type textarea "**********"
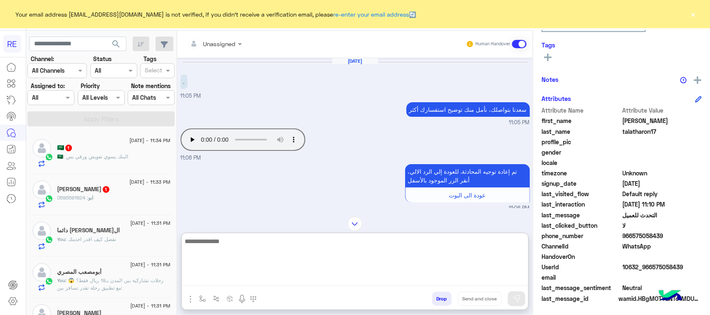
click at [117, 150] on div "🇸🇦 1" at bounding box center [113, 148] width 113 height 9
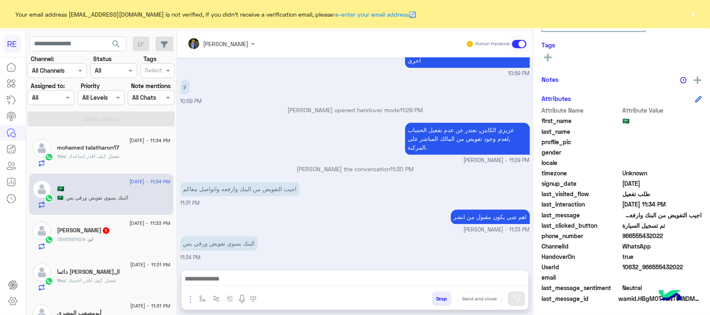
click at [107, 232] on div "[PERSON_NAME] 1" at bounding box center [113, 231] width 113 height 9
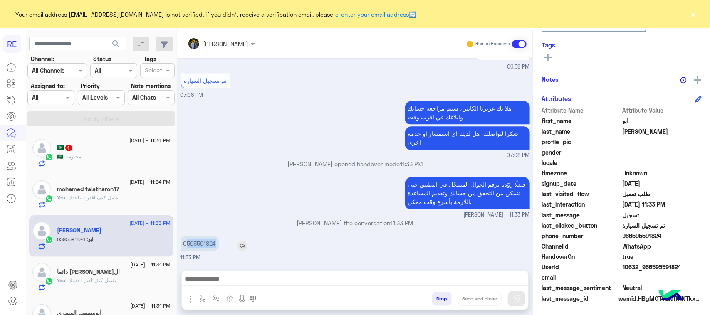
drag, startPoint x: 186, startPoint y: 244, endPoint x: 227, endPoint y: 246, distance: 40.8
click at [227, 246] on div "0595591824" at bounding box center [223, 243] width 86 height 15
copy p "595591824"
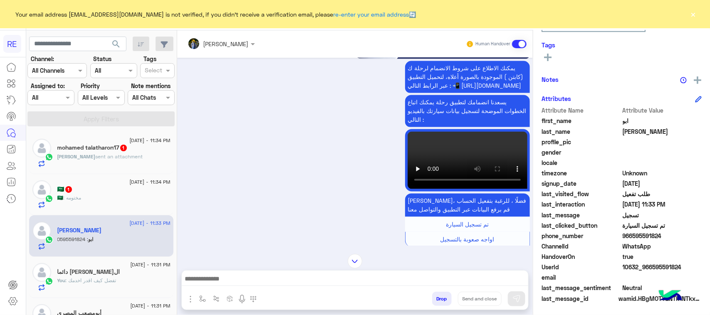
click at [277, 277] on textarea at bounding box center [355, 280] width 346 height 12
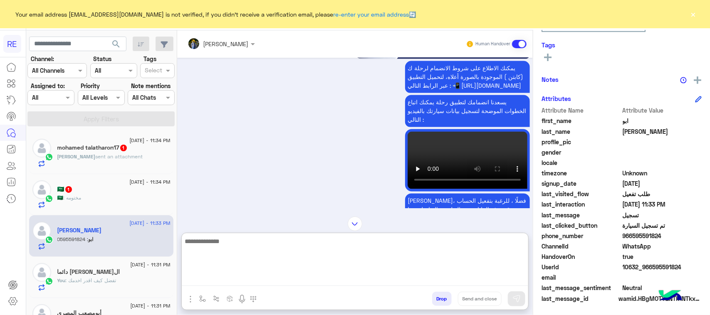
paste textarea "**********"
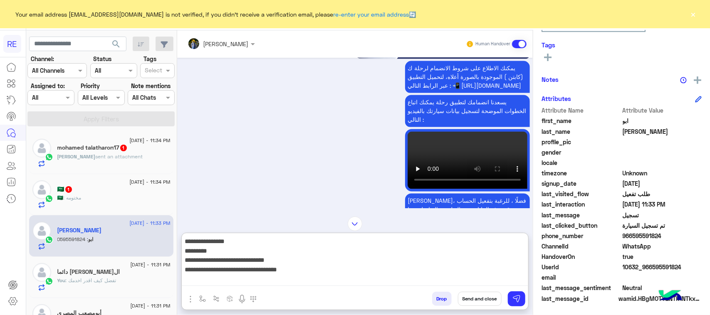
type textarea "**********"
click at [506, 300] on div "Drop Send and close" at bounding box center [395, 300] width 265 height 18
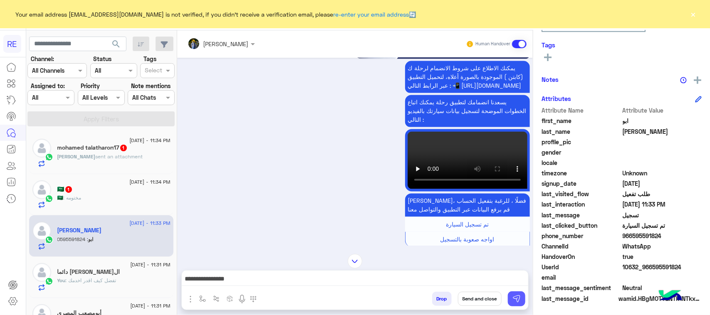
click at [510, 299] on button at bounding box center [516, 298] width 17 height 15
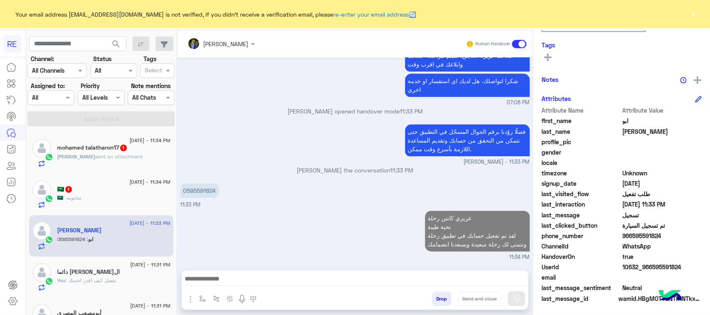
click at [130, 152] on div "mohamed talatharon17 1" at bounding box center [113, 148] width 113 height 9
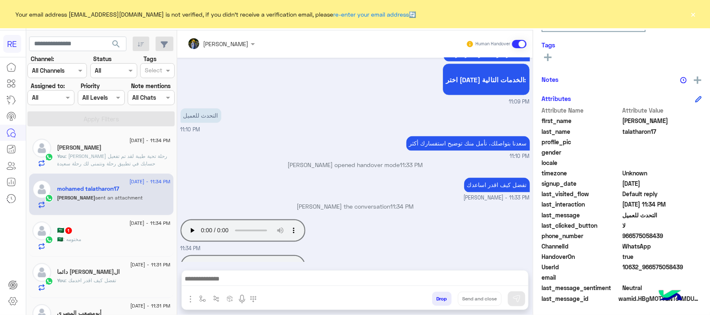
scroll to position [706, 0]
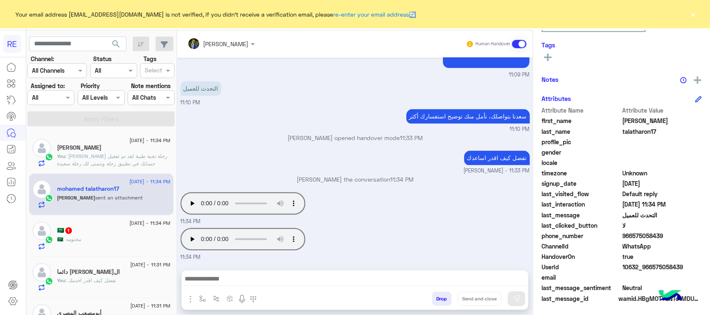
drag, startPoint x: 291, startPoint y: 269, endPoint x: 292, endPoint y: 280, distance: 10.8
click at [292, 273] on div "[PERSON_NAME] Human Handover [DATE] لا 11:07 PM يمكنك تحميل التطبيق والتسجيل عب…" at bounding box center [354, 174] width 355 height 288
click at [292, 280] on textarea at bounding box center [355, 280] width 346 height 12
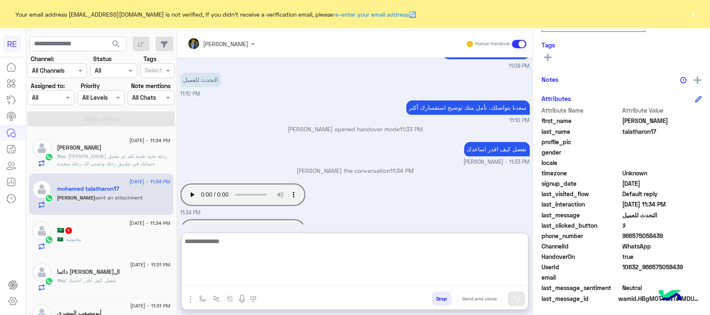
paste textarea "**********"
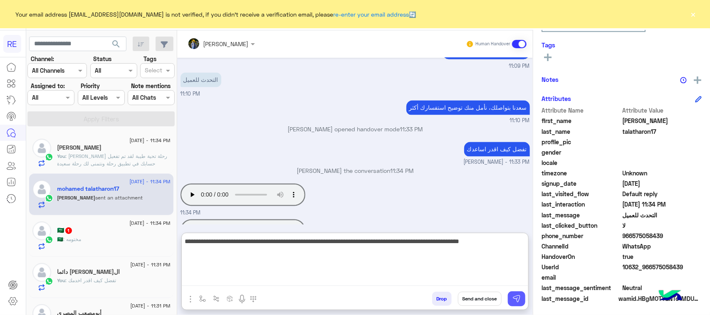
type textarea "**********"
click at [509, 293] on button at bounding box center [516, 298] width 17 height 15
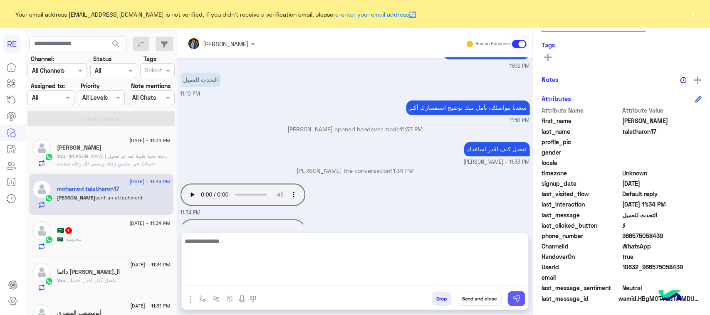
scroll to position [749, 0]
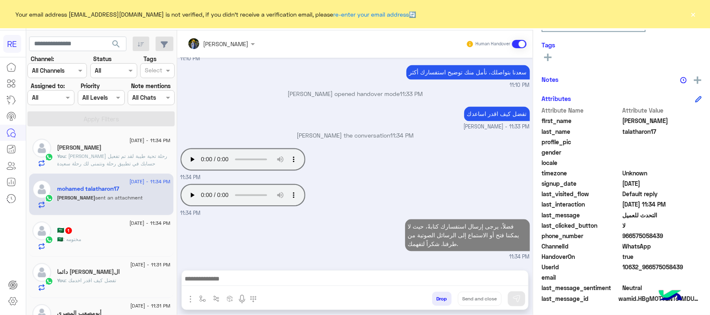
click at [59, 238] on span "🇸🇦" at bounding box center [60, 239] width 6 height 6
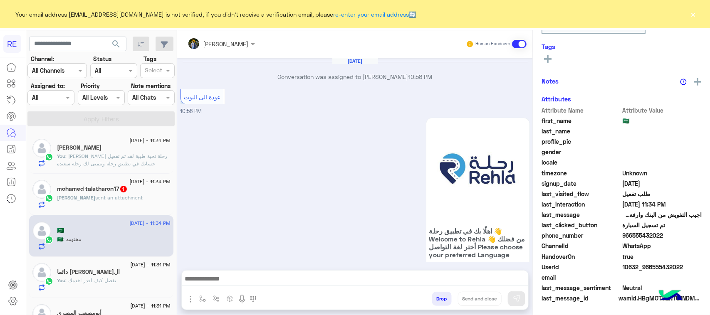
scroll to position [960, 0]
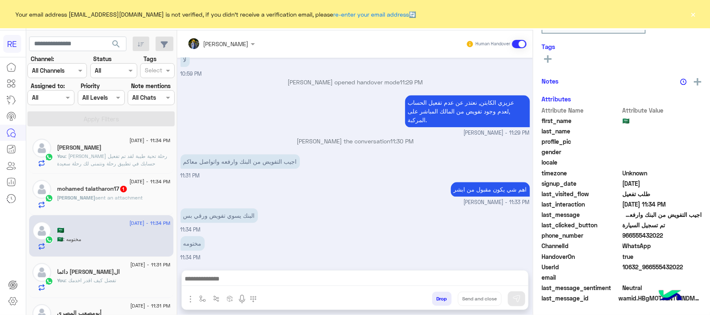
click at [103, 190] on h5 "mohamed talatharon17 1" at bounding box center [92, 188] width 70 height 7
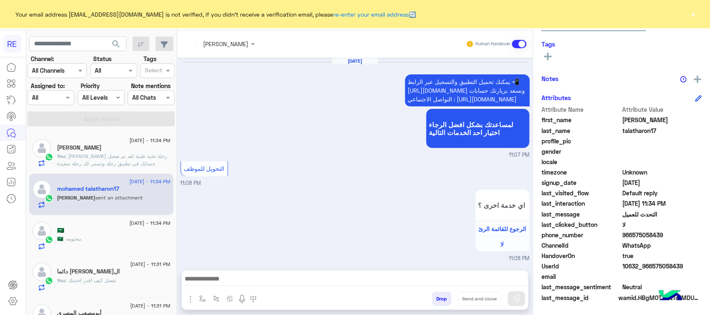
scroll to position [678, 0]
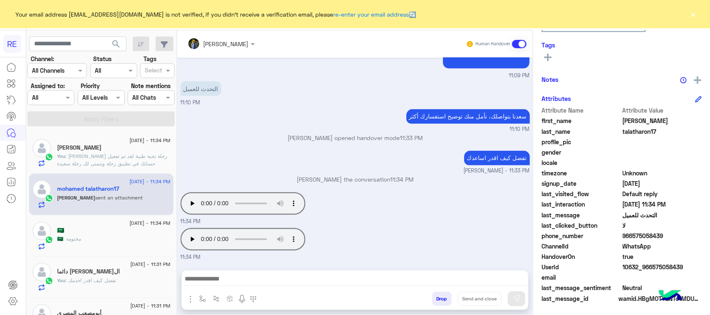
click at [488, 279] on textarea at bounding box center [355, 280] width 346 height 12
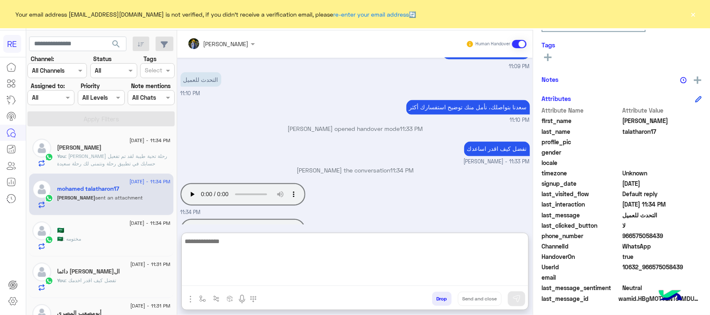
paste textarea "**********"
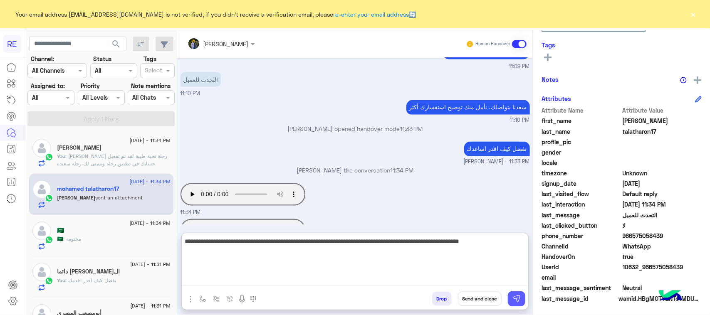
type textarea "**********"
click at [515, 298] on img at bounding box center [516, 299] width 8 height 8
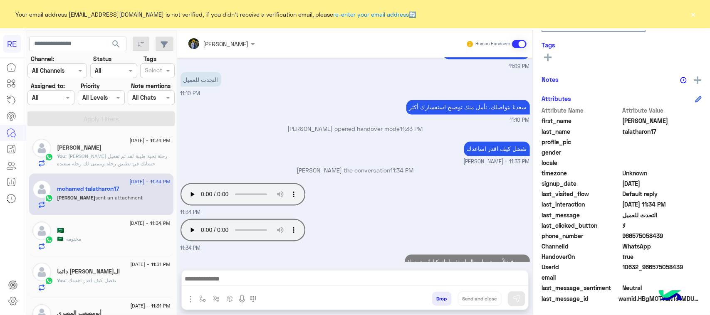
scroll to position [722, 0]
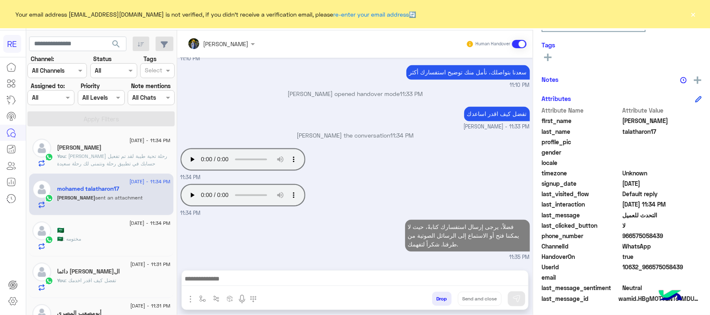
click at [127, 158] on span ": [PERSON_NAME] رحلة تحية طيبة لقد تم تفعيل حسابك في تطبيق رحلة ونتمنى لك رحلة …" at bounding box center [112, 163] width 110 height 21
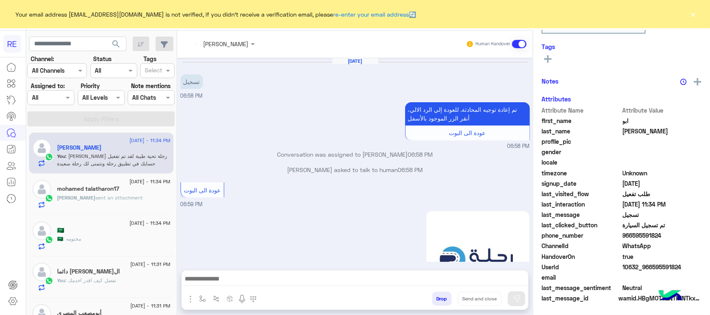
scroll to position [996, 0]
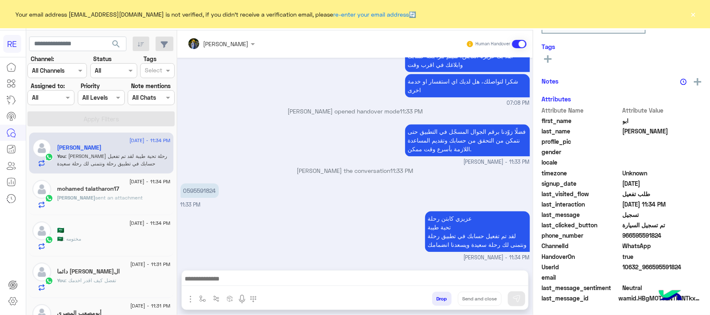
click at [127, 202] on p "[PERSON_NAME] sent an attachment" at bounding box center [100, 197] width 86 height 7
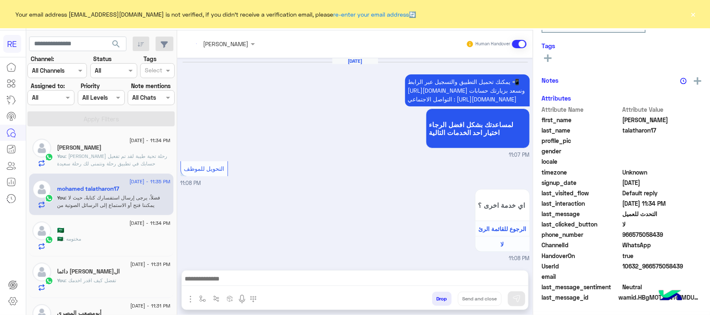
scroll to position [722, 0]
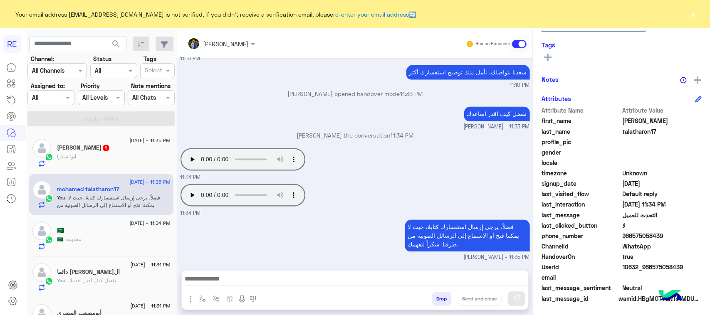
click at [133, 159] on div "ابو : شكرا" at bounding box center [113, 160] width 113 height 15
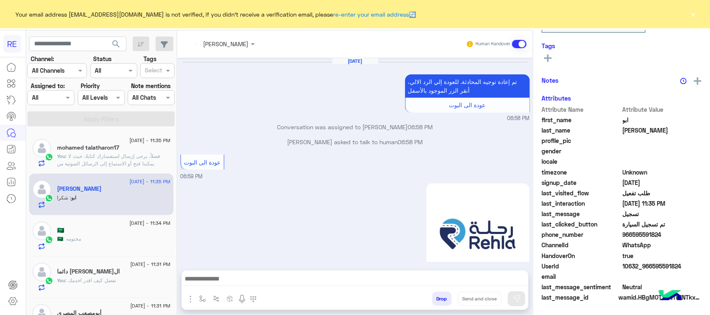
scroll to position [130, 0]
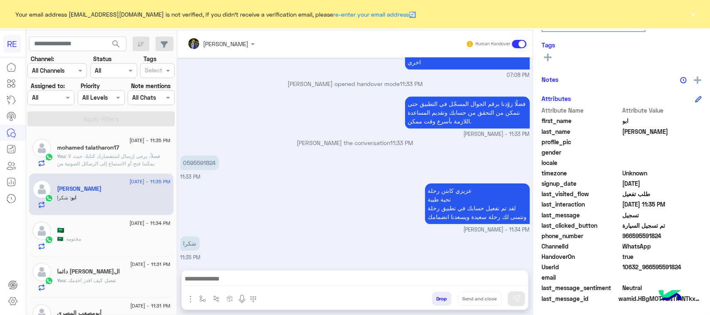
click at [121, 167] on p "You : فضلاً، يرجى إرسال استفسارك كتابةً، حيث لا يمكننا فتح أو الاستماع إلى الرس…" at bounding box center [113, 164] width 113 height 22
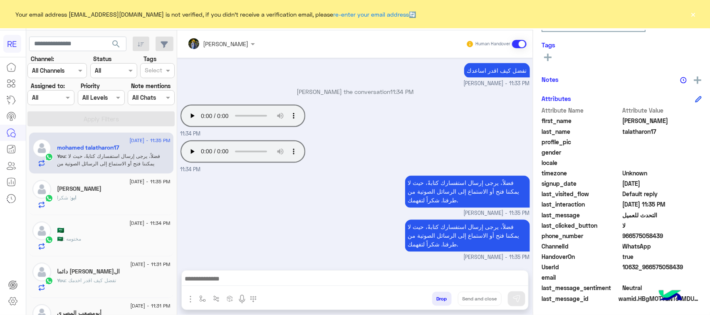
click at [117, 207] on div "ابو : شكرا" at bounding box center [113, 201] width 113 height 15
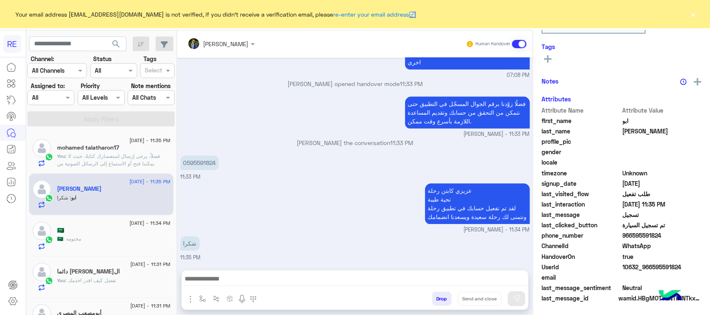
click at [325, 279] on textarea at bounding box center [355, 280] width 346 height 12
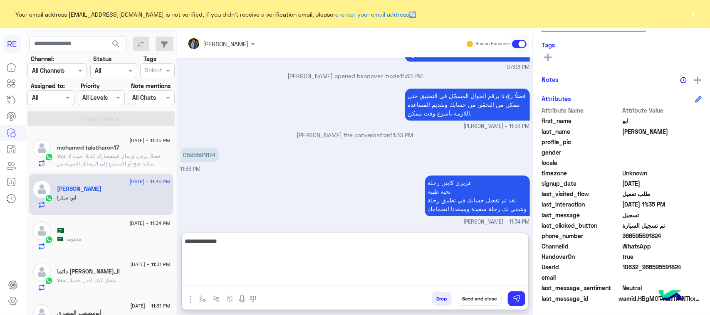
type textarea "**********"
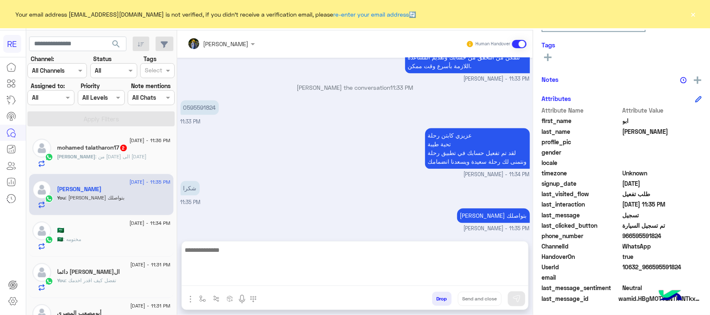
click at [113, 159] on span ": من [DATE] الى [DATE]" at bounding box center [121, 156] width 51 height 6
